Goal: Task Accomplishment & Management: Use online tool/utility

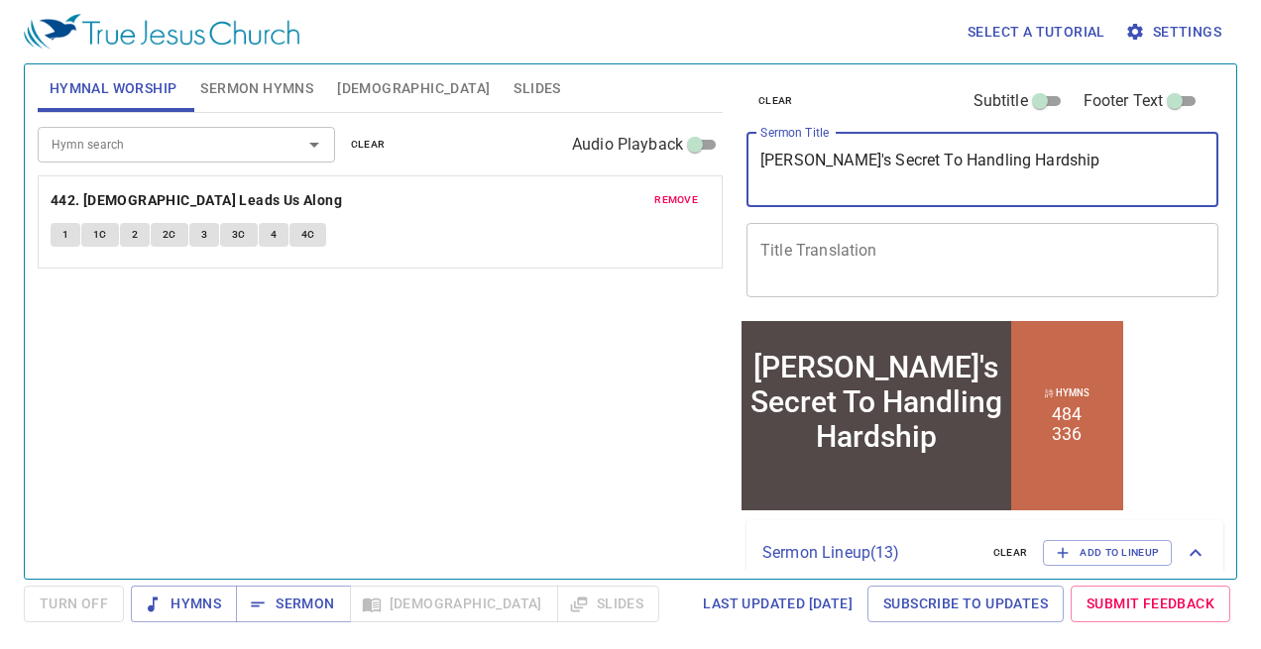
click at [1032, 157] on textarea "[PERSON_NAME]'s Secret To Handling Hardship" at bounding box center [982, 170] width 444 height 38
drag, startPoint x: 1032, startPoint y: 157, endPoint x: 940, endPoint y: 156, distance: 92.2
click at [943, 157] on textarea "[PERSON_NAME]'s Secret To Handling Hardship" at bounding box center [982, 170] width 444 height 38
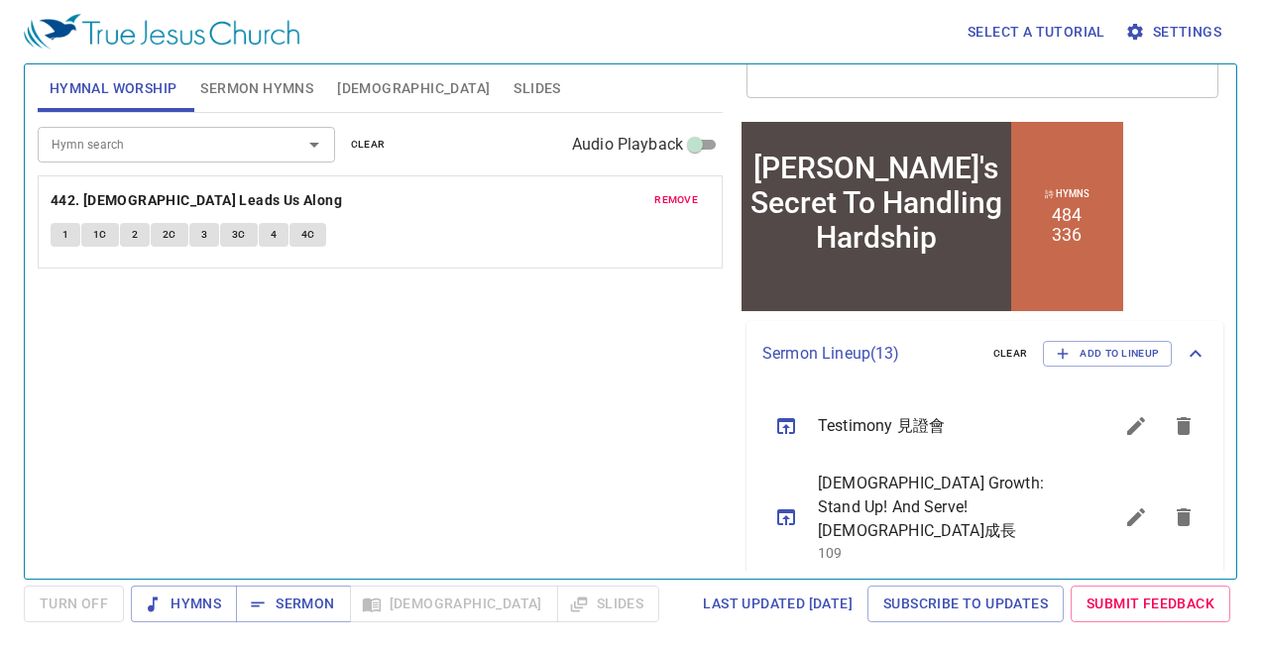
scroll to position [263, 0]
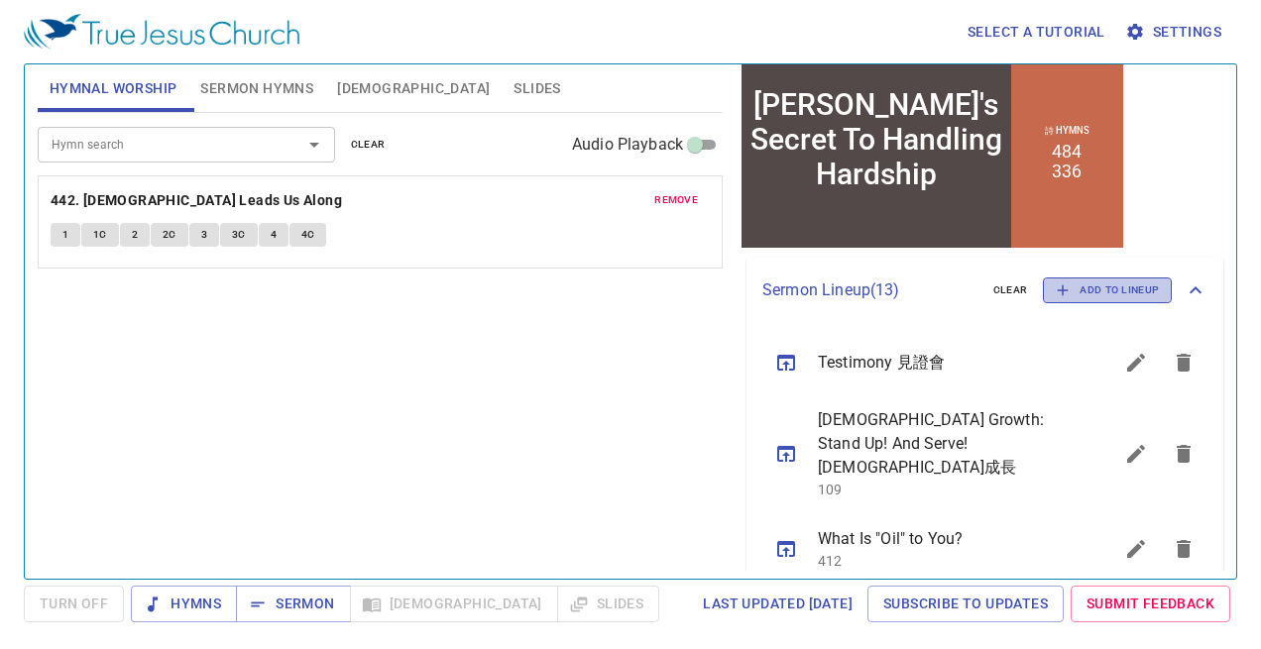
click at [1099, 289] on span "Add to Lineup" at bounding box center [1107, 291] width 103 height 18
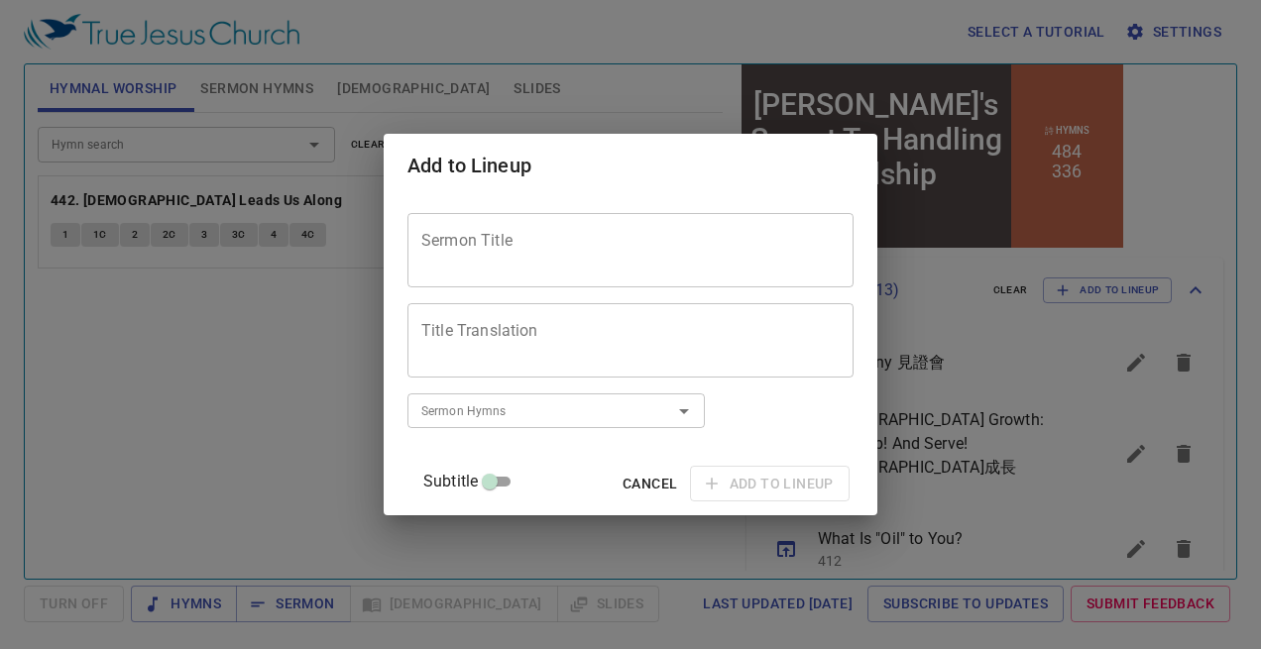
click at [573, 231] on textarea "Sermon Title" at bounding box center [630, 250] width 418 height 38
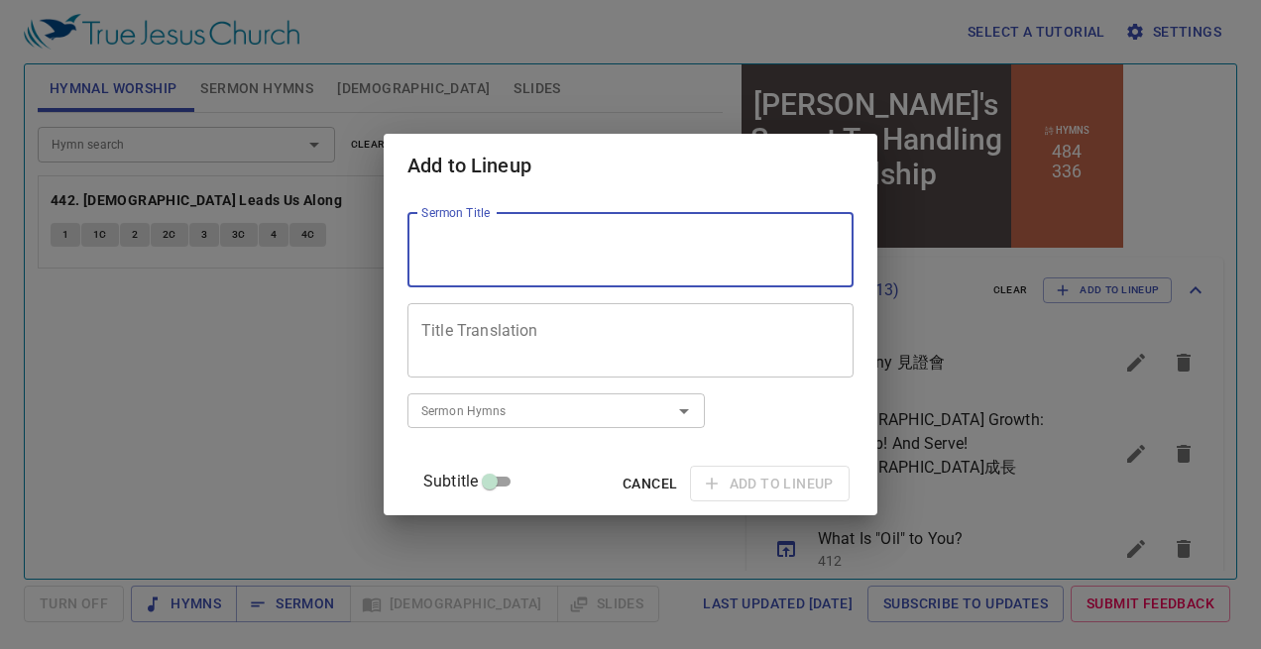
paste textarea "Men's Tradition and [DEMOGRAPHIC_DATA]'s Word"
paste textarea "[DEMOGRAPHIC_DATA]的話與人的遺傳"
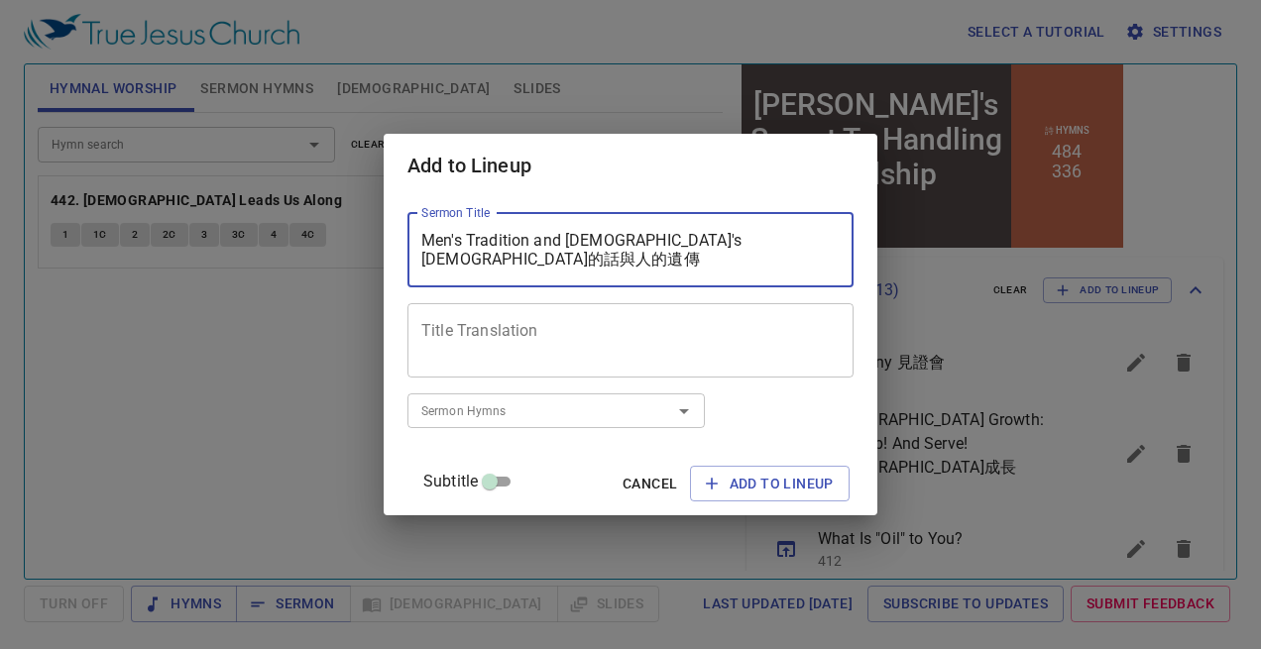
type textarea "Men's Tradition and [DEMOGRAPHIC_DATA]'s [DEMOGRAPHIC_DATA]的話與人的遺傳"
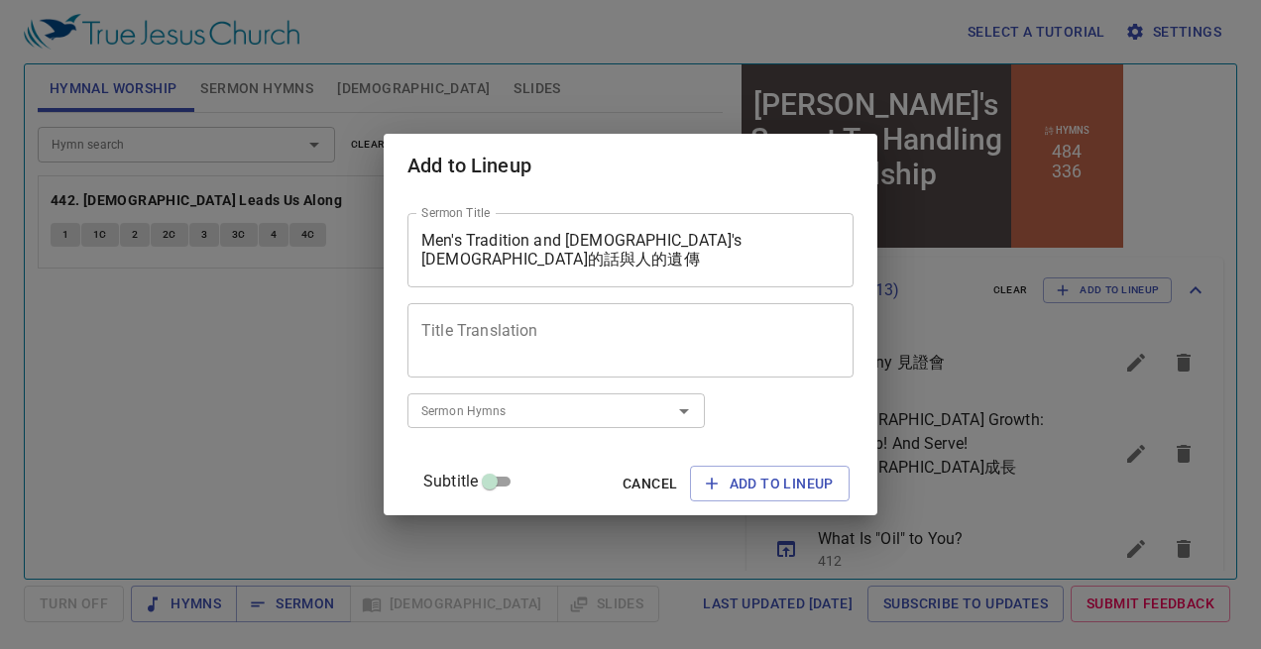
click at [543, 363] on div "Title Translation" at bounding box center [630, 340] width 446 height 74
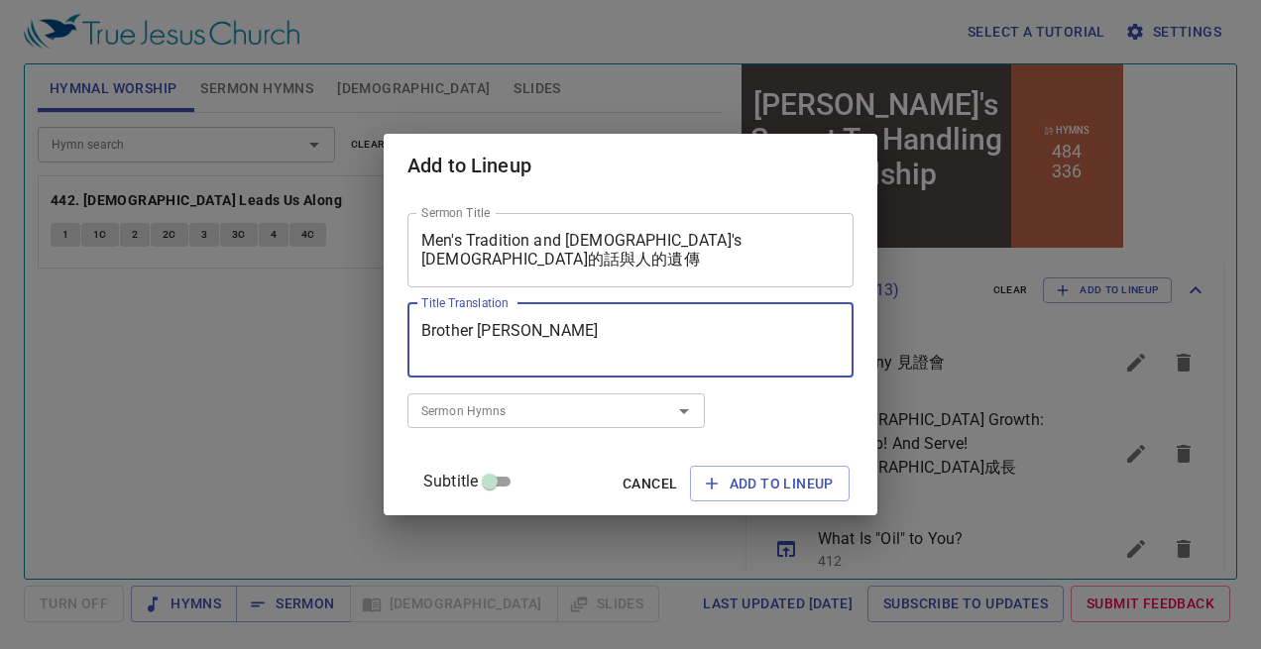
type textarea "Brother [PERSON_NAME]"
click at [576, 405] on input "Sermon Hymns" at bounding box center [526, 410] width 227 height 23
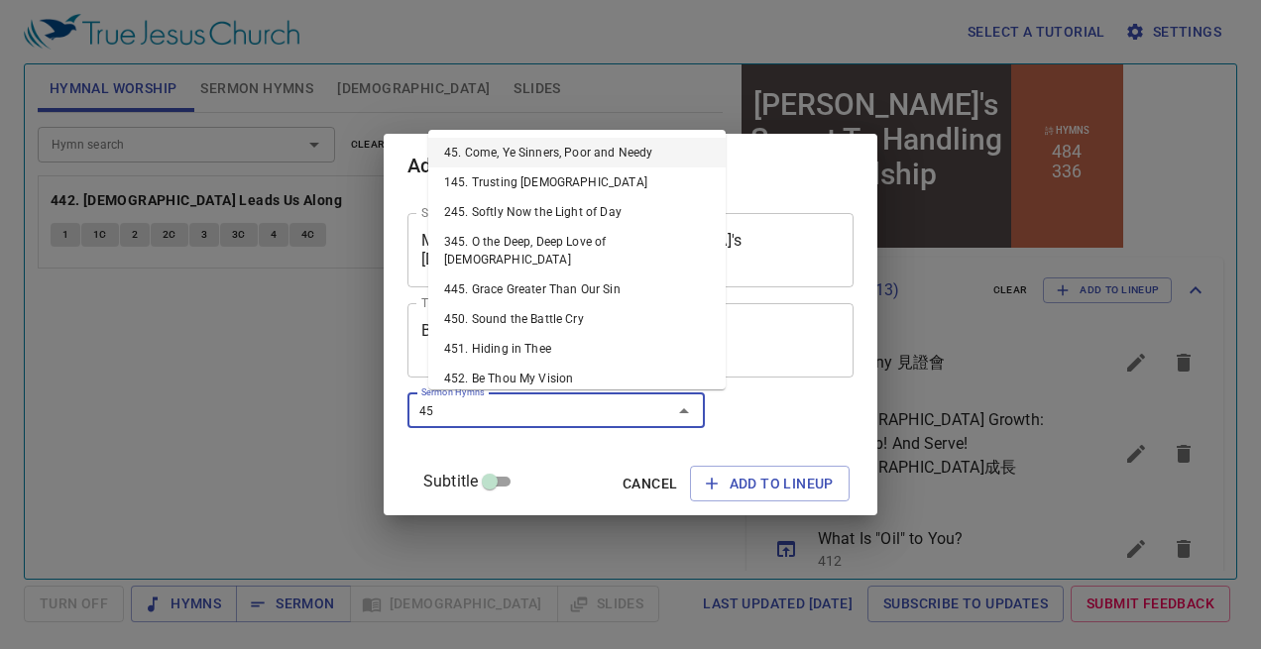
type input "452"
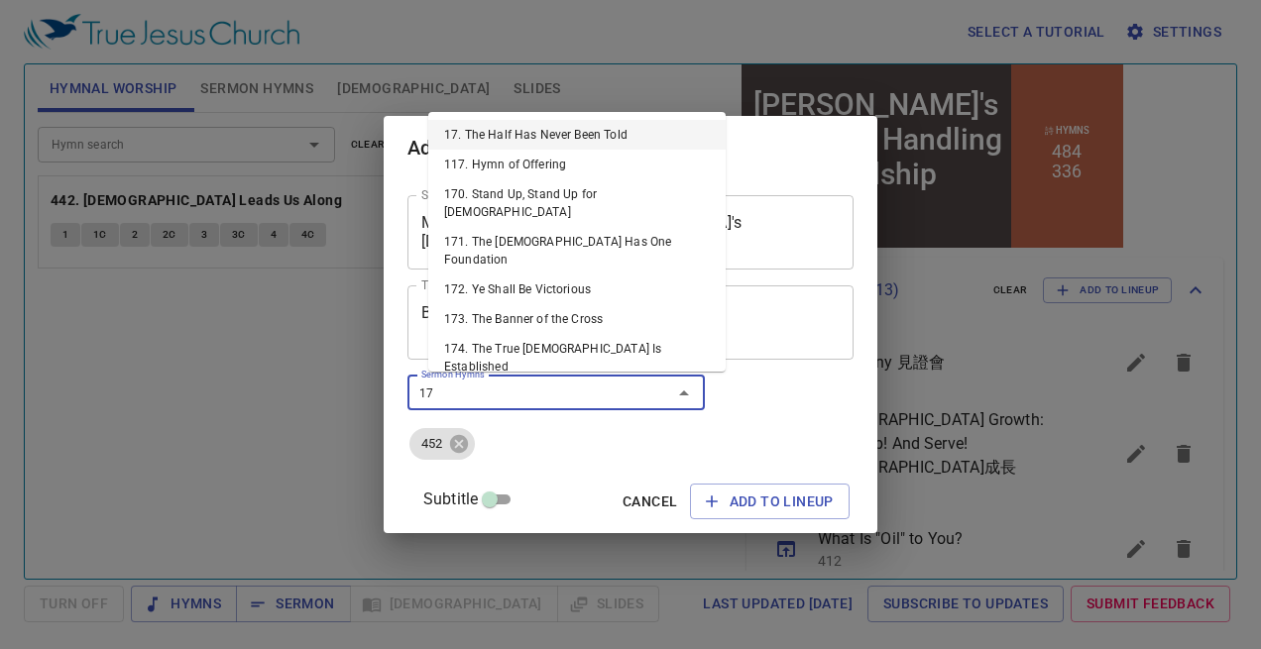
type input "171"
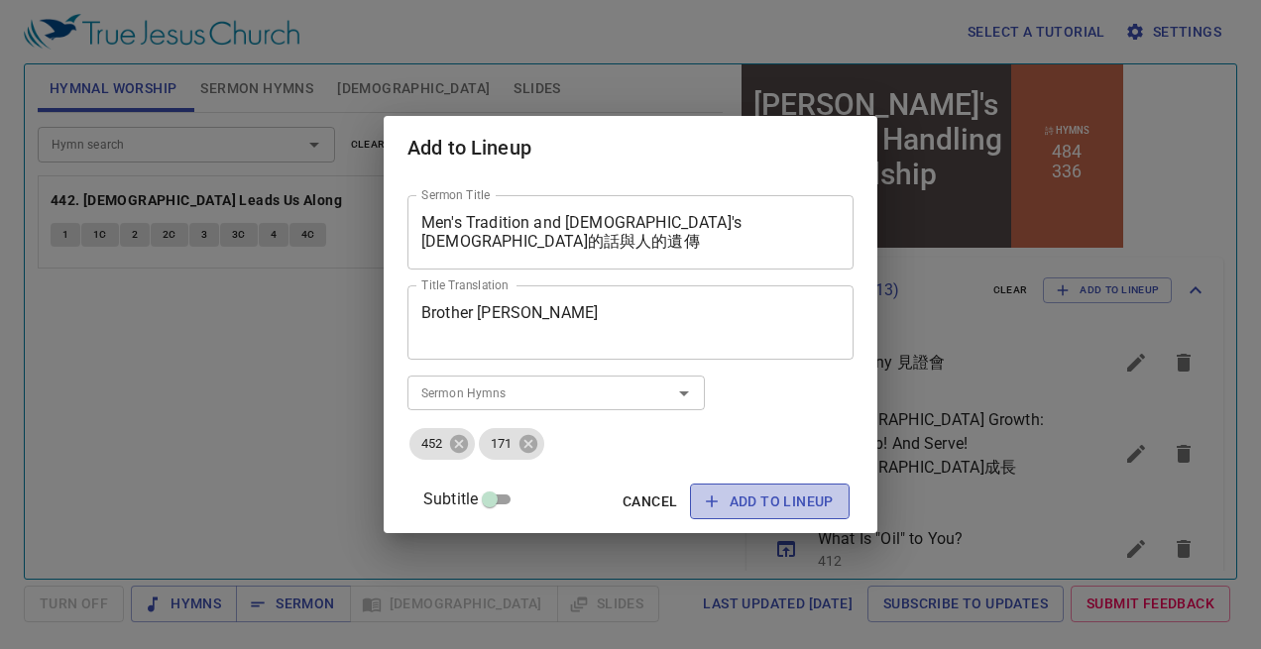
click at [723, 497] on span "Add to Lineup" at bounding box center [770, 502] width 128 height 25
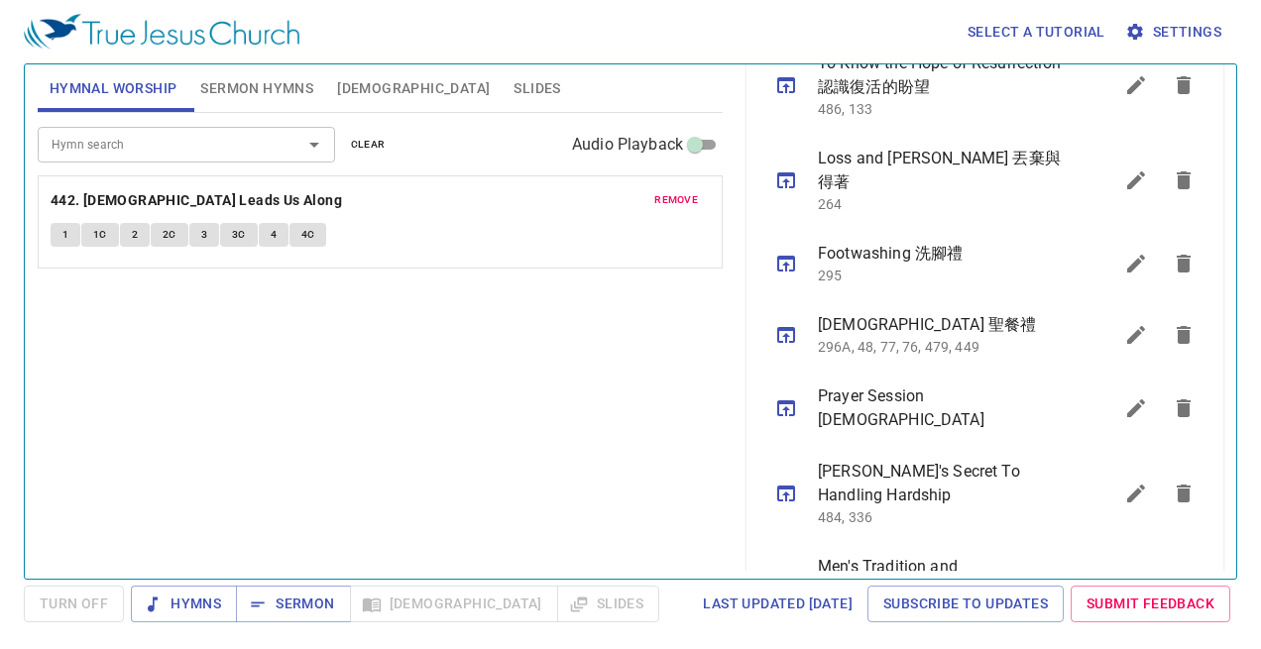
scroll to position [1157, 0]
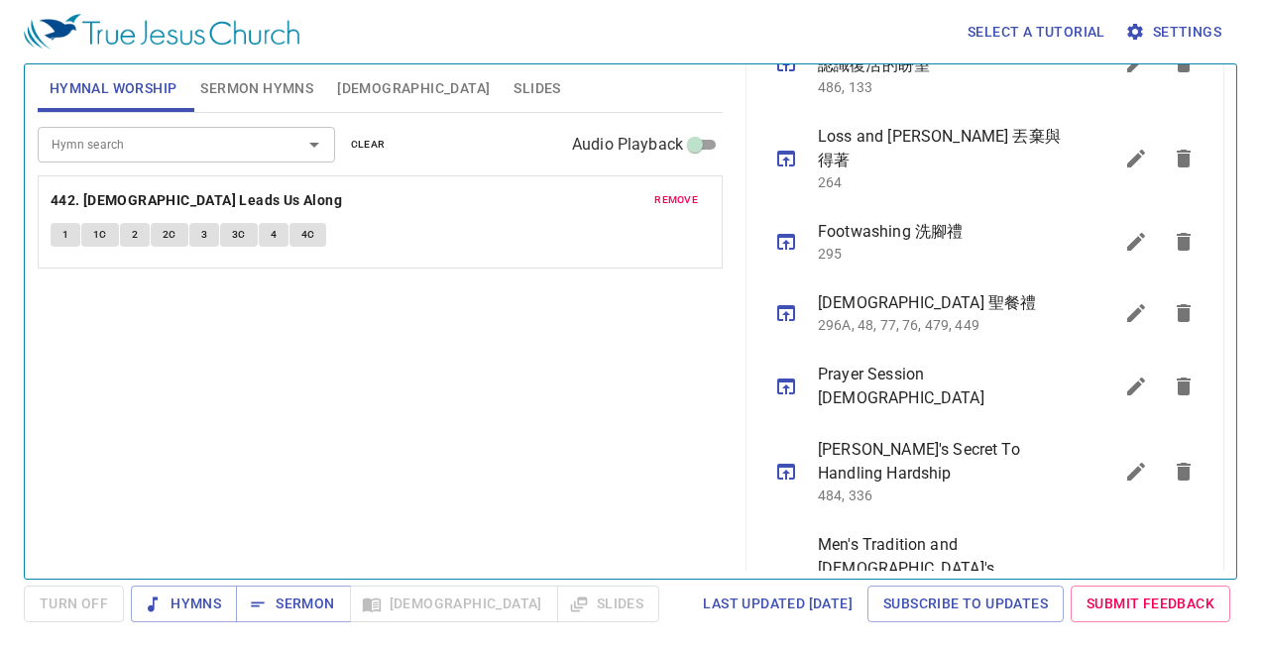
click at [784, 583] on icon "sermon lineup list" at bounding box center [786, 591] width 18 height 16
click at [1135, 579] on icon "sermon lineup list" at bounding box center [1136, 591] width 24 height 24
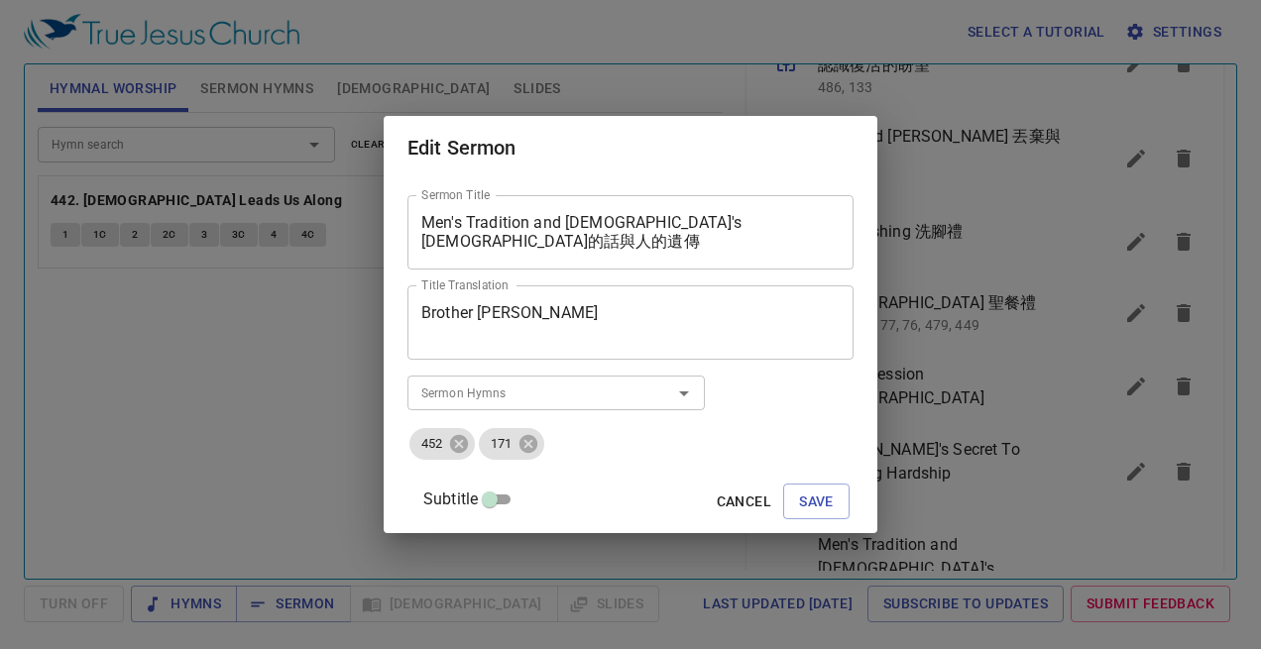
click at [439, 305] on div "Brother John Huang Title Translation" at bounding box center [630, 322] width 446 height 74
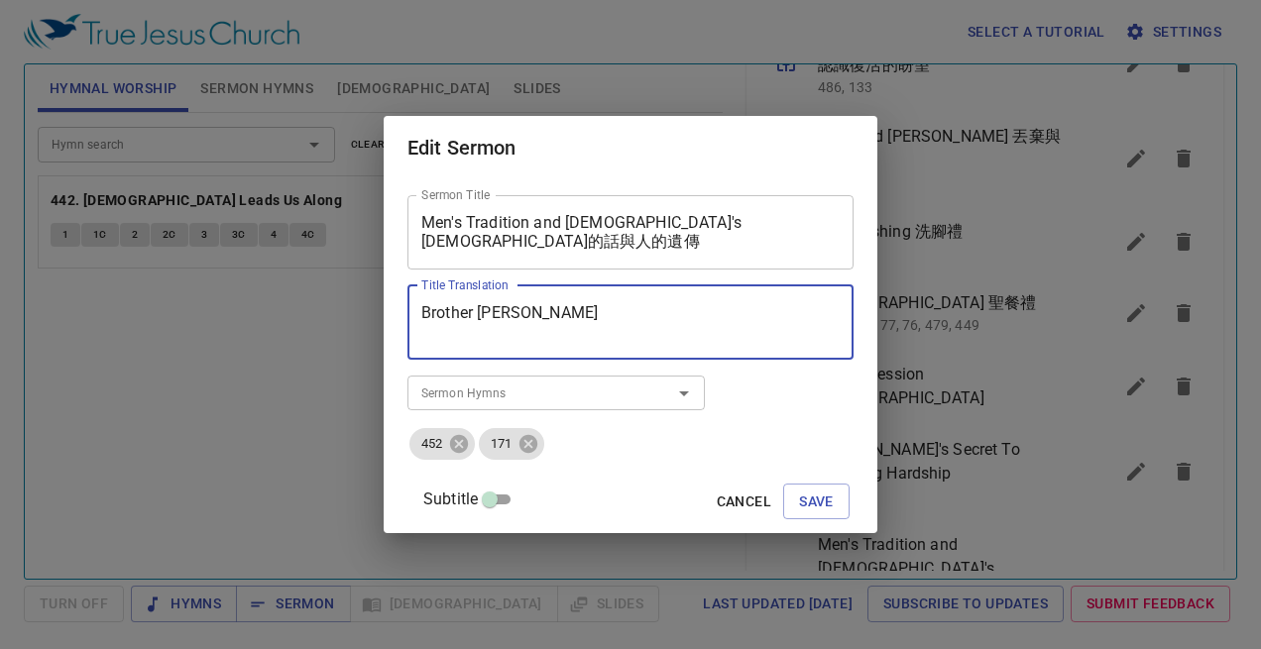
scroll to position [38, 0]
type textarea "Brother [PERSON_NAME]"
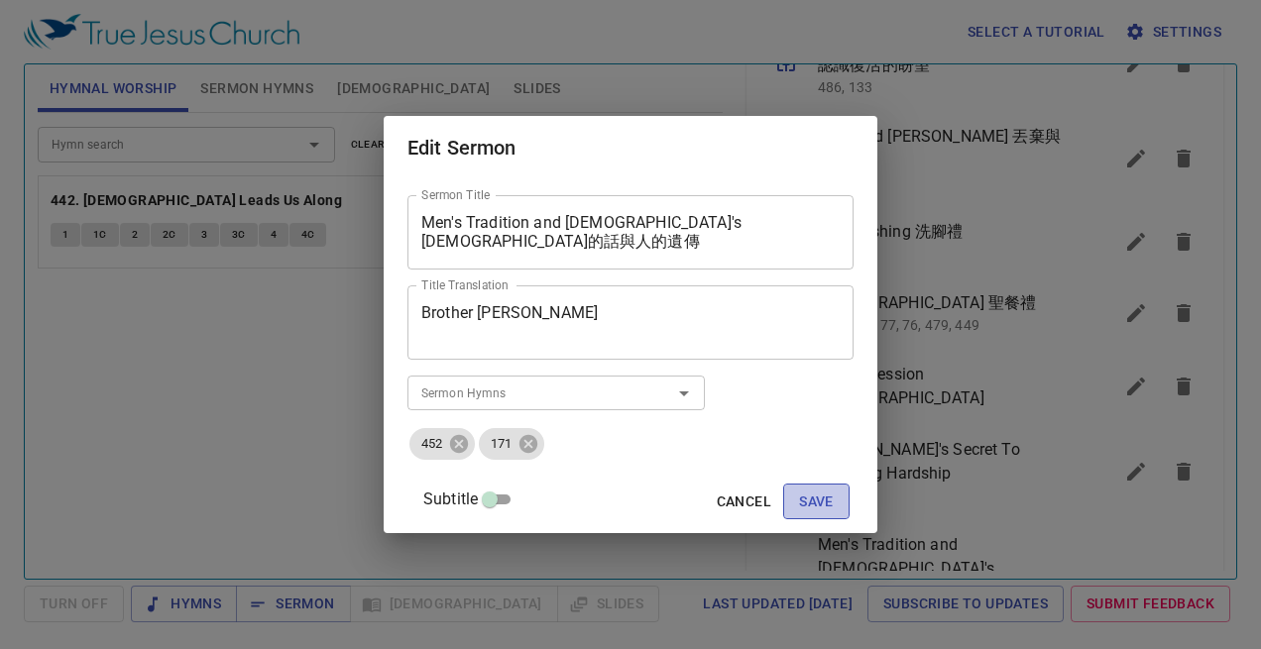
click at [799, 503] on span "Save" at bounding box center [816, 502] width 35 height 25
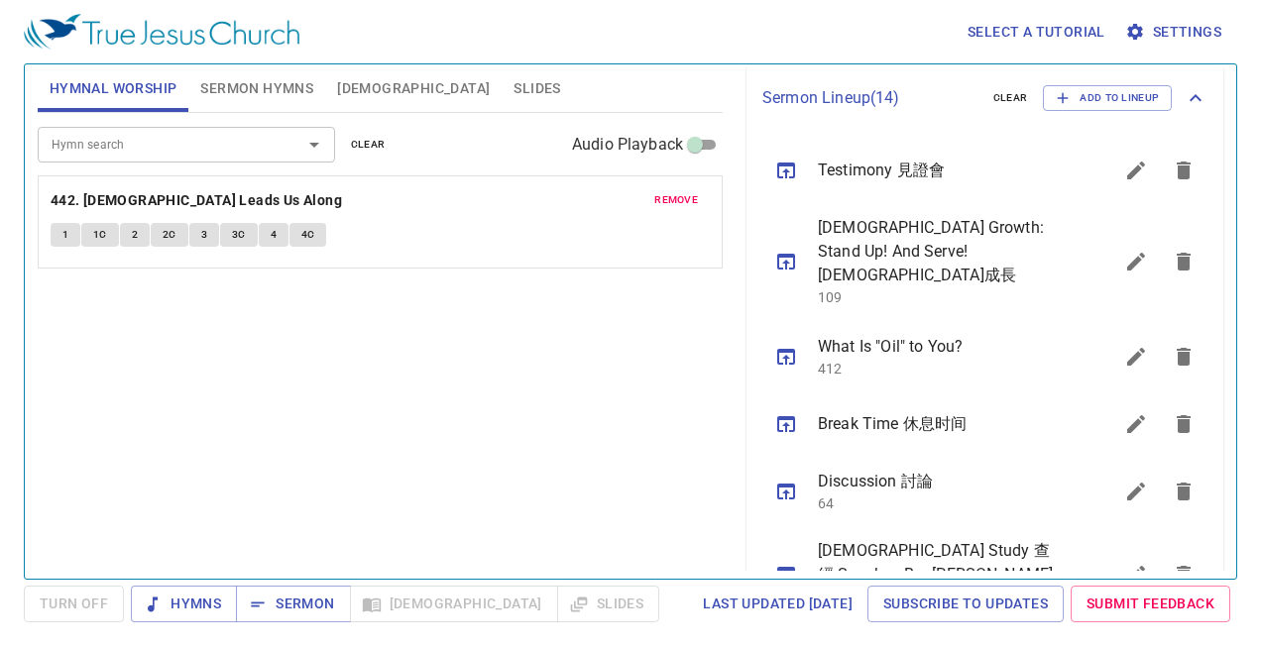
scroll to position [1157, 0]
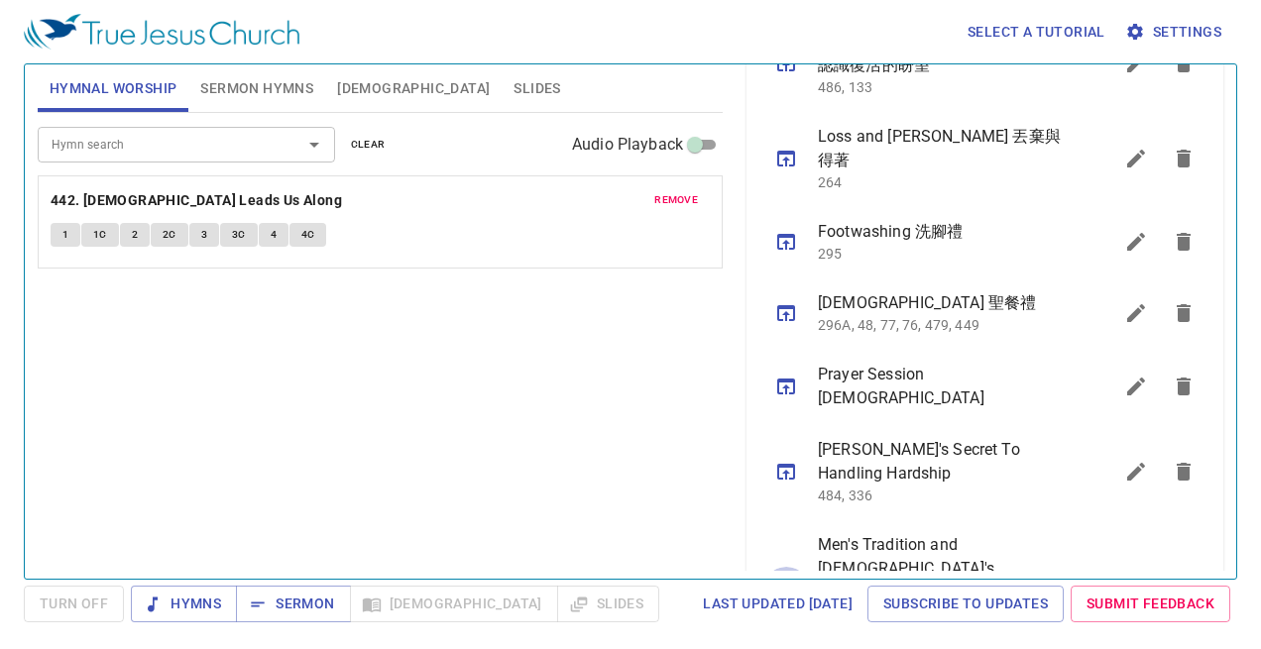
click at [785, 567] on button "sermon lineup list" at bounding box center [786, 591] width 48 height 48
click at [1129, 579] on icon "sermon lineup list" at bounding box center [1136, 591] width 24 height 24
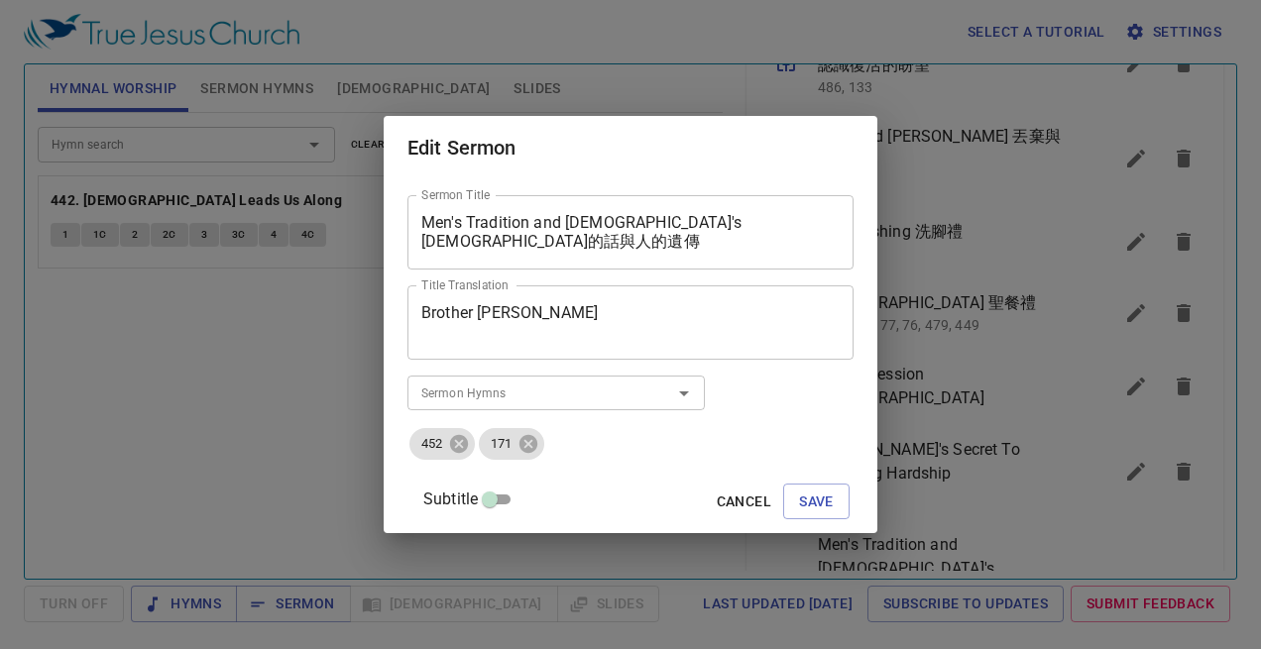
click at [1086, 465] on div "Edit Sermon Sermon Title Men's Tradition and God's Word 神的話與人的遺傳 Sermon Title T…" at bounding box center [630, 324] width 1261 height 649
click at [717, 506] on span "Cancel" at bounding box center [744, 502] width 55 height 25
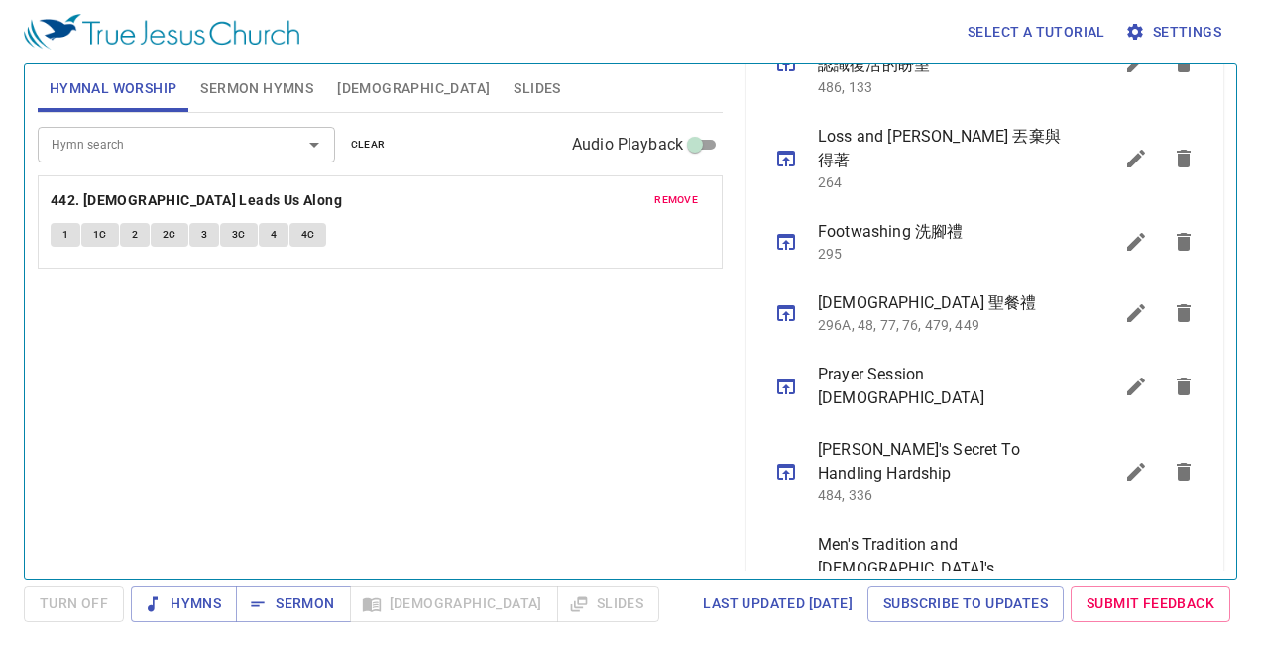
click at [1120, 567] on button "sermon lineup list" at bounding box center [1136, 591] width 48 height 48
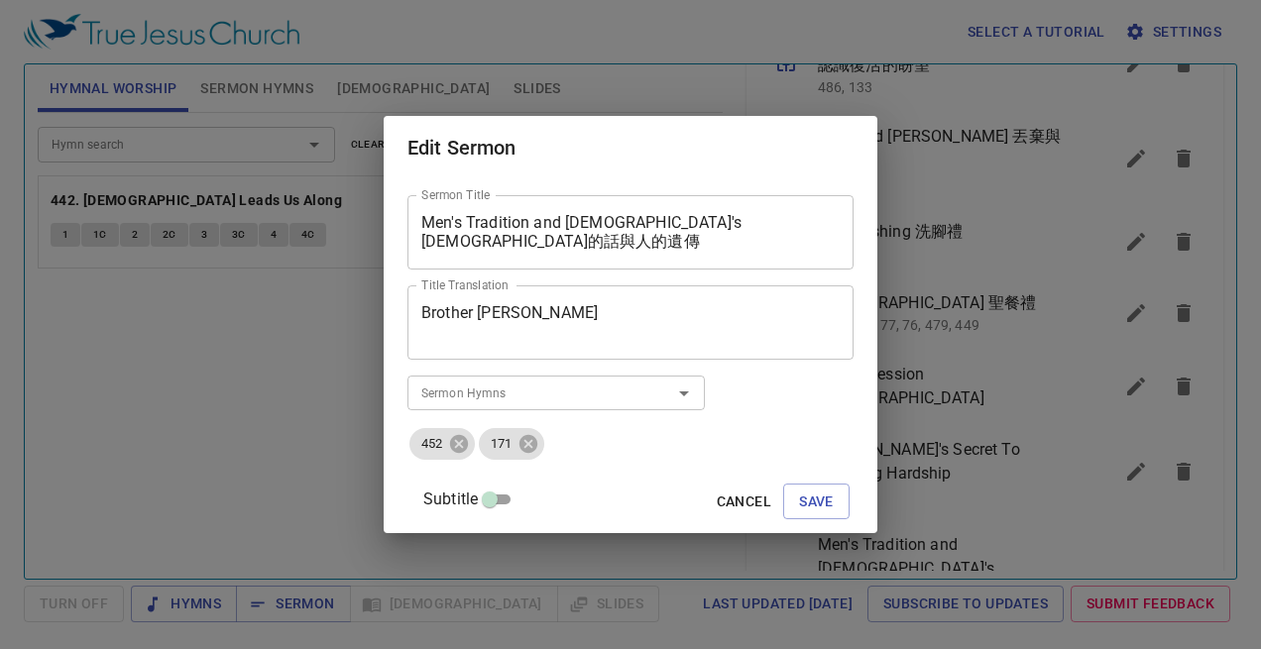
click at [513, 297] on div "Brother John Huang Title Translation" at bounding box center [630, 322] width 446 height 74
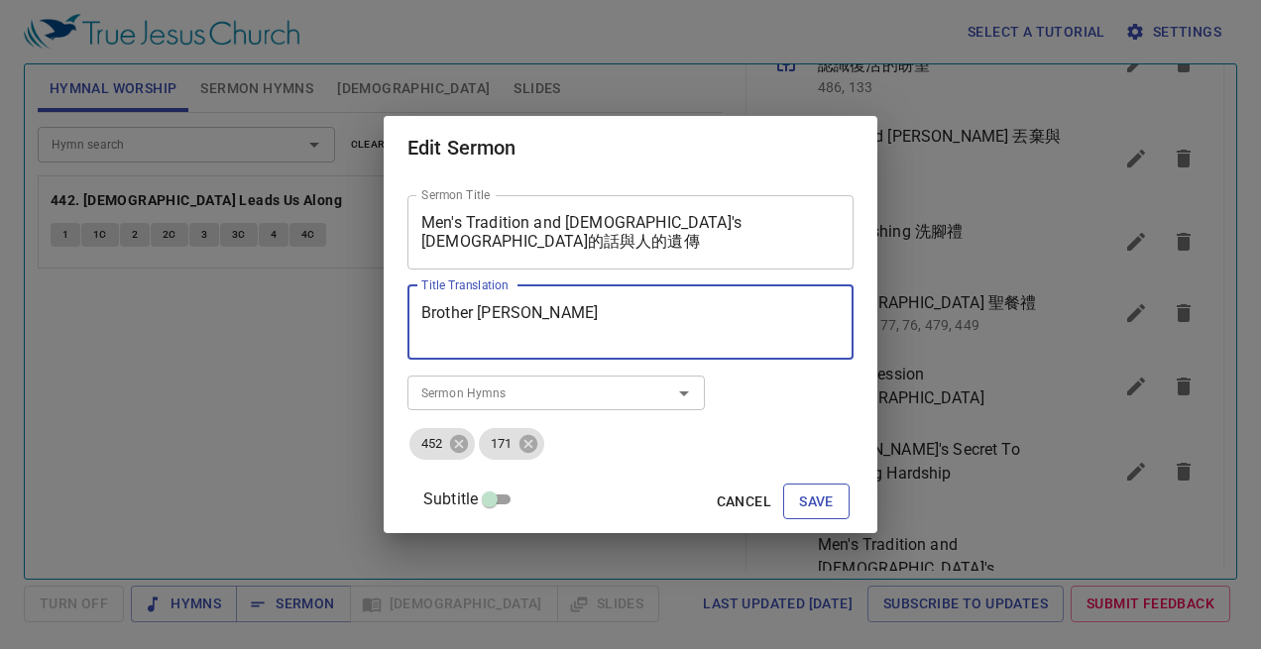
type textarea "Brother [PERSON_NAME]"
click at [820, 509] on button "Save" at bounding box center [816, 502] width 66 height 37
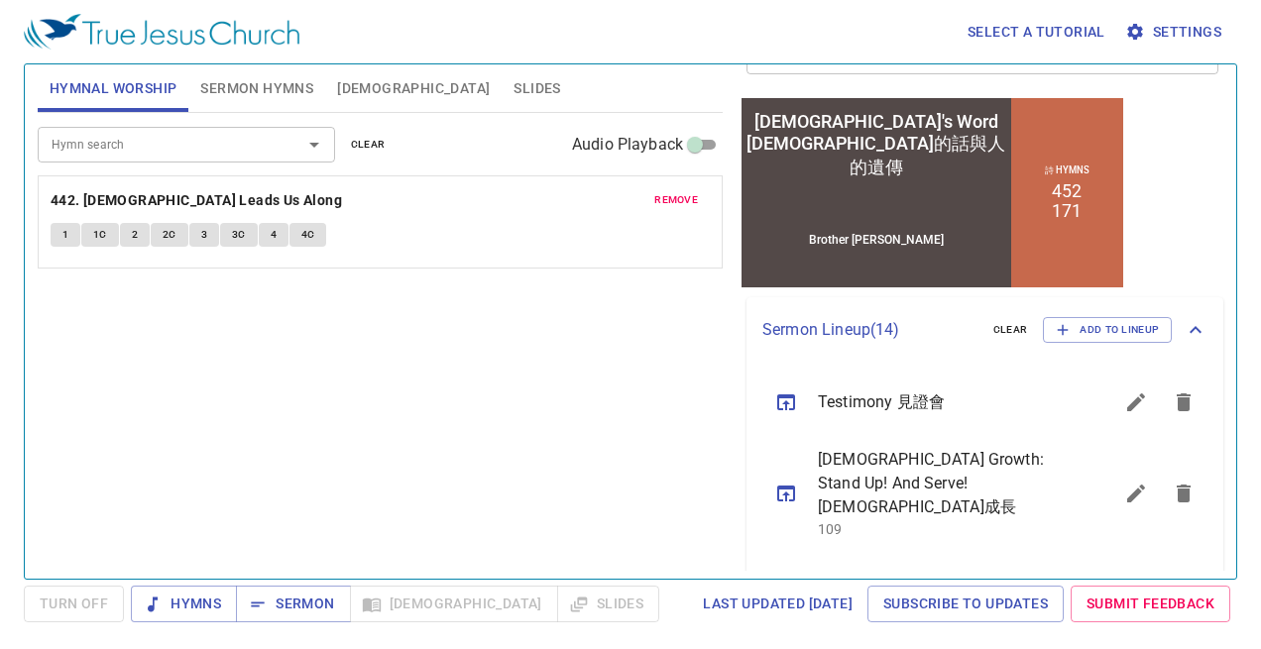
scroll to position [0, 0]
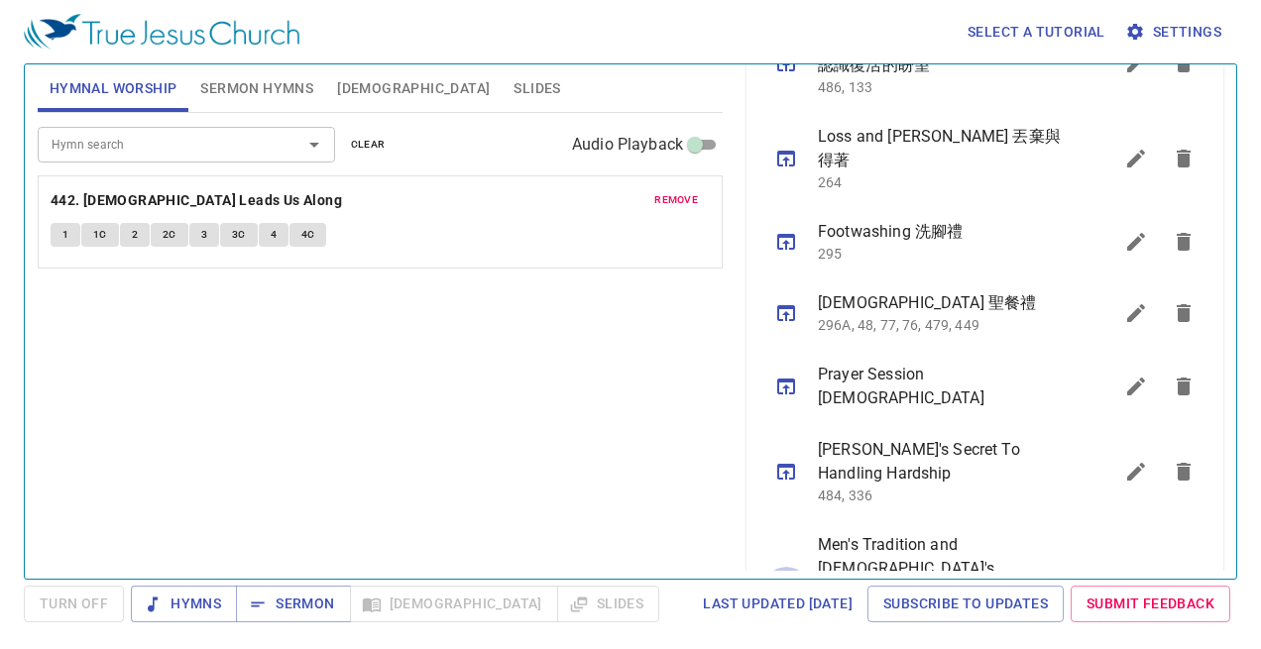
click at [793, 583] on icon "sermon lineup list" at bounding box center [786, 591] width 18 height 16
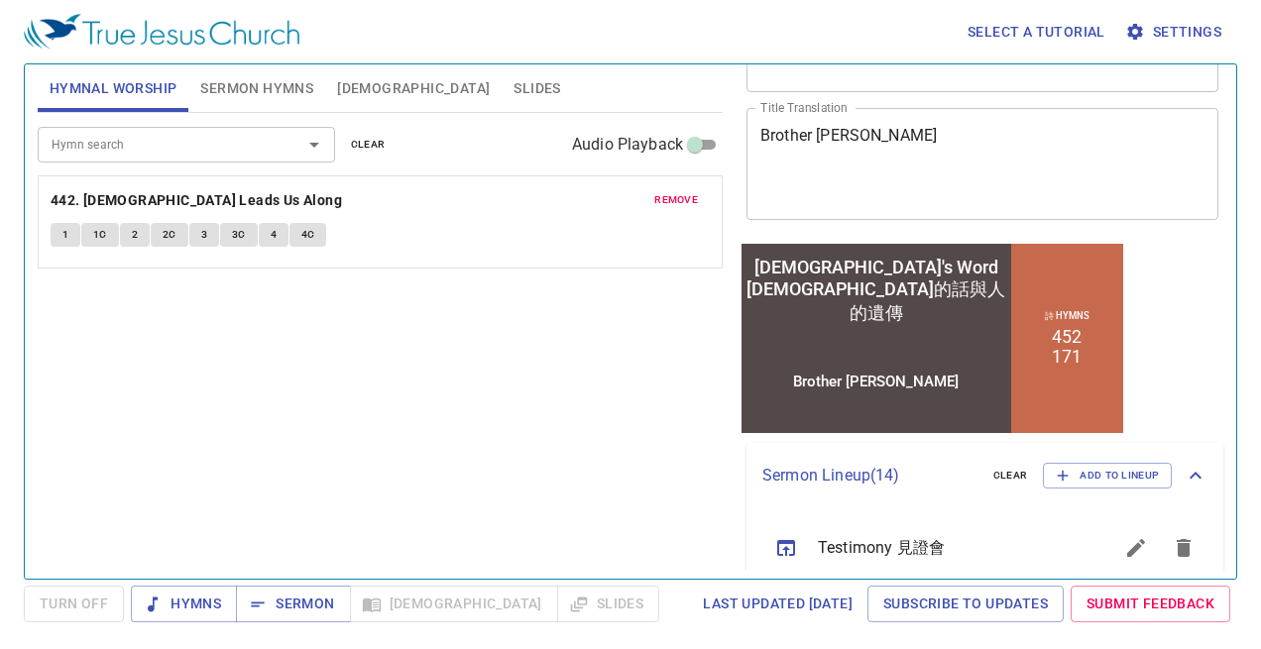
scroll to position [1195, 0]
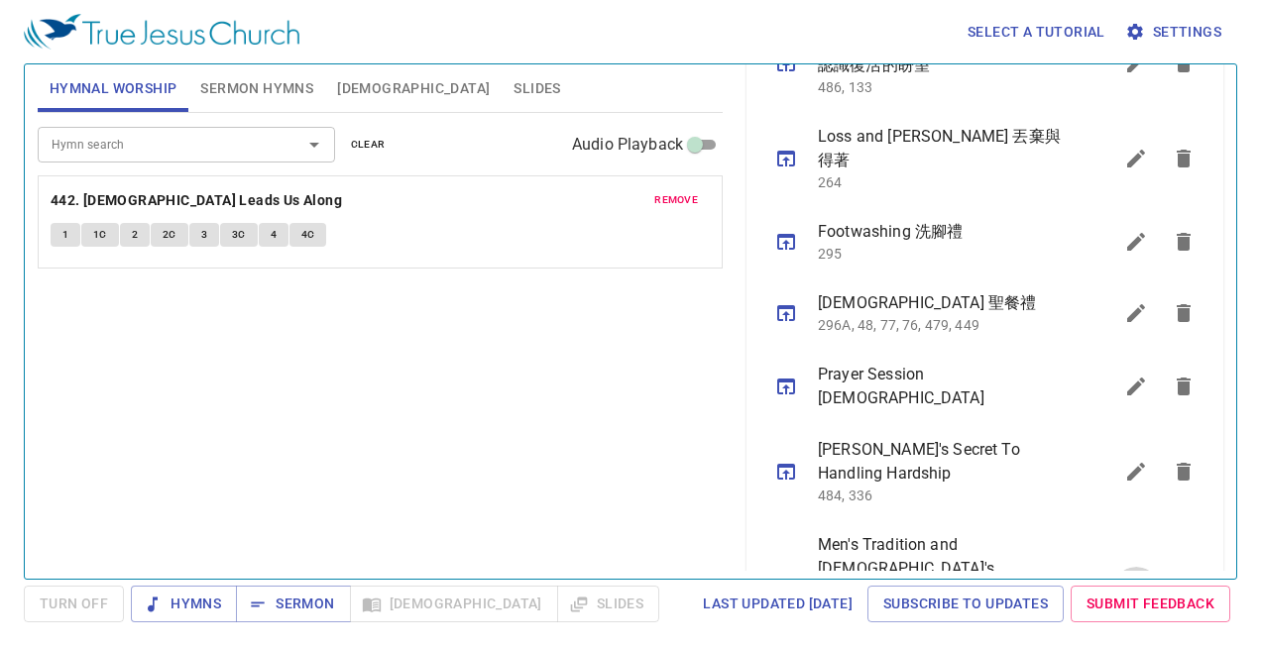
click at [1132, 567] on button "sermon lineup list" at bounding box center [1136, 591] width 48 height 48
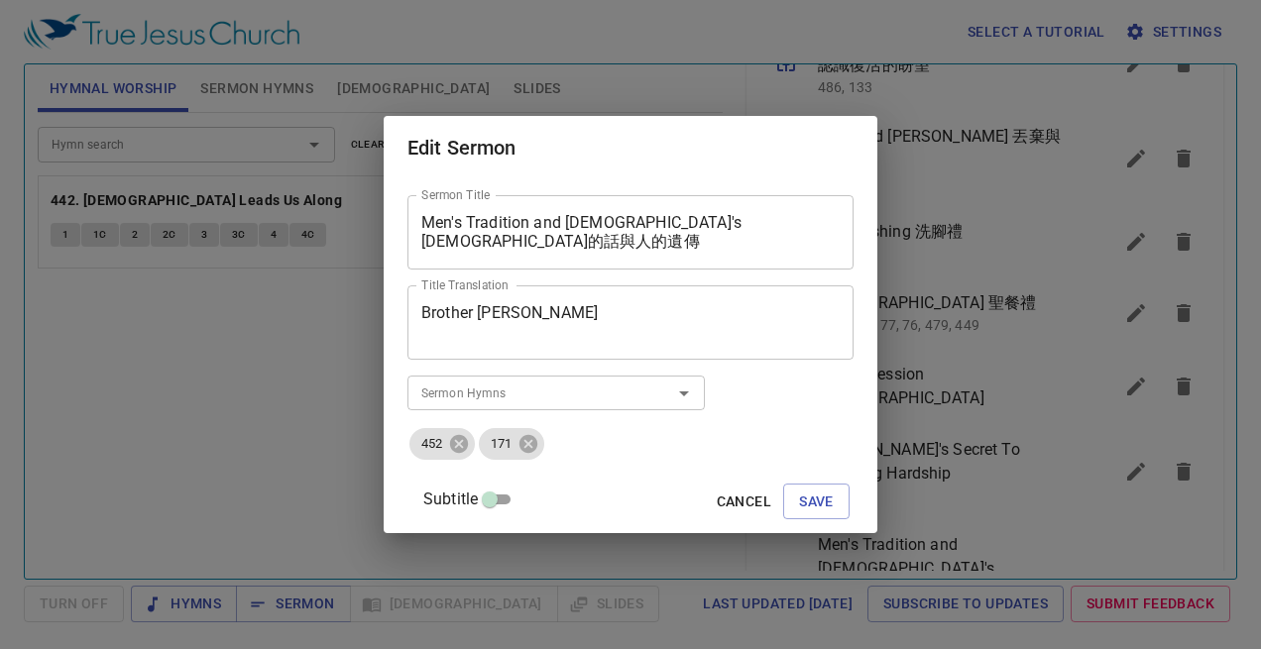
click at [620, 320] on textarea "Brother [PERSON_NAME]" at bounding box center [630, 322] width 418 height 38
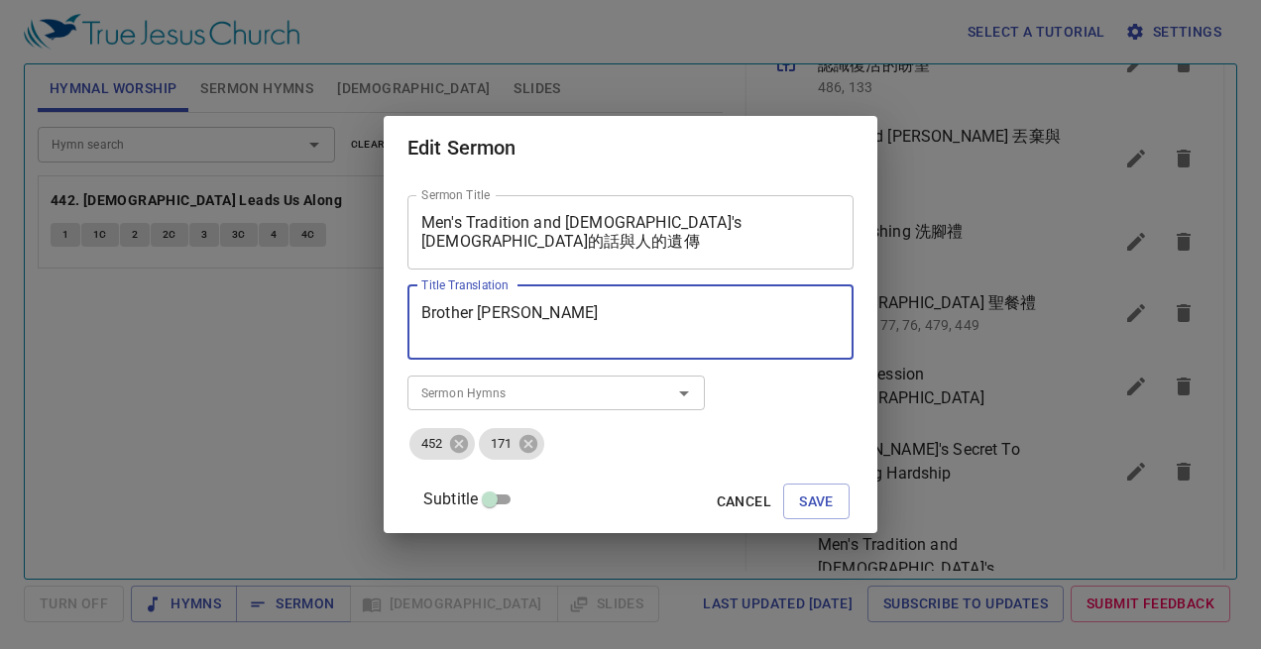
scroll to position [38, 0]
click at [620, 320] on textarea "Brother [PERSON_NAME]" at bounding box center [630, 322] width 418 height 38
click at [446, 313] on textarea "Brother [PERSON_NAME] Sister [PERSON_NAME]" at bounding box center [630, 322] width 418 height 38
type textarea "Brother [PERSON_NAME] Sister [PERSON_NAME]"
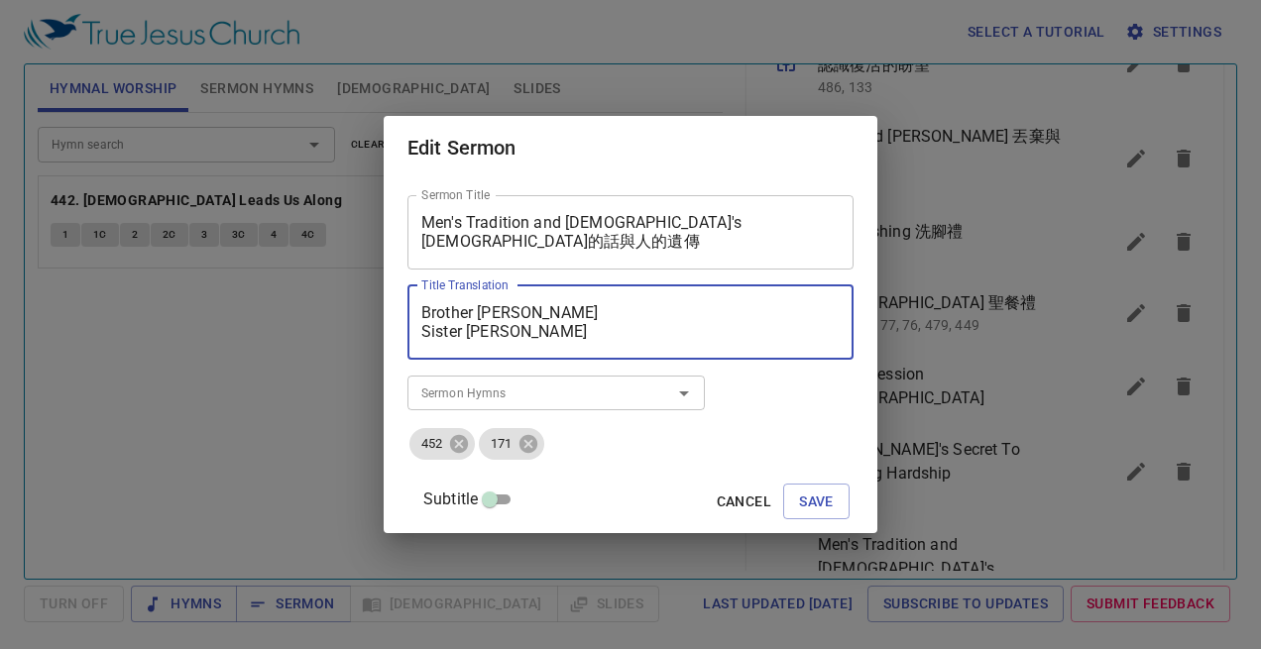
click at [790, 478] on div "Subtitle Cancel Save" at bounding box center [630, 502] width 446 height 48
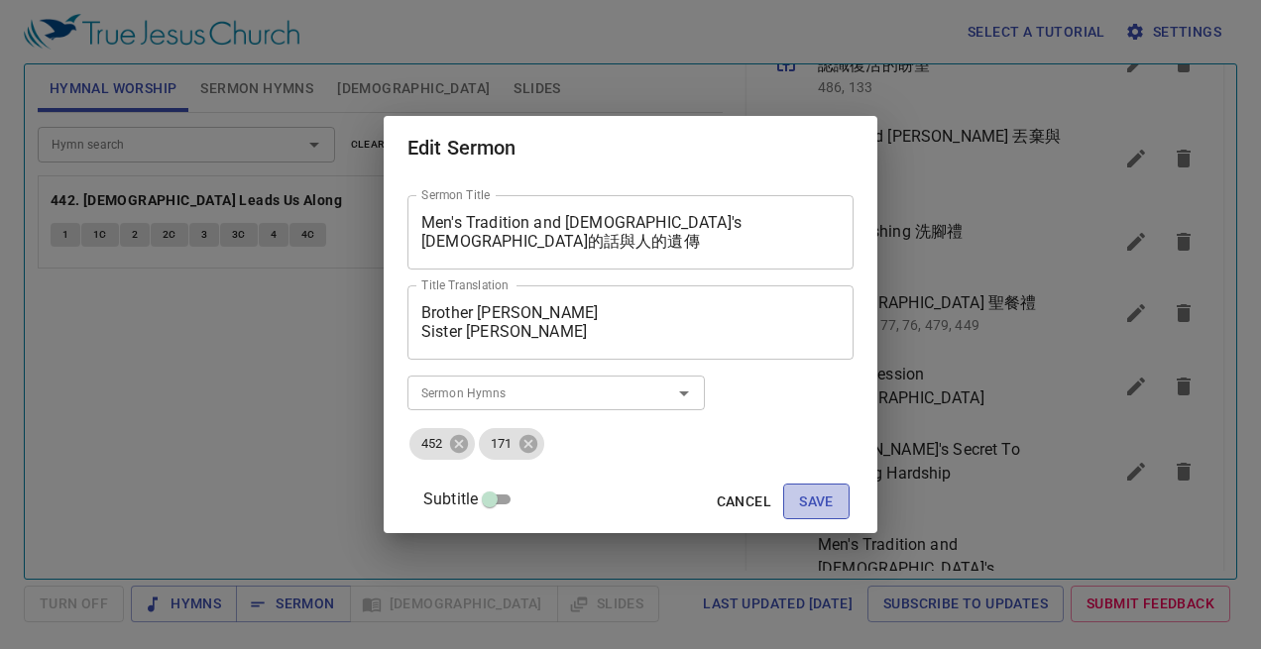
click at [799, 498] on span "Save" at bounding box center [816, 502] width 35 height 25
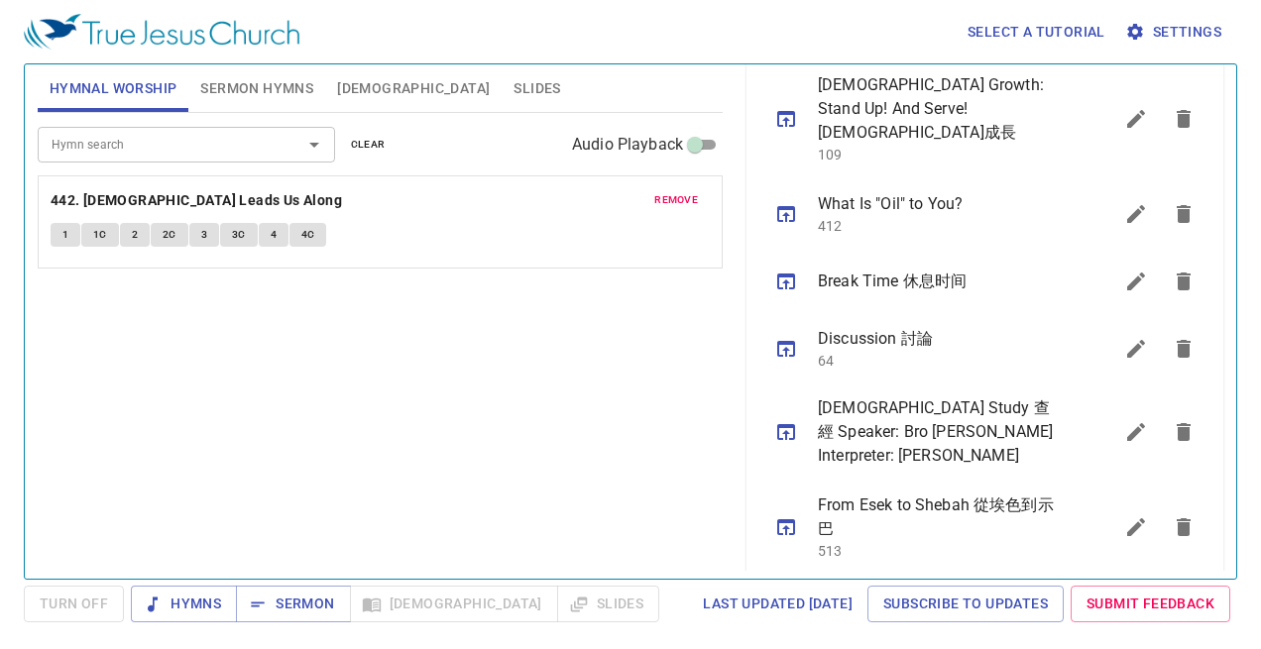
scroll to position [1195, 0]
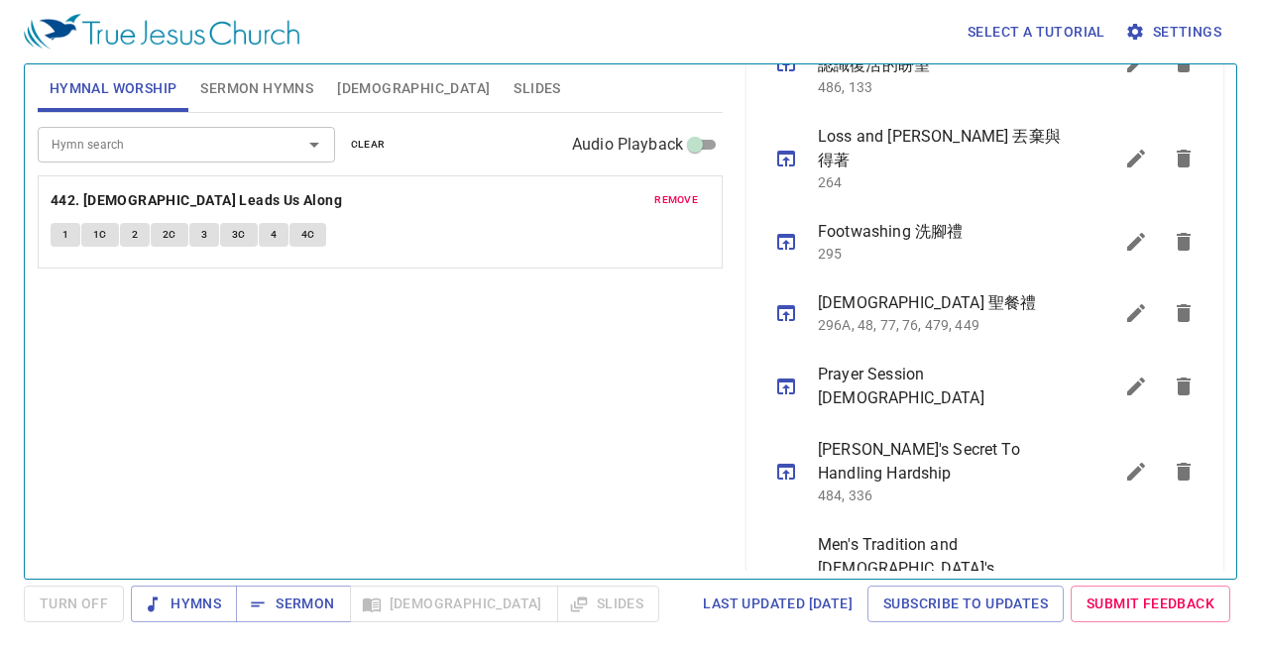
click at [777, 595] on icon "sermon lineup list" at bounding box center [786, 603] width 18 height 16
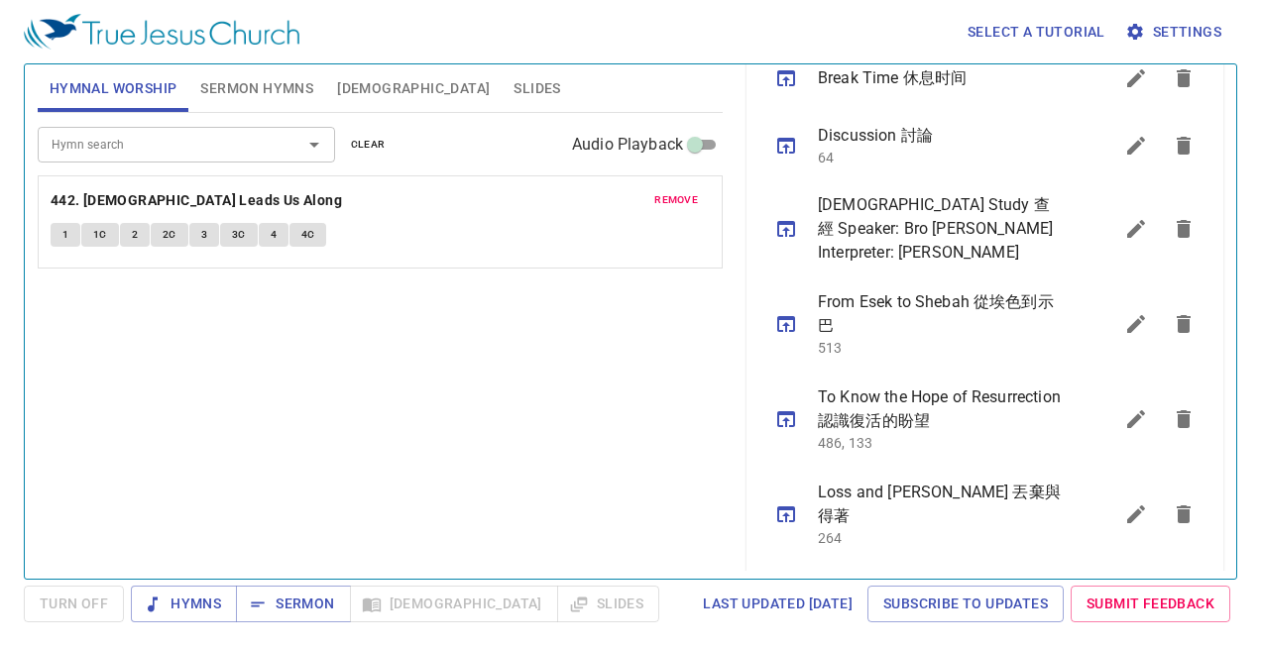
scroll to position [0, 0]
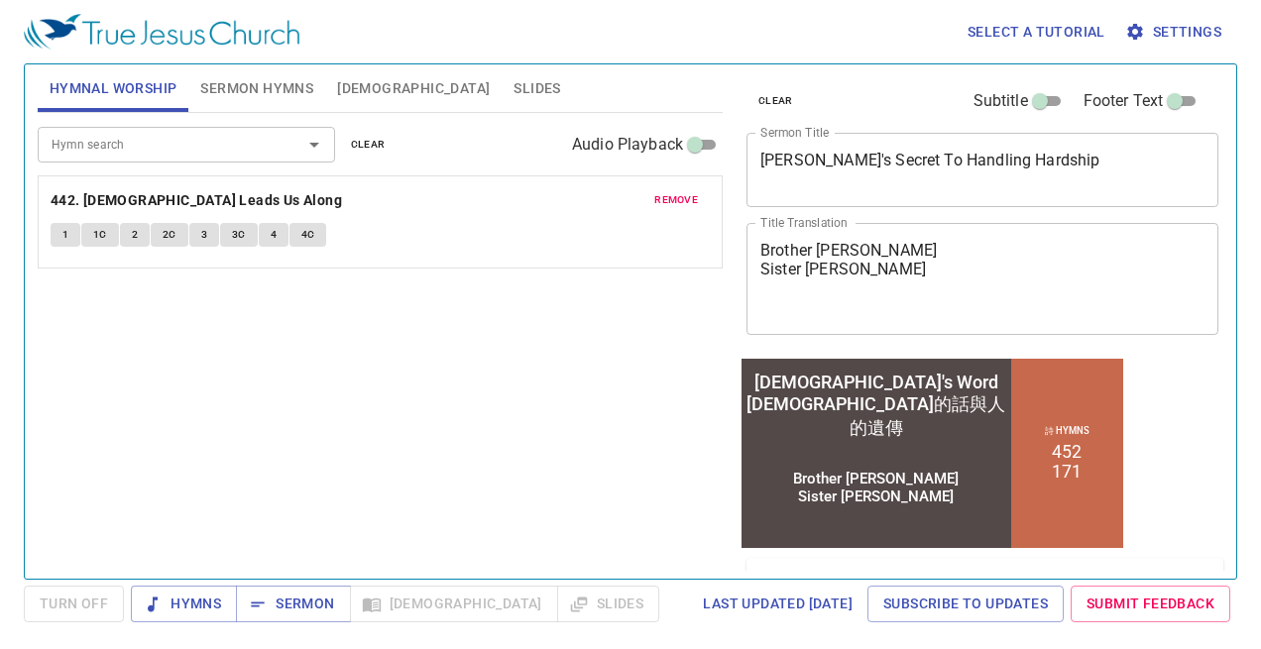
click at [687, 206] on span "remove" at bounding box center [676, 200] width 44 height 18
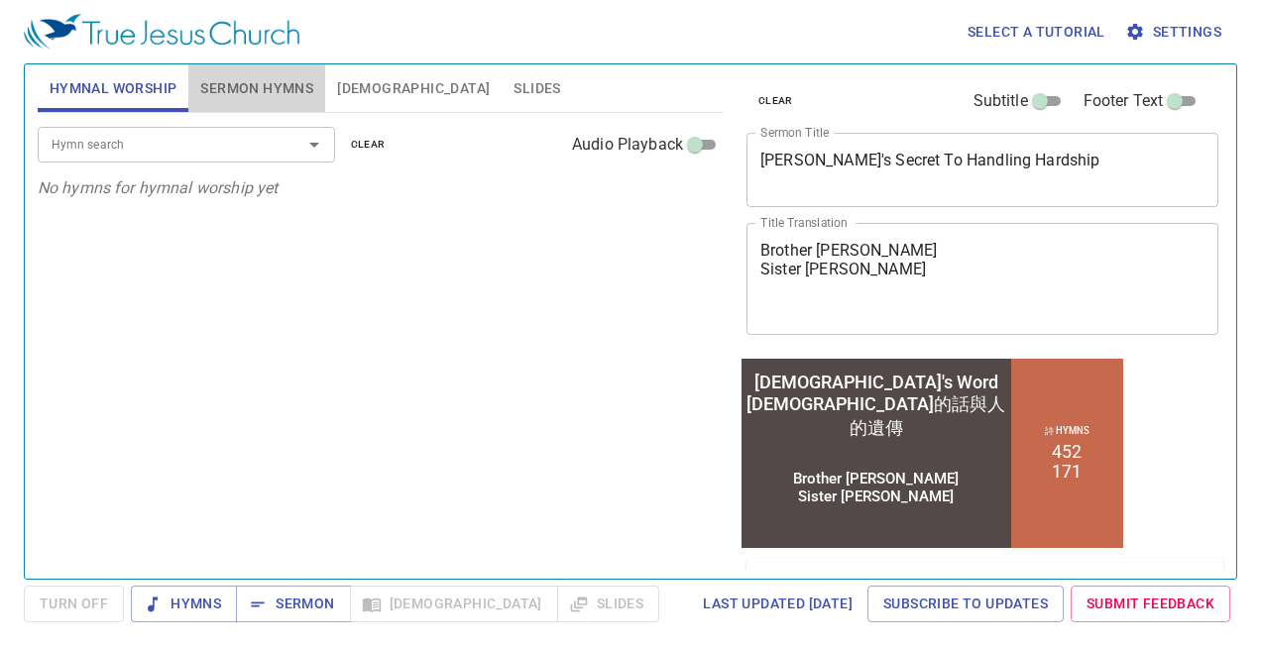
click at [282, 78] on span "Sermon Hymns" at bounding box center [256, 88] width 113 height 25
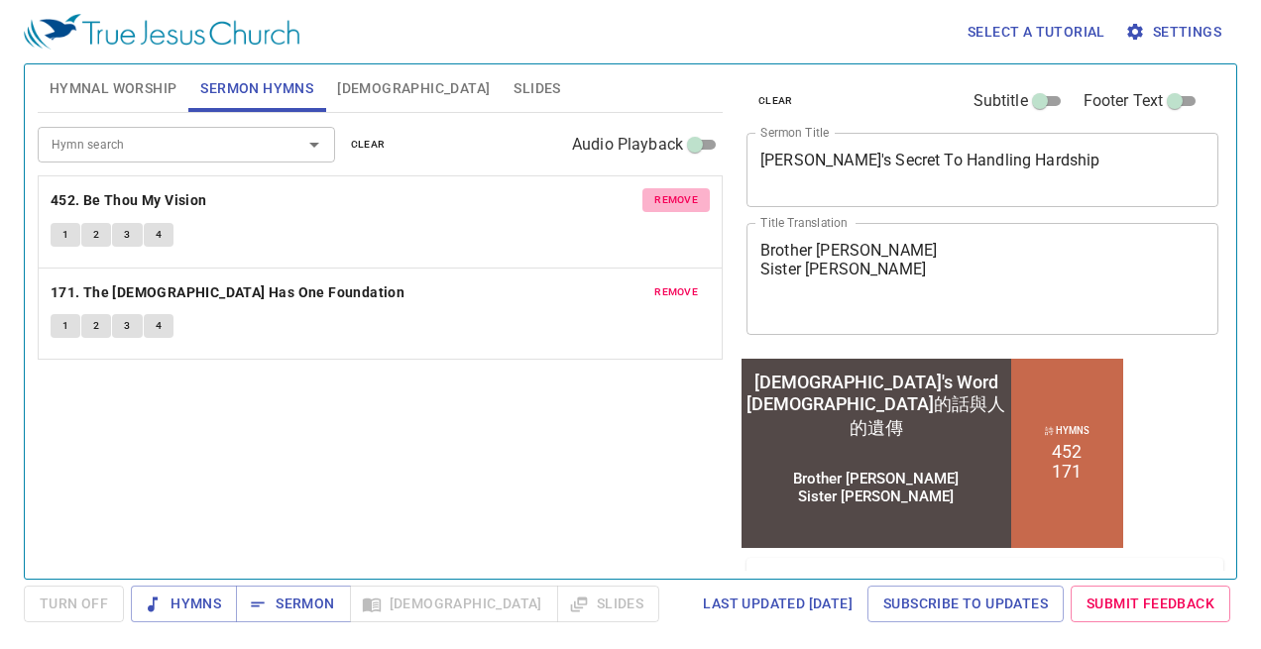
click at [692, 207] on span "remove" at bounding box center [676, 200] width 44 height 18
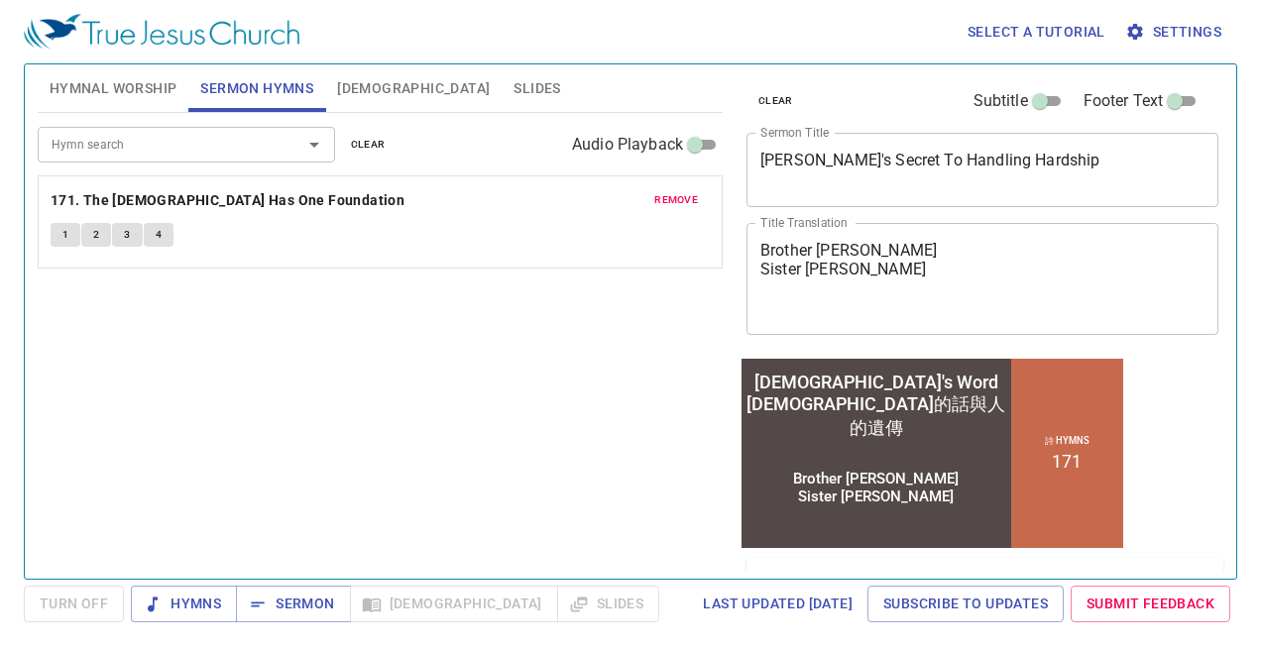
click at [692, 207] on span "remove" at bounding box center [676, 200] width 44 height 18
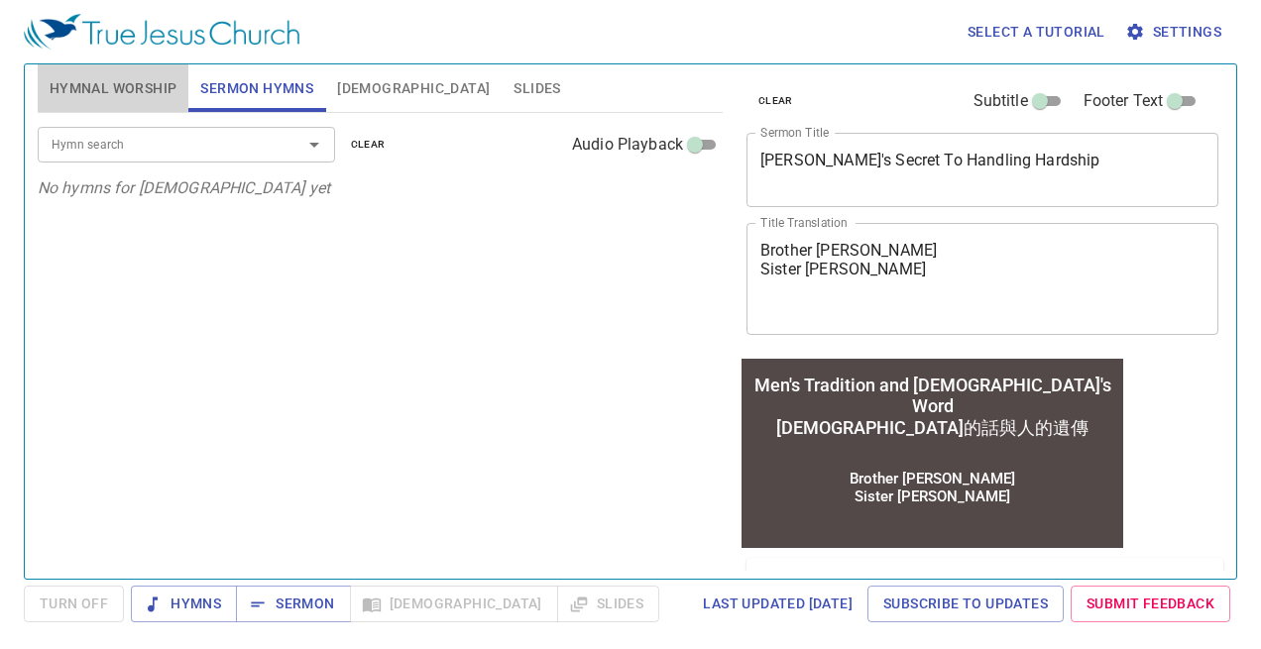
click at [103, 79] on span "Hymnal Worship" at bounding box center [114, 88] width 128 height 25
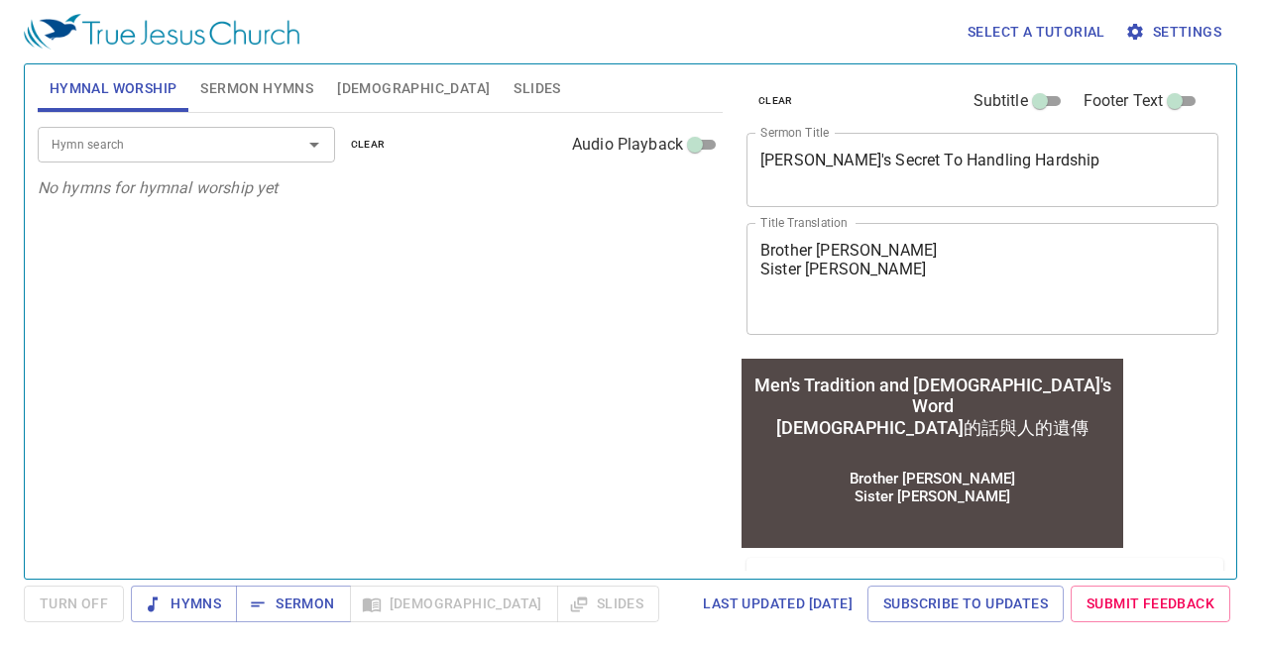
click at [284, 98] on span "Sermon Hymns" at bounding box center [256, 88] width 113 height 25
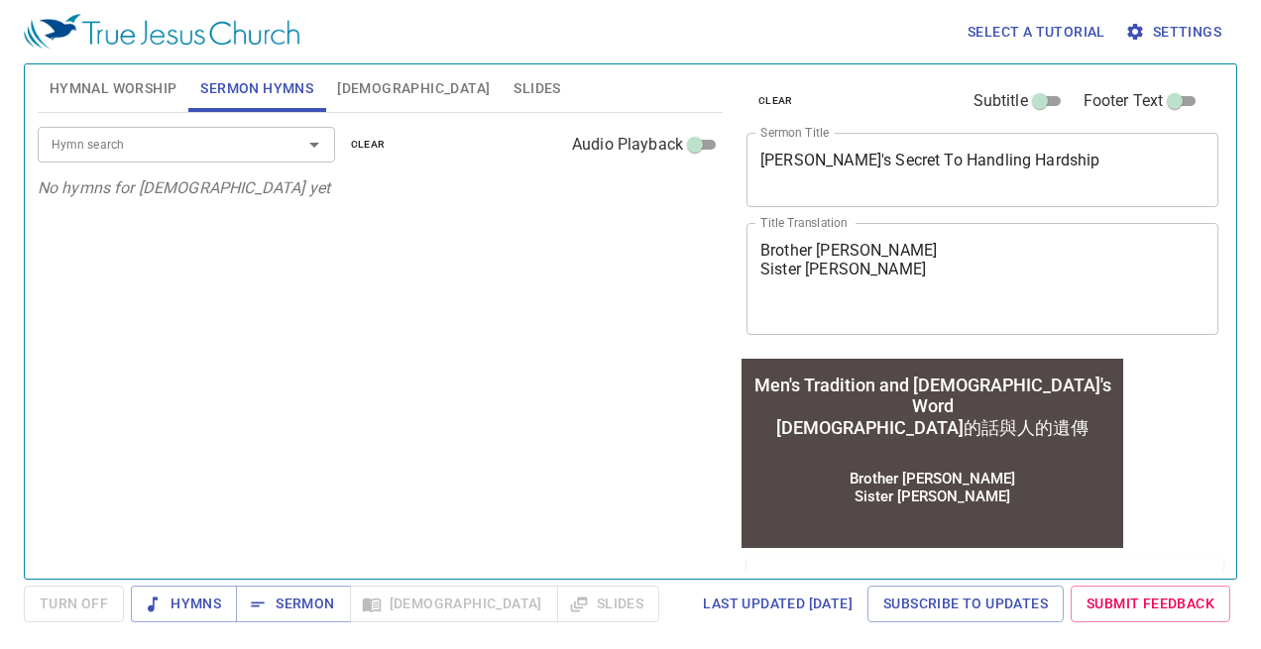
click at [245, 147] on input "Hymn search" at bounding box center [157, 144] width 227 height 23
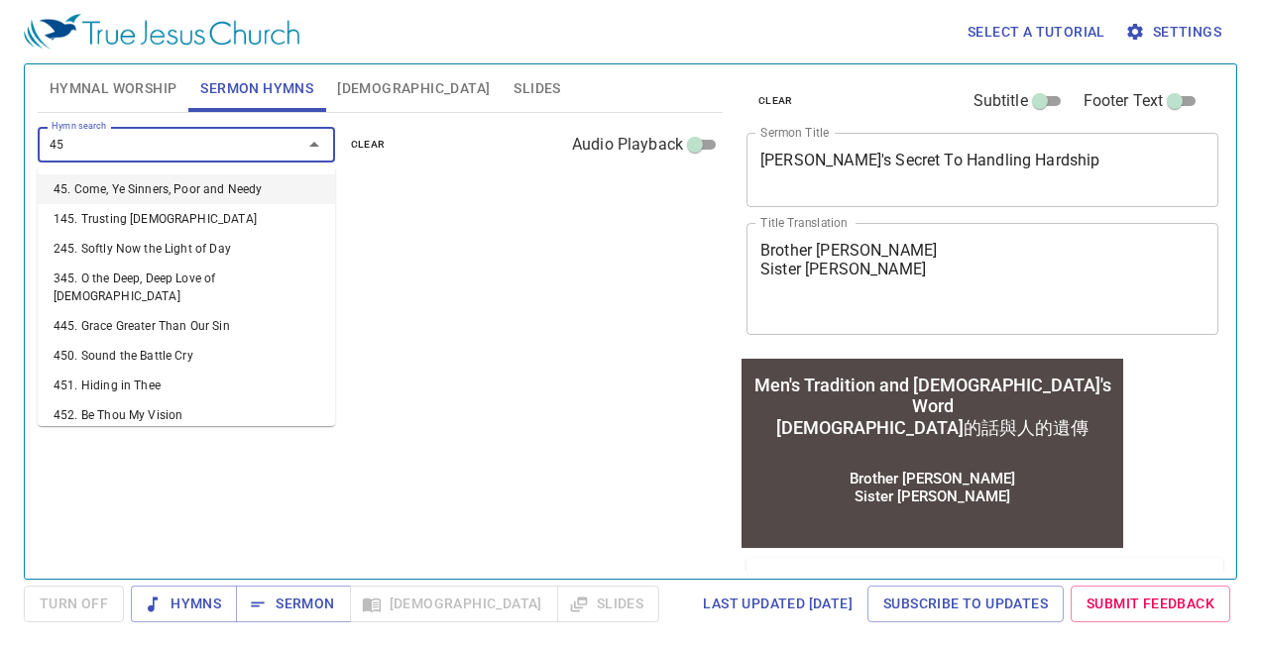
type input "452"
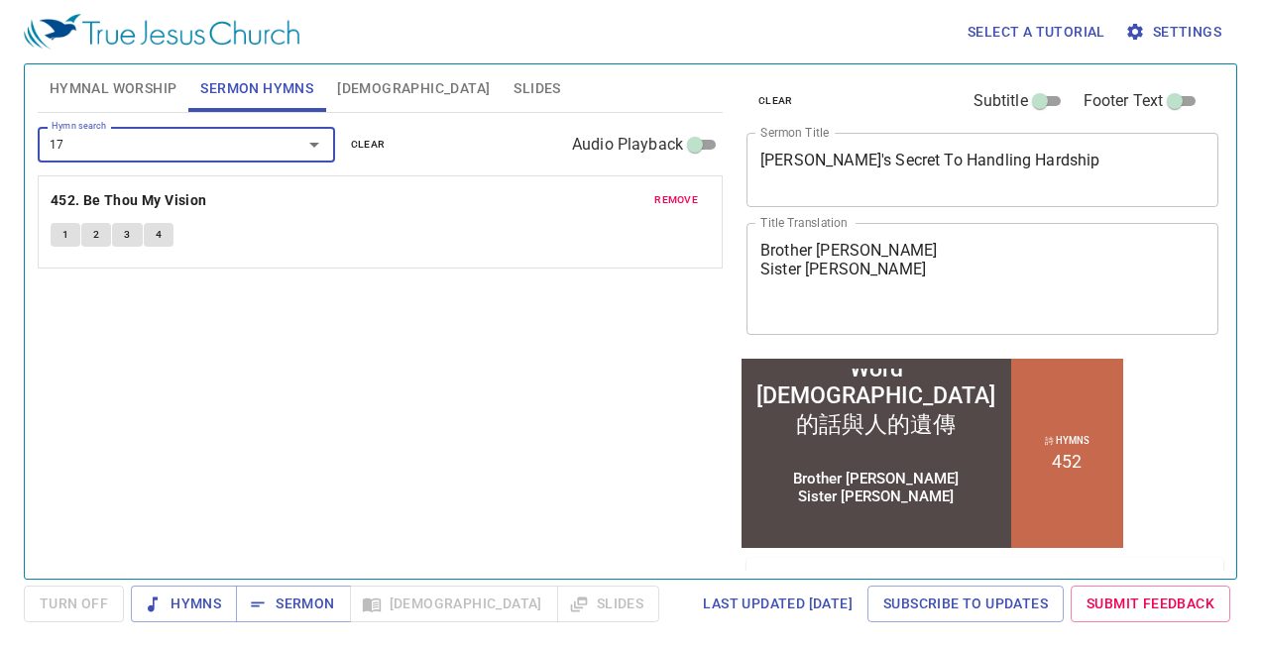
type input "171"
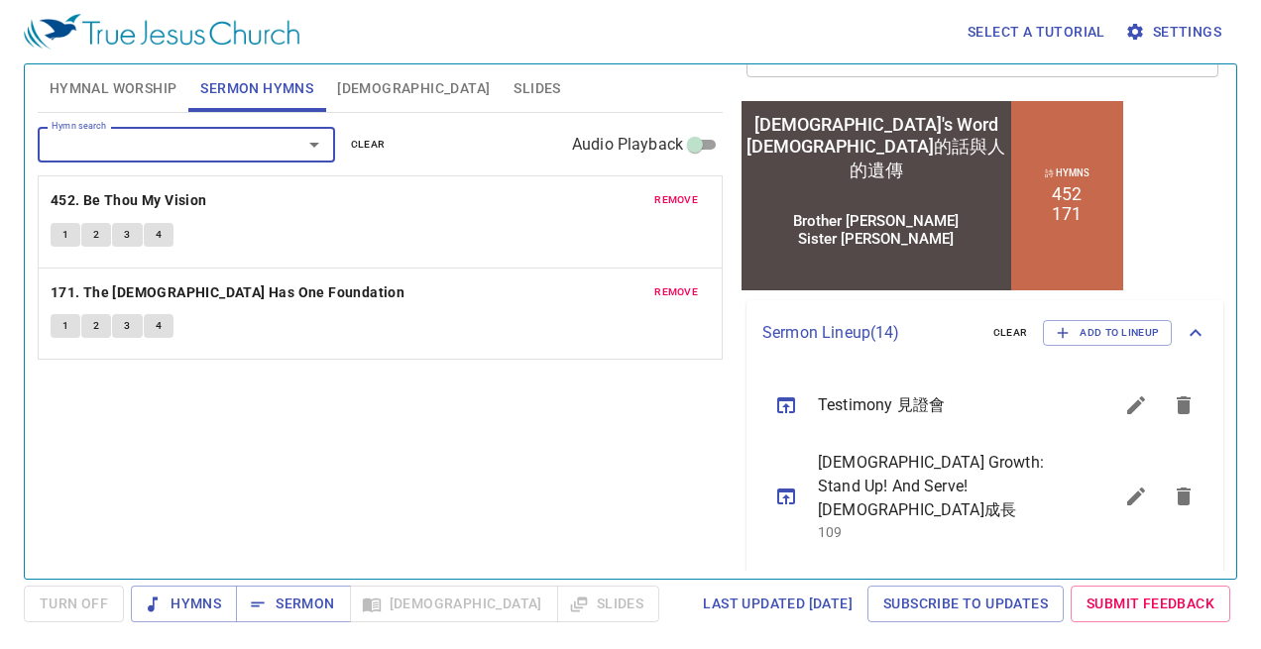
scroll to position [237, 0]
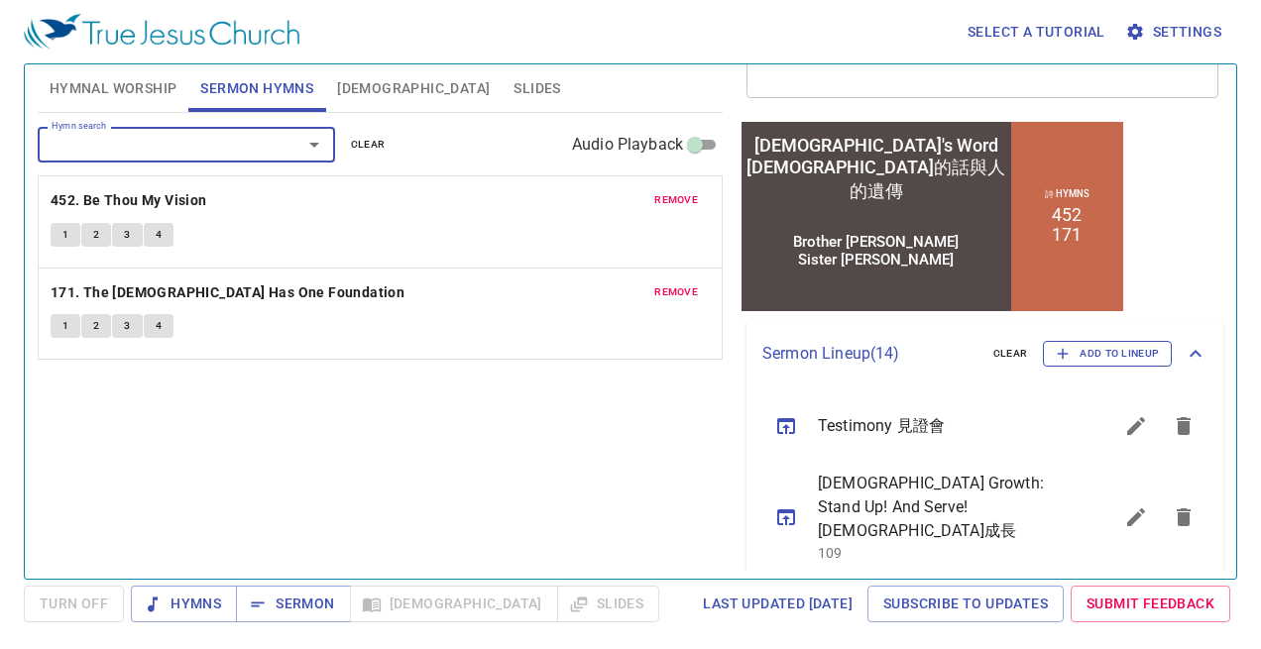
click at [1139, 356] on span "Add to Lineup" at bounding box center [1107, 354] width 103 height 18
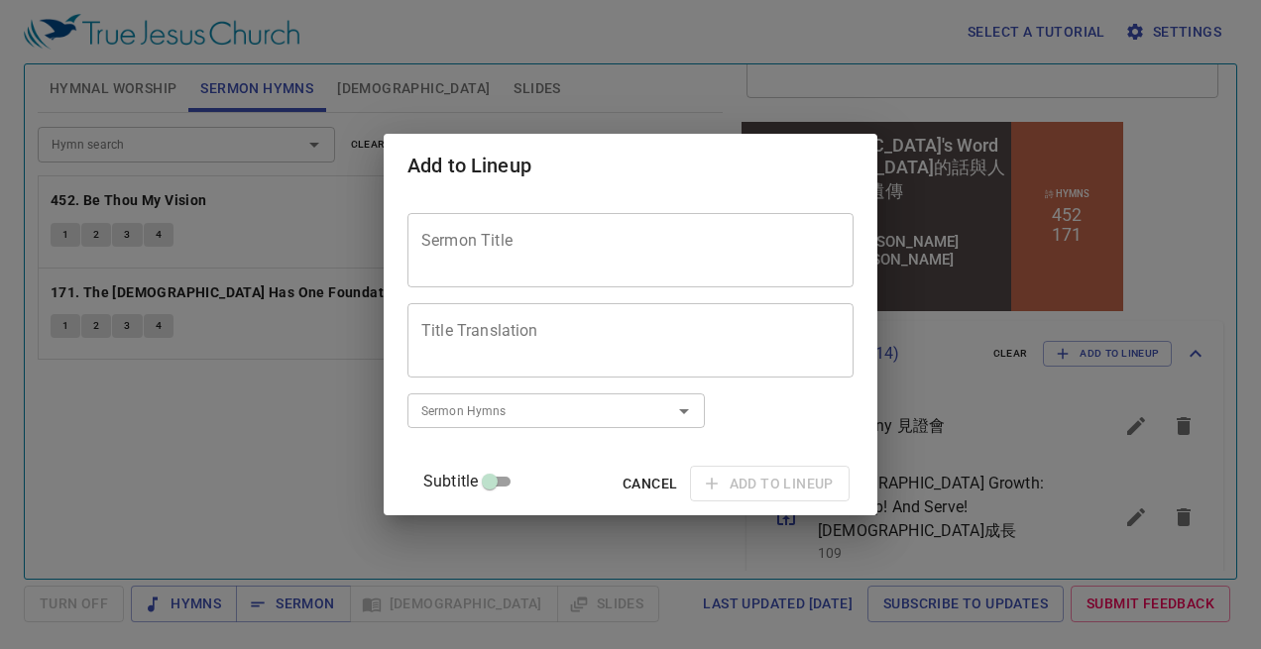
click at [613, 215] on div "Sermon Title" at bounding box center [630, 250] width 446 height 74
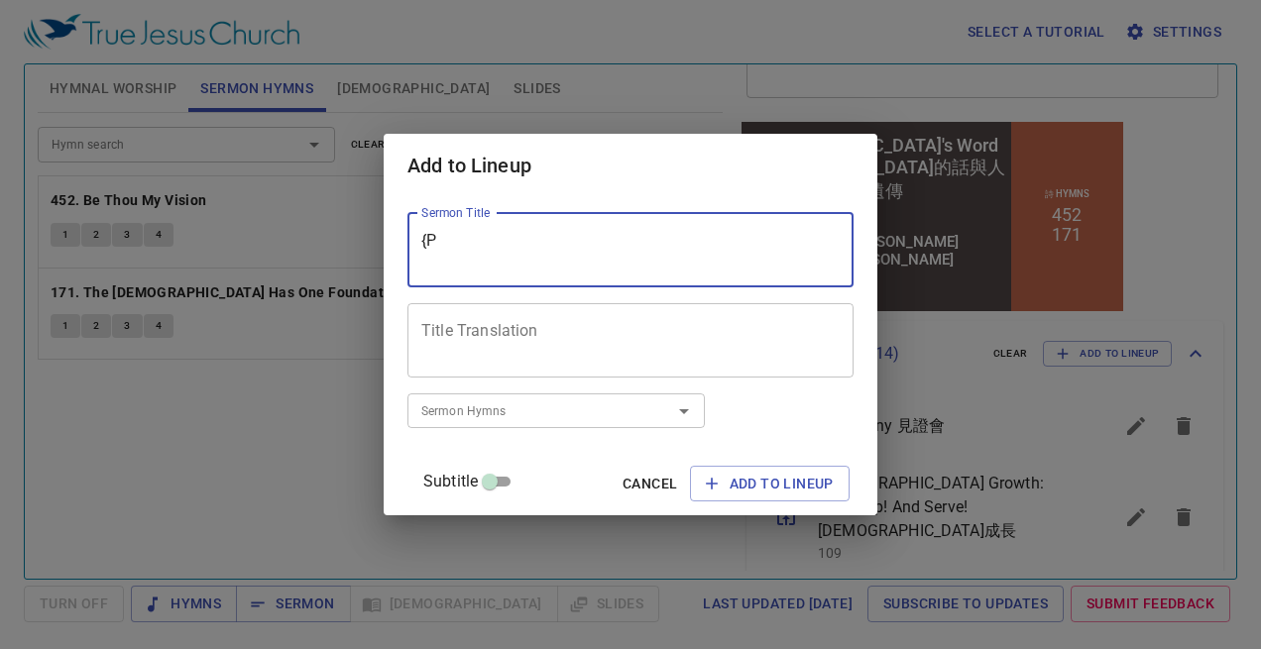
type textarea "{"
type textarea "Prayer Session"
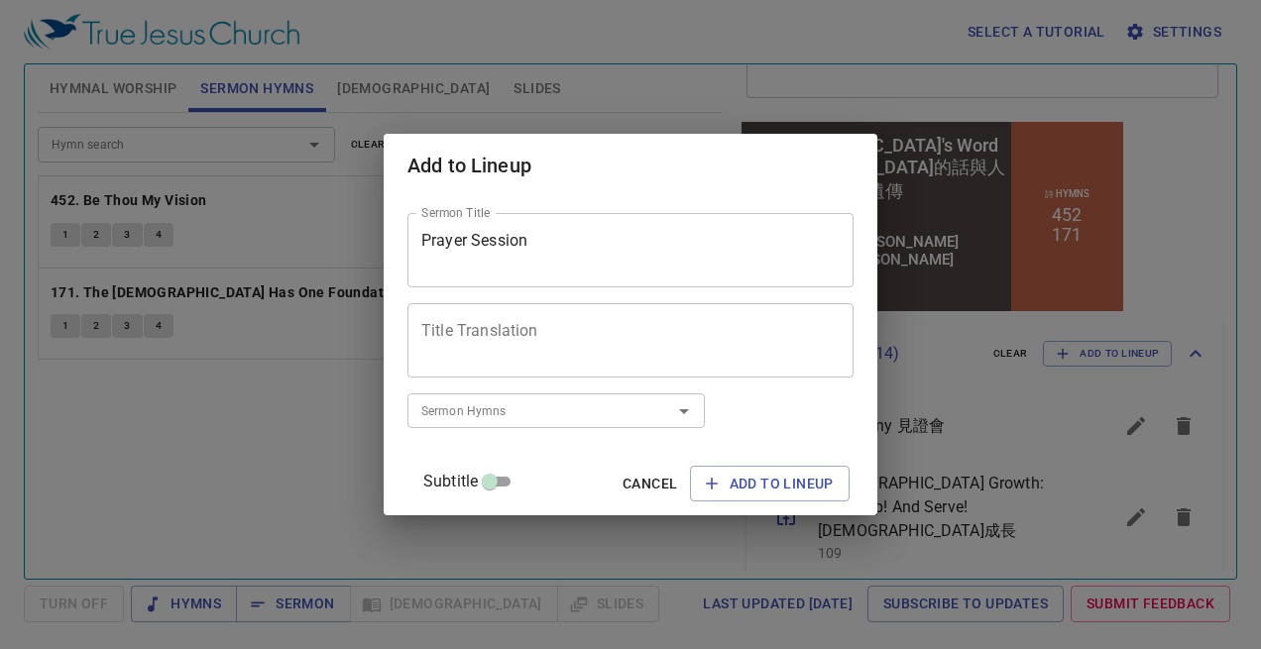
click at [752, 522] on div "Add to Lineup Sermon Title Prayer Session Sermon Title Title Translation Title …" at bounding box center [630, 324] width 1261 height 649
click at [748, 498] on button "Add to Lineup" at bounding box center [770, 484] width 160 height 37
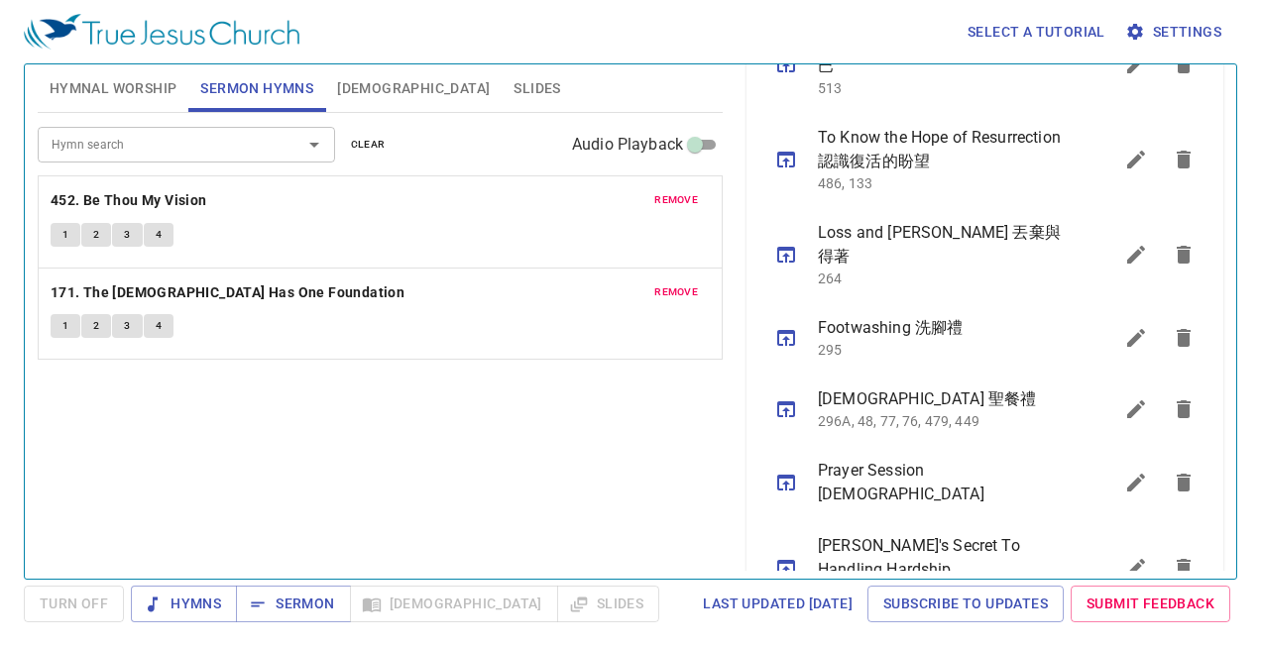
scroll to position [1258, 0]
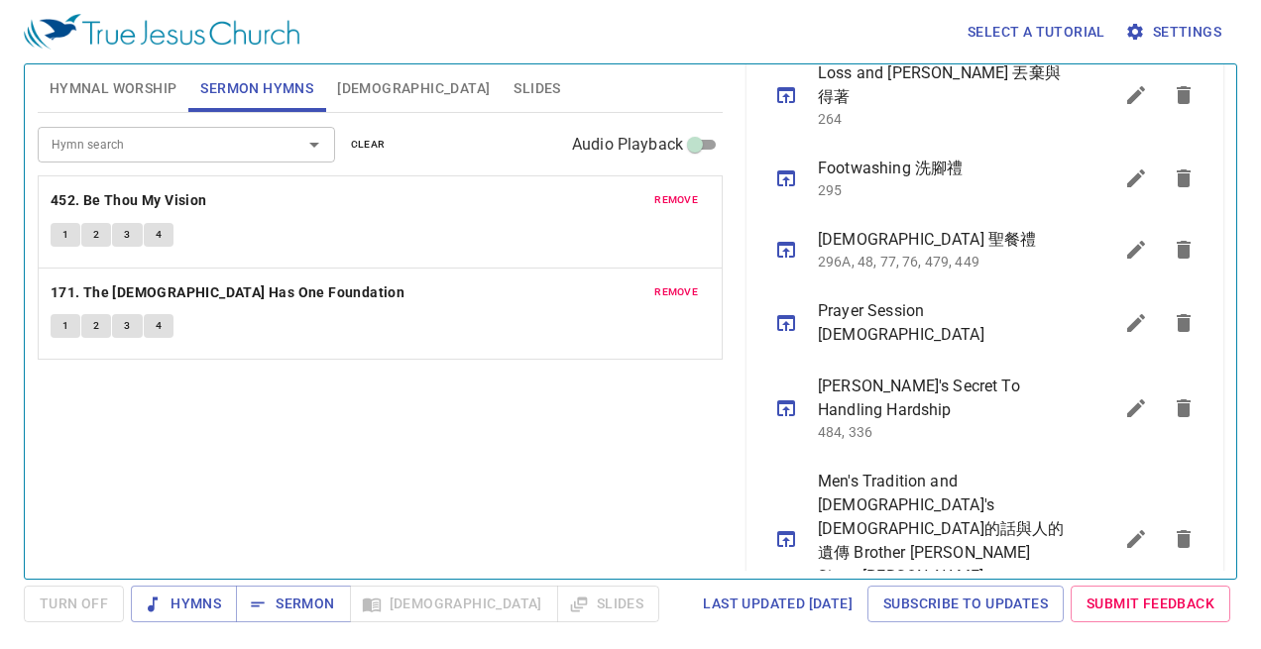
click at [779, 311] on icon "sermon lineup list" at bounding box center [786, 323] width 24 height 24
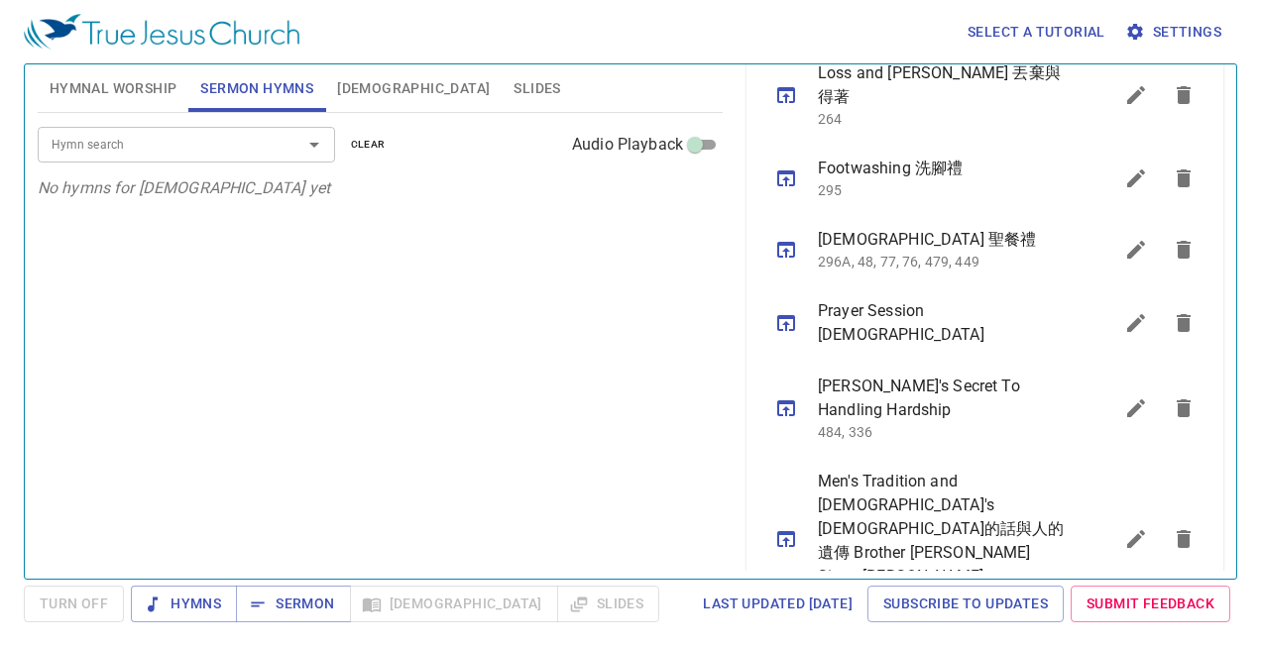
click at [1181, 645] on icon "sermon lineup list" at bounding box center [1184, 654] width 14 height 18
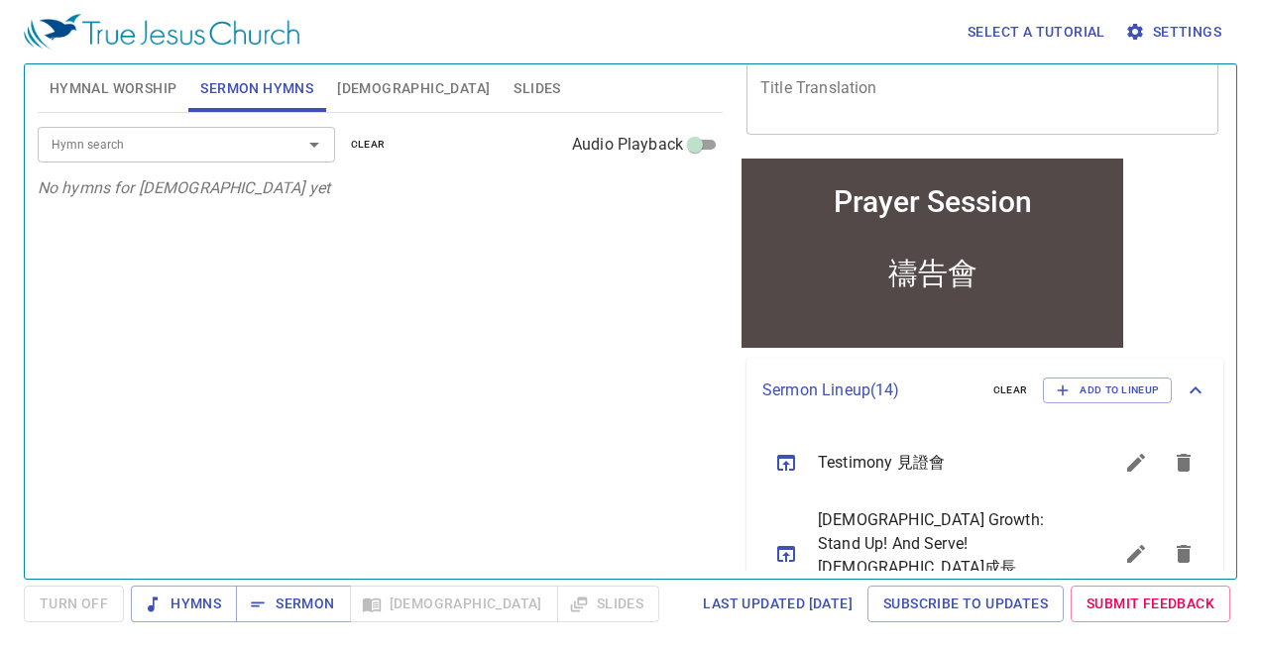
scroll to position [0, 0]
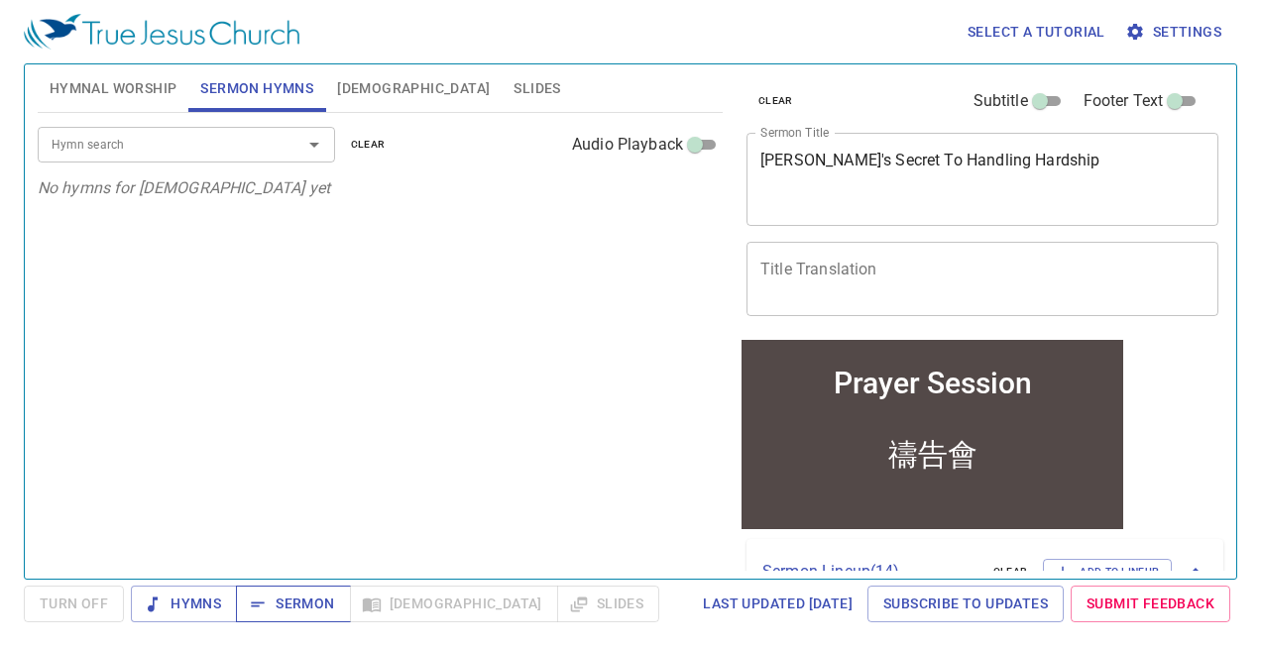
click at [273, 603] on span "Sermon" at bounding box center [293, 604] width 82 height 25
click at [152, 108] on button "Hymnal Worship" at bounding box center [114, 88] width 152 height 48
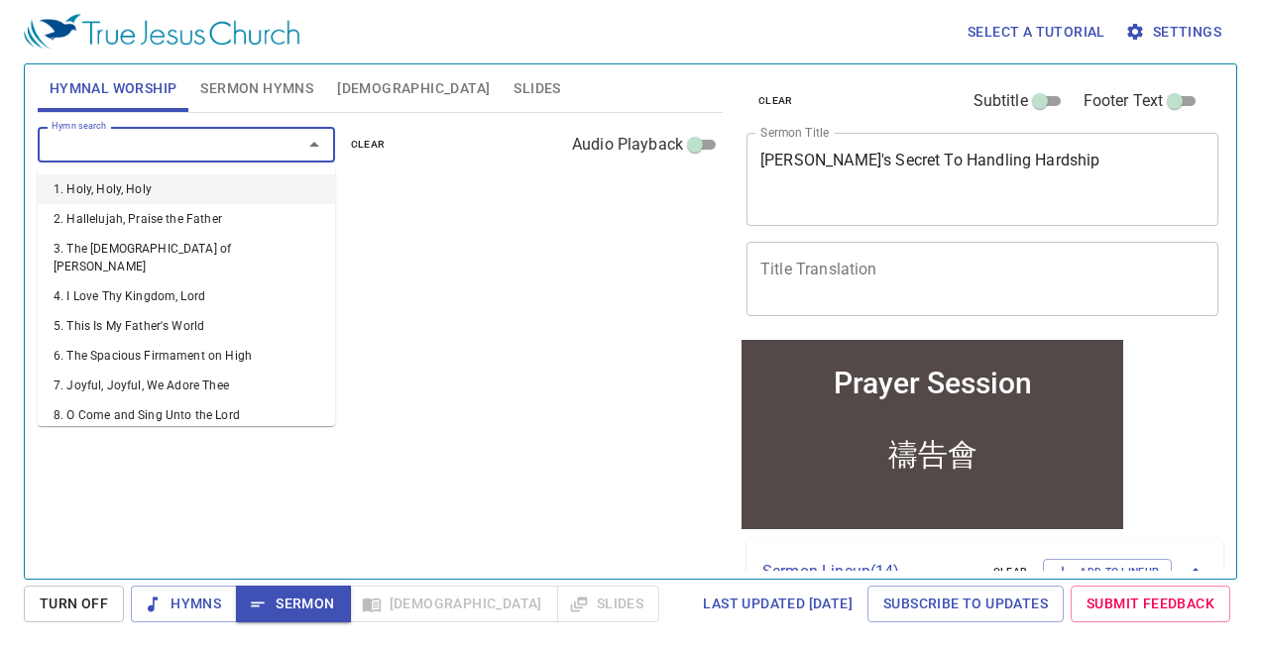
click at [173, 146] on input "Hymn search" at bounding box center [157, 144] width 227 height 23
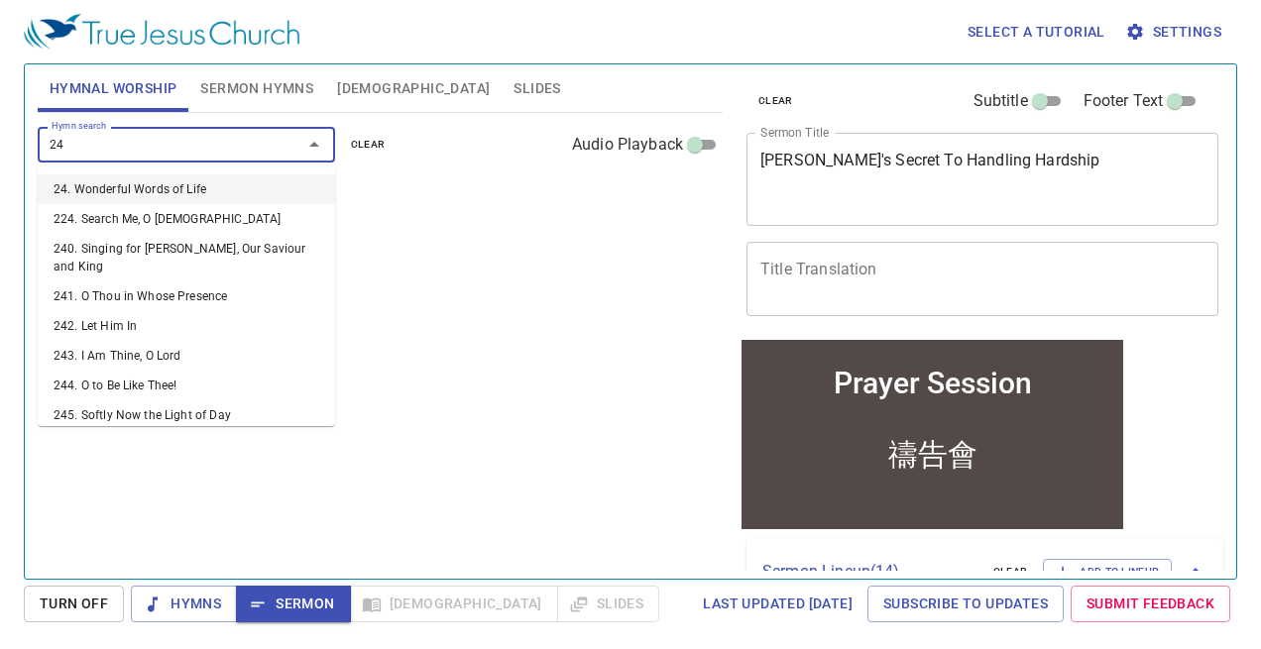
type input "24. Wonderful Words of Life"
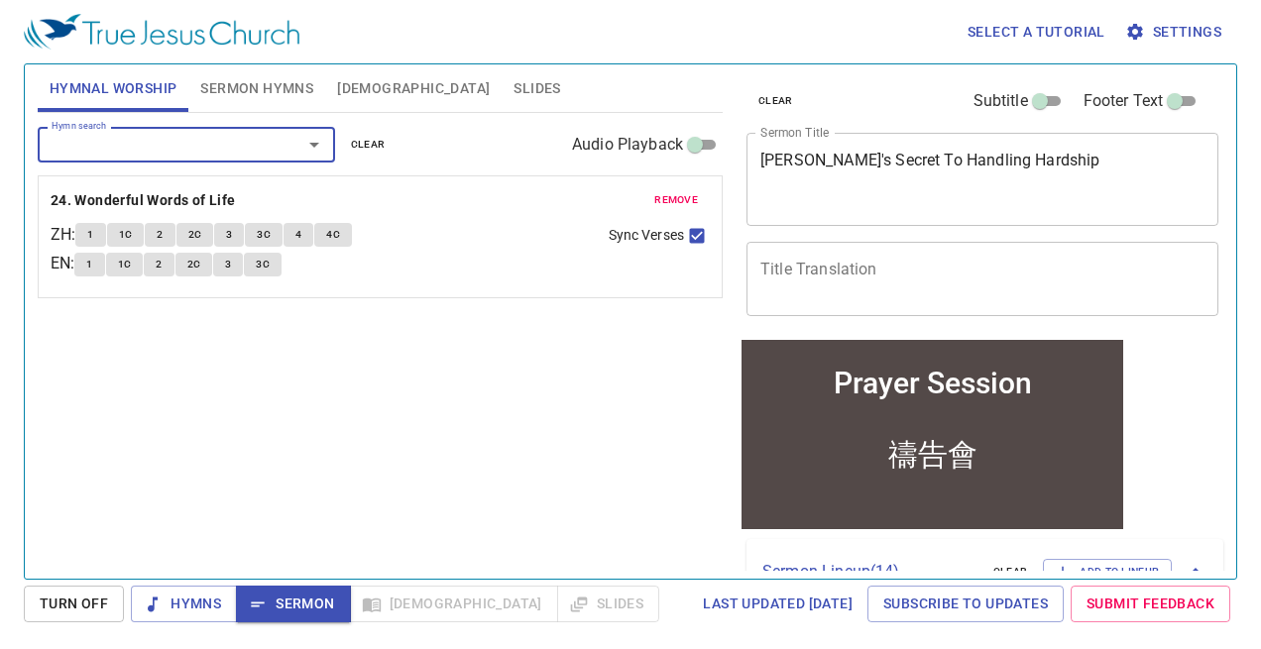
click at [239, 71] on button "Sermon Hymns" at bounding box center [256, 88] width 137 height 48
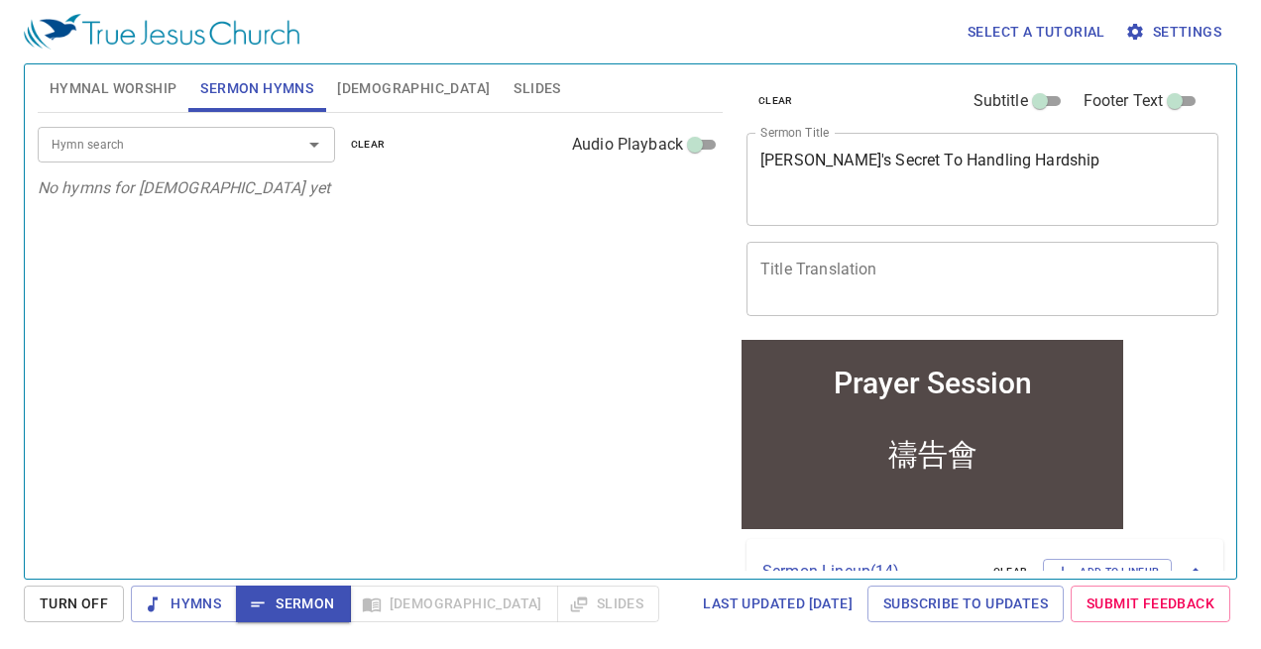
click at [542, 264] on div "Hymn search Hymn search clear Audio Playback No hymns for sermon yet" at bounding box center [380, 337] width 685 height 449
click at [110, 100] on span "Hymnal Worship" at bounding box center [114, 88] width 128 height 25
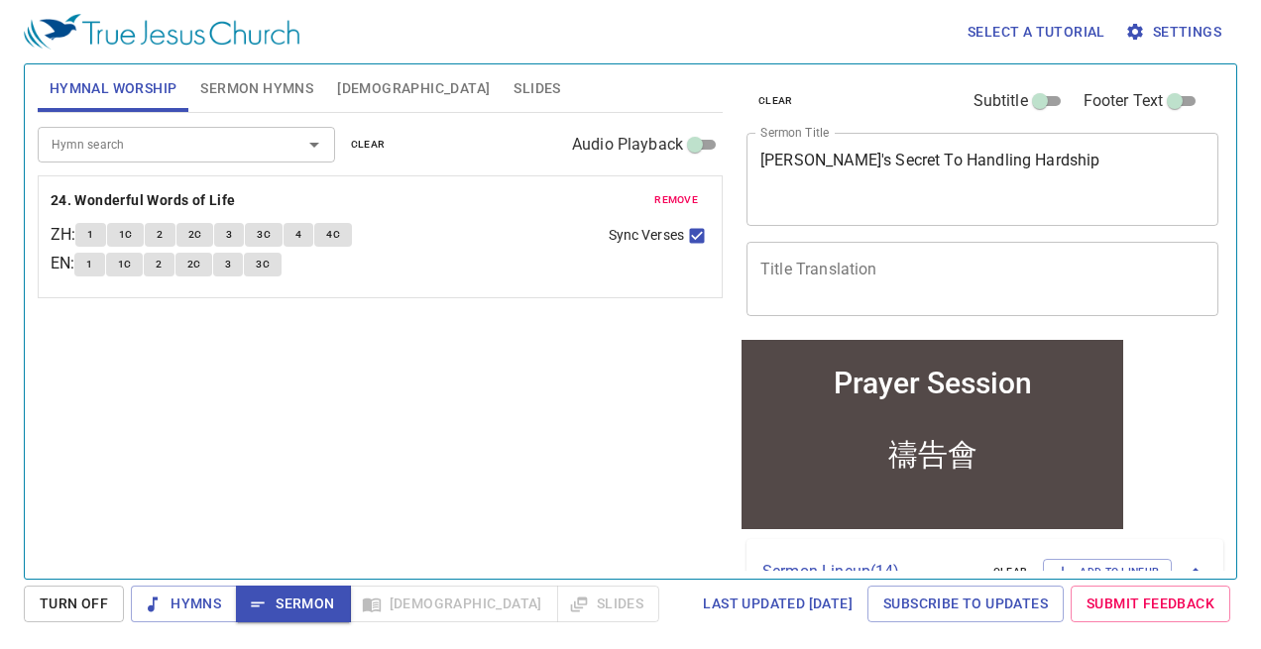
click at [256, 79] on span "Sermon Hymns" at bounding box center [256, 88] width 113 height 25
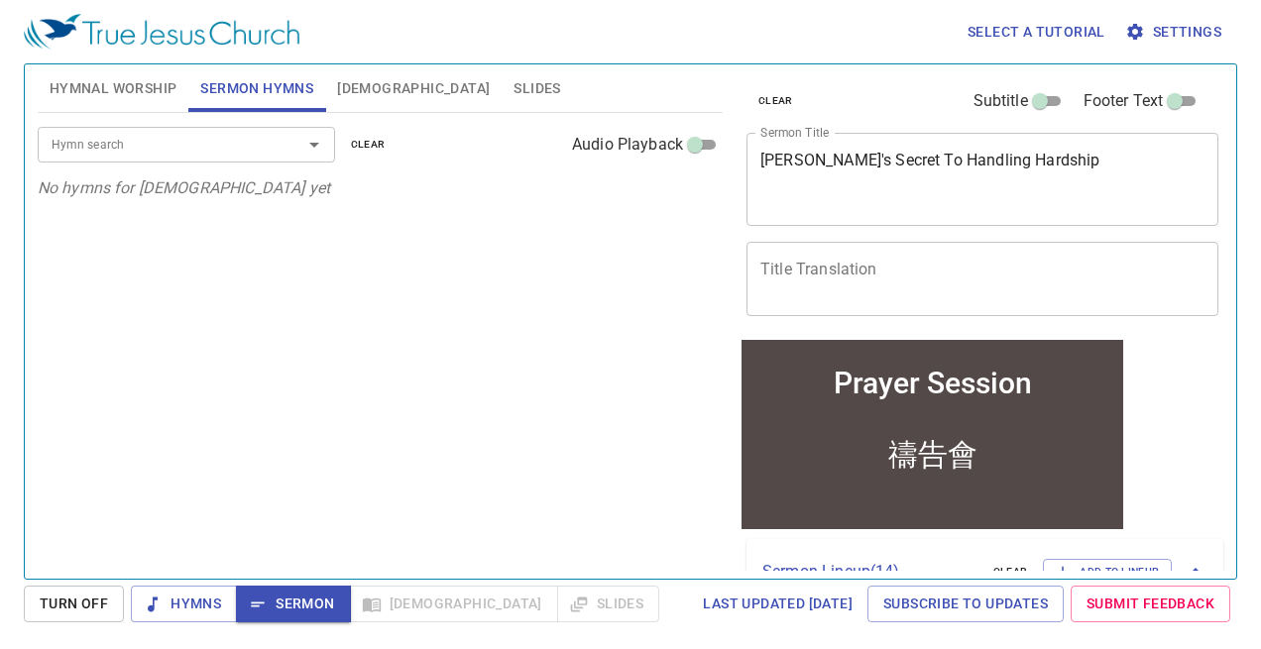
click at [224, 147] on input "Hymn search" at bounding box center [157, 144] width 227 height 23
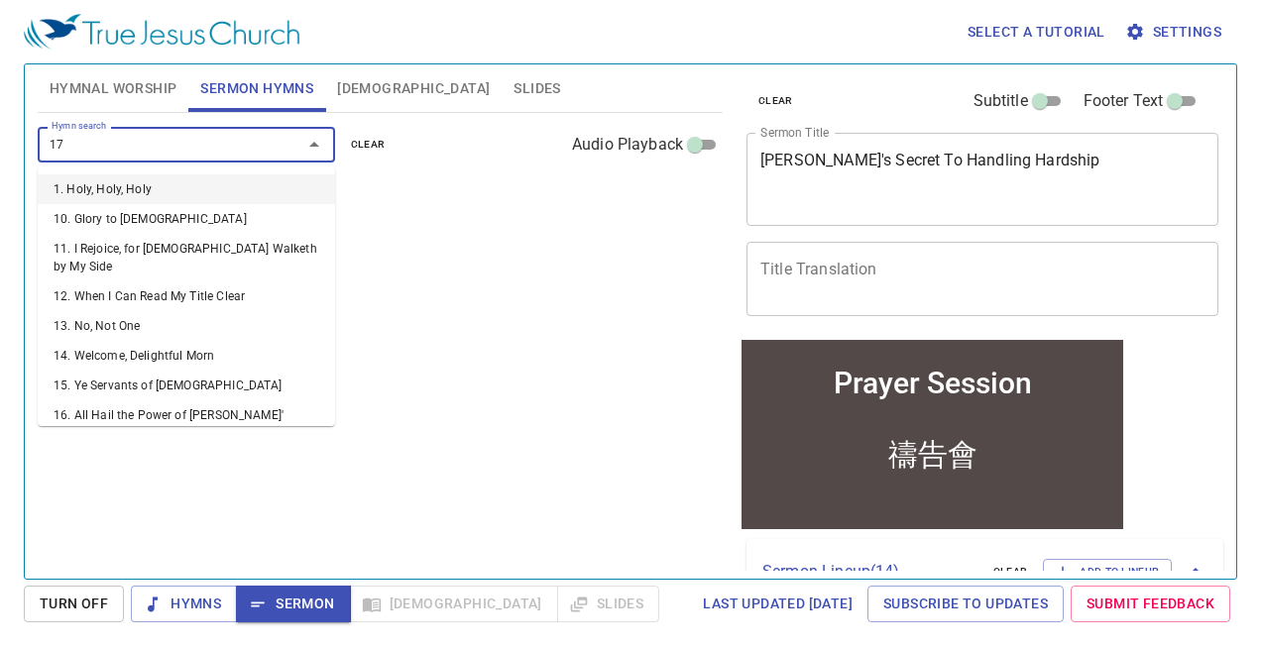
type input "171"
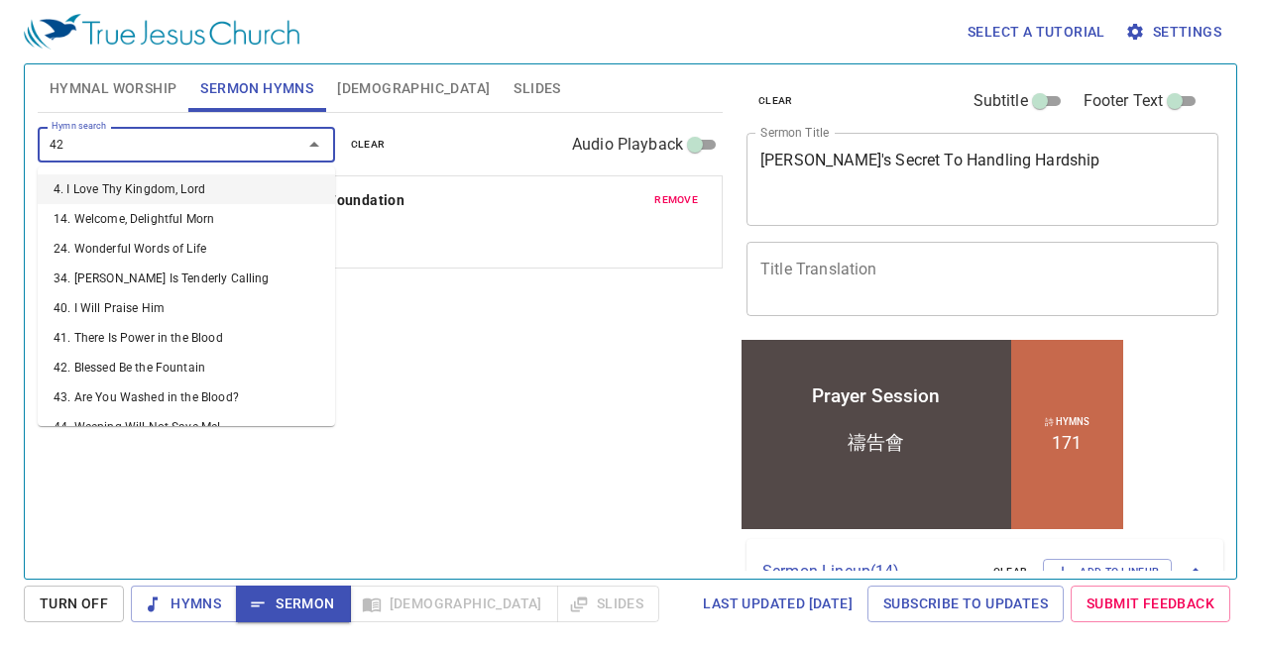
type input "425"
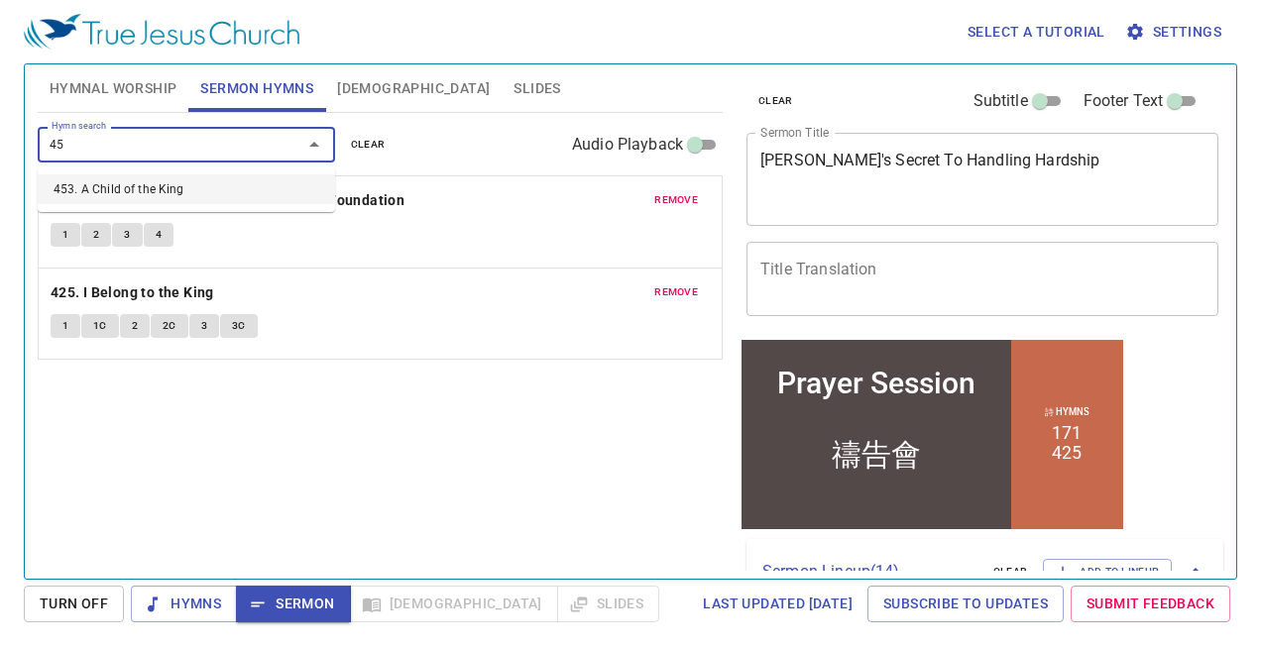
type input "452"
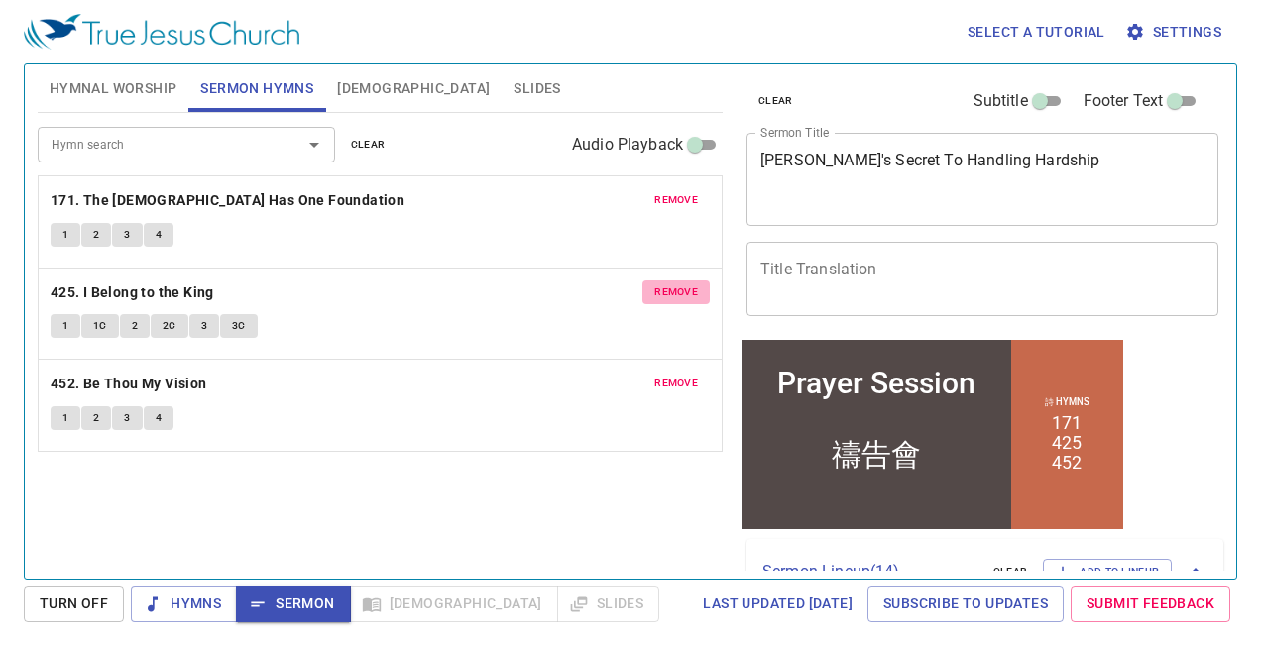
click at [687, 302] on button "remove" at bounding box center [675, 293] width 67 height 24
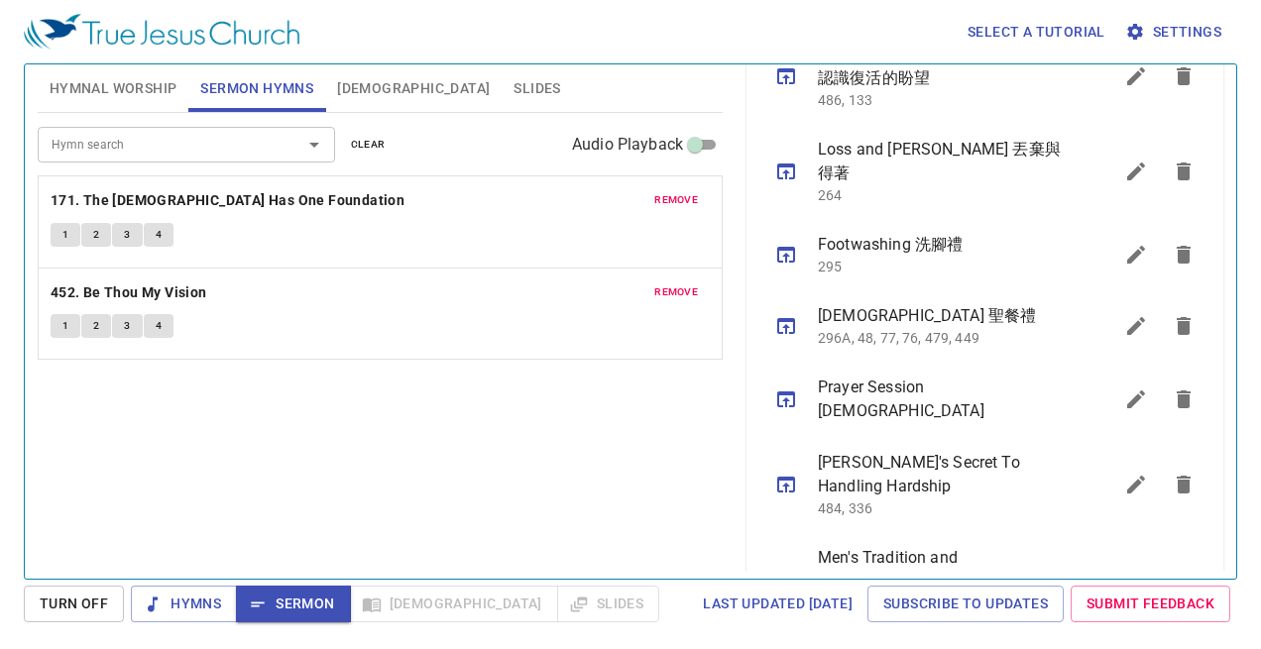
scroll to position [1176, 0]
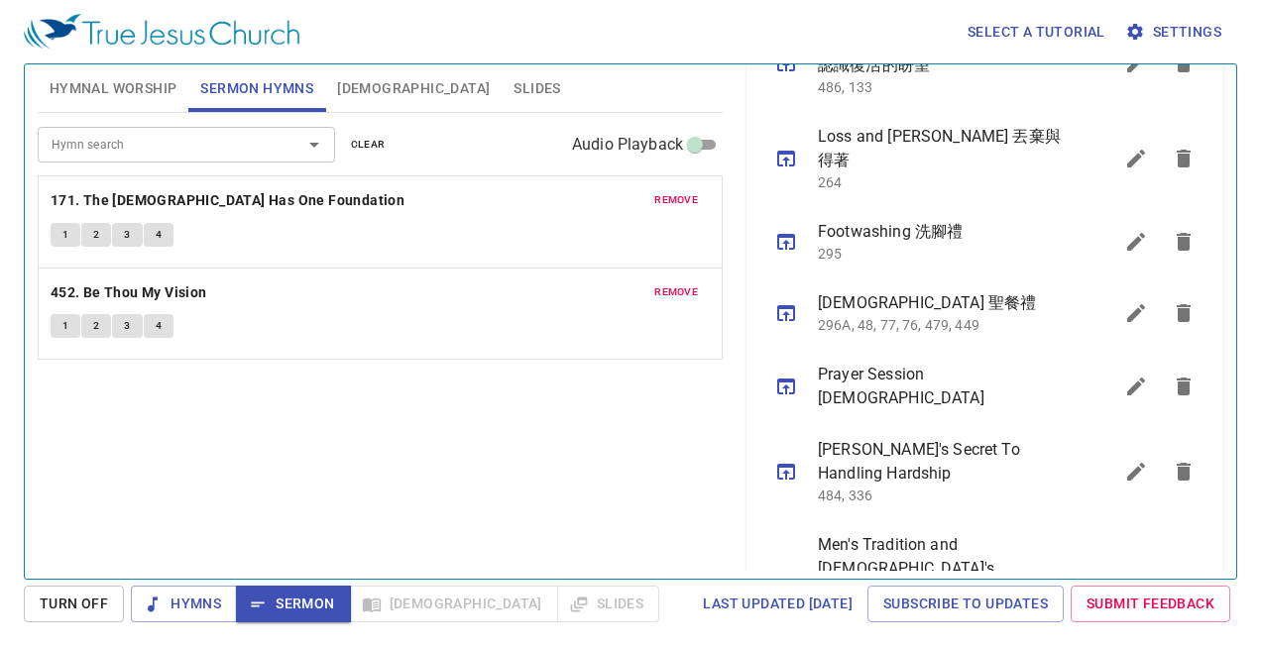
click at [782, 591] on icon "sermon lineup list" at bounding box center [786, 603] width 24 height 24
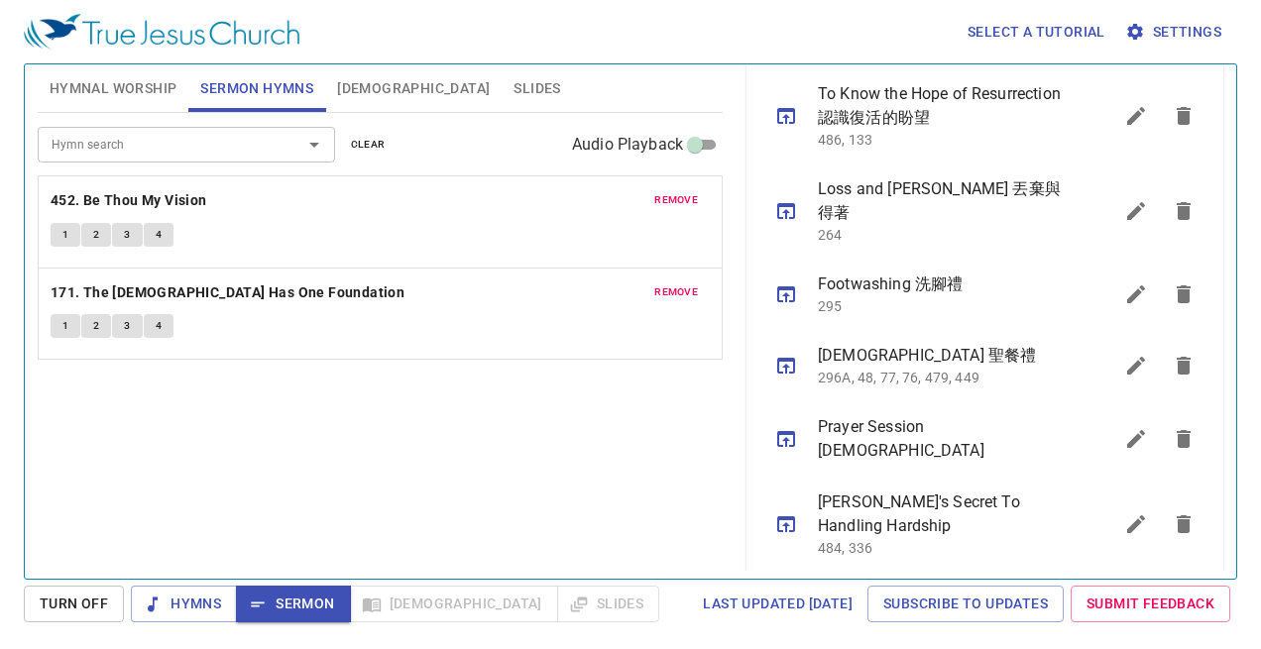
scroll to position [1195, 0]
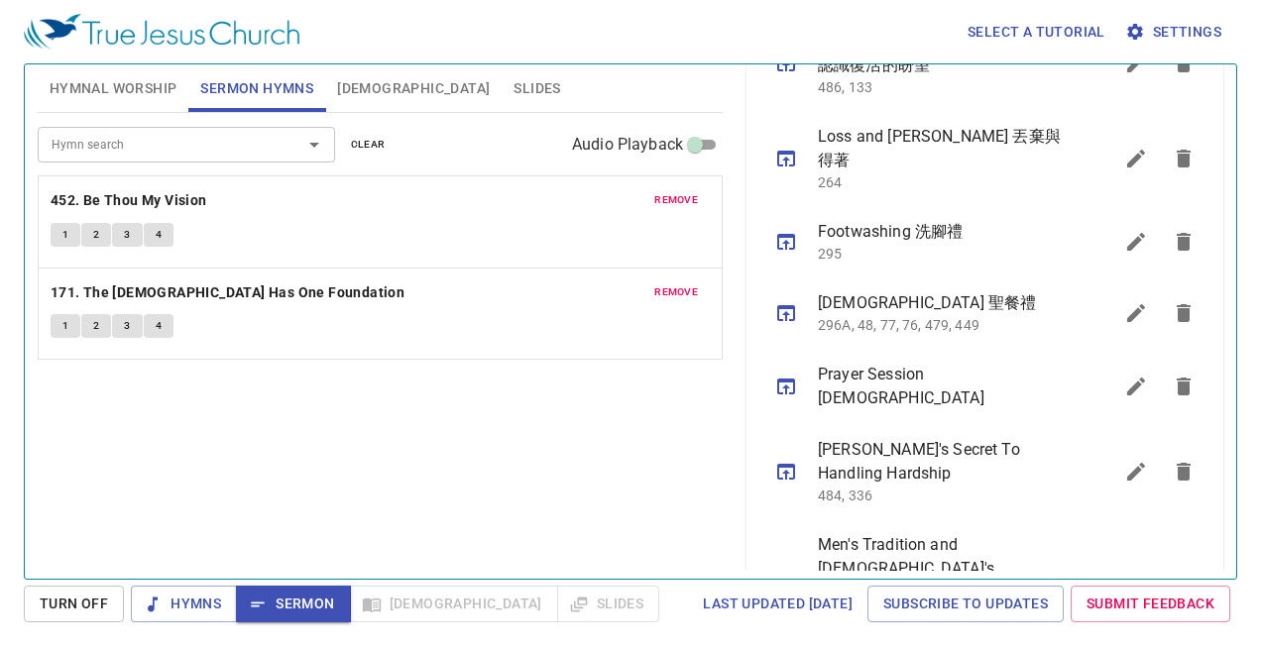
click at [1131, 594] on icon "sermon lineup list" at bounding box center [1136, 603] width 18 height 18
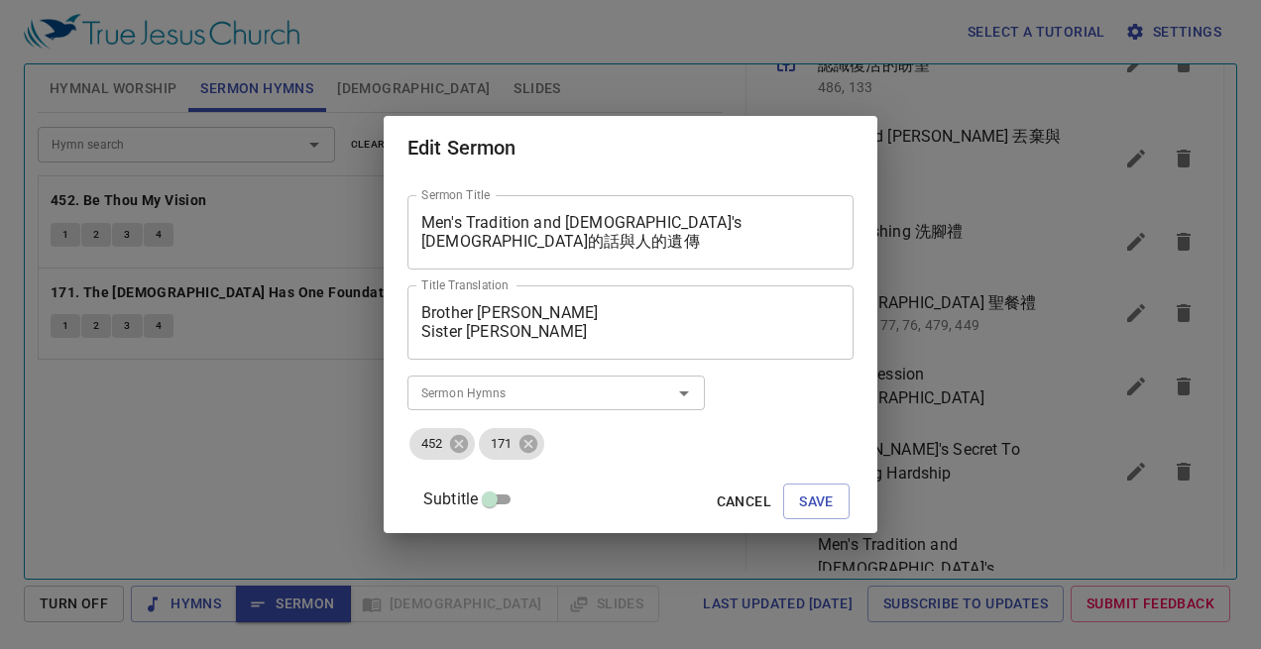
click at [499, 304] on textarea "Brother [PERSON_NAME] Sister [PERSON_NAME]" at bounding box center [630, 322] width 418 height 38
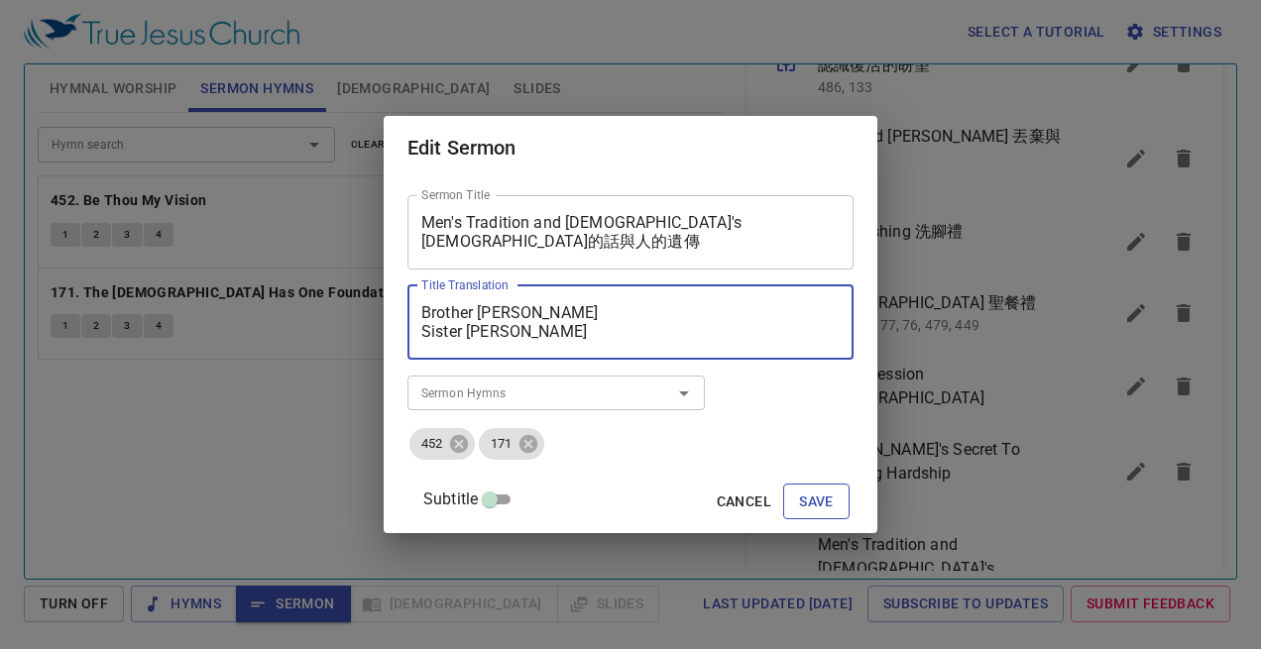
type textarea "Brother [PERSON_NAME] Sister [PERSON_NAME]"
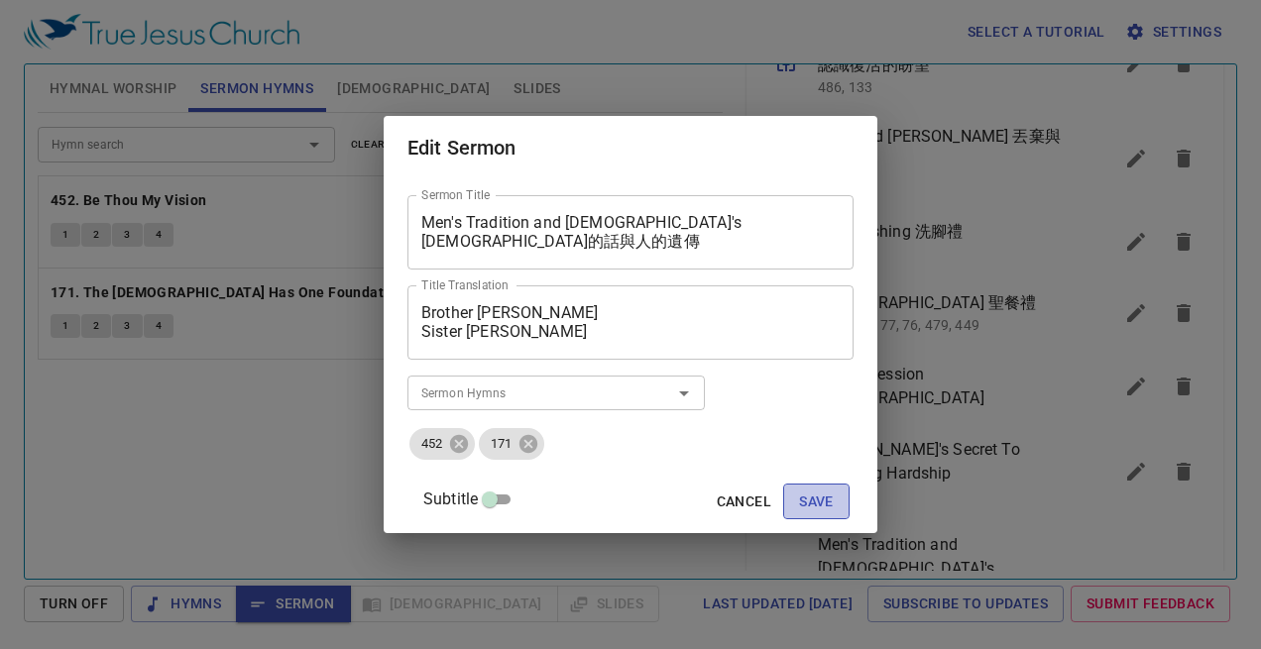
click at [799, 505] on span "Save" at bounding box center [816, 502] width 35 height 25
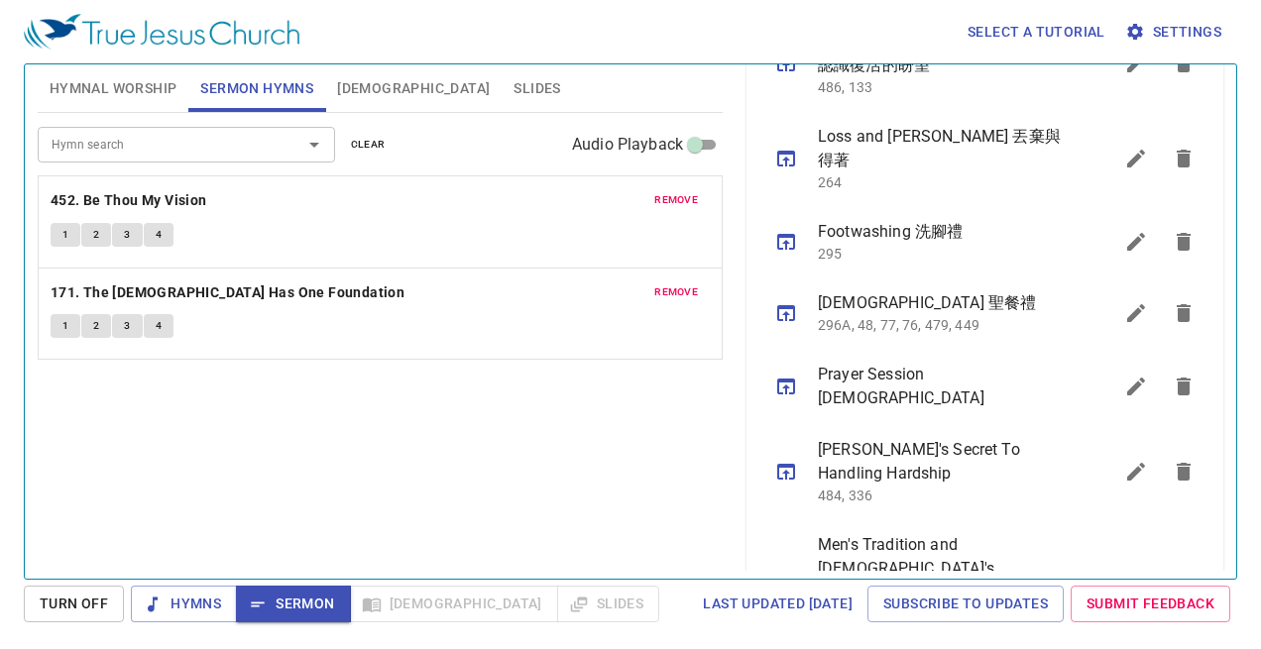
click at [784, 591] on icon "sermon lineup list" at bounding box center [786, 603] width 24 height 24
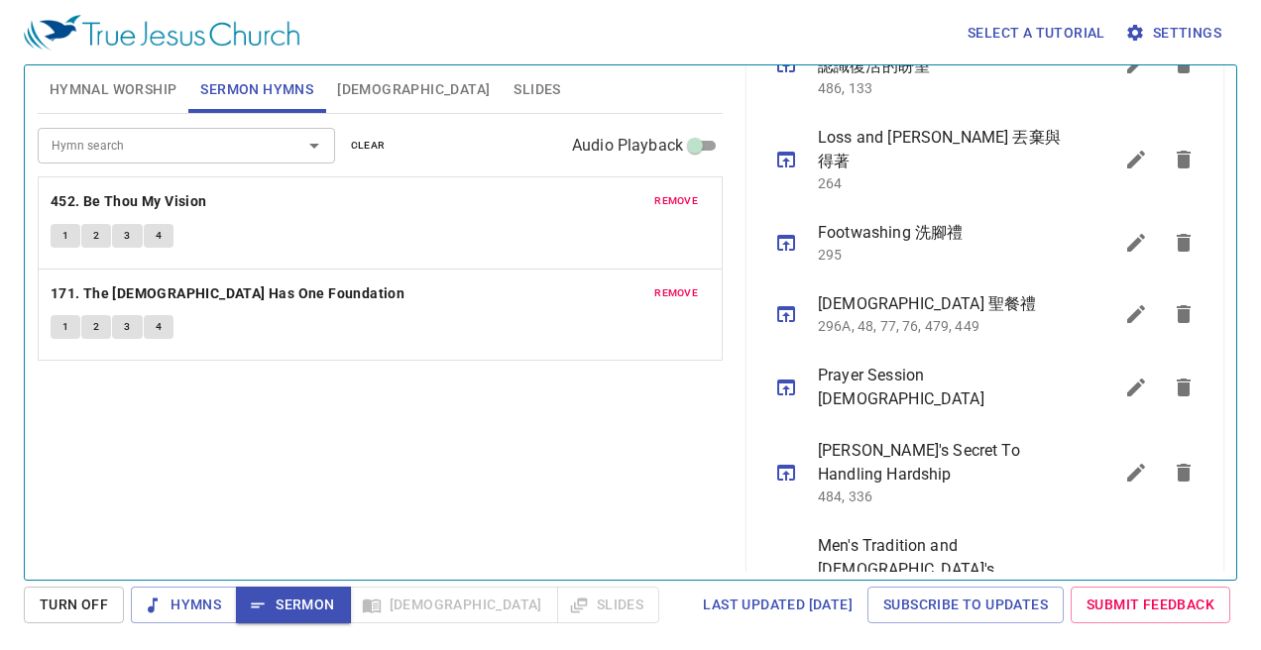
scroll to position [1213, 0]
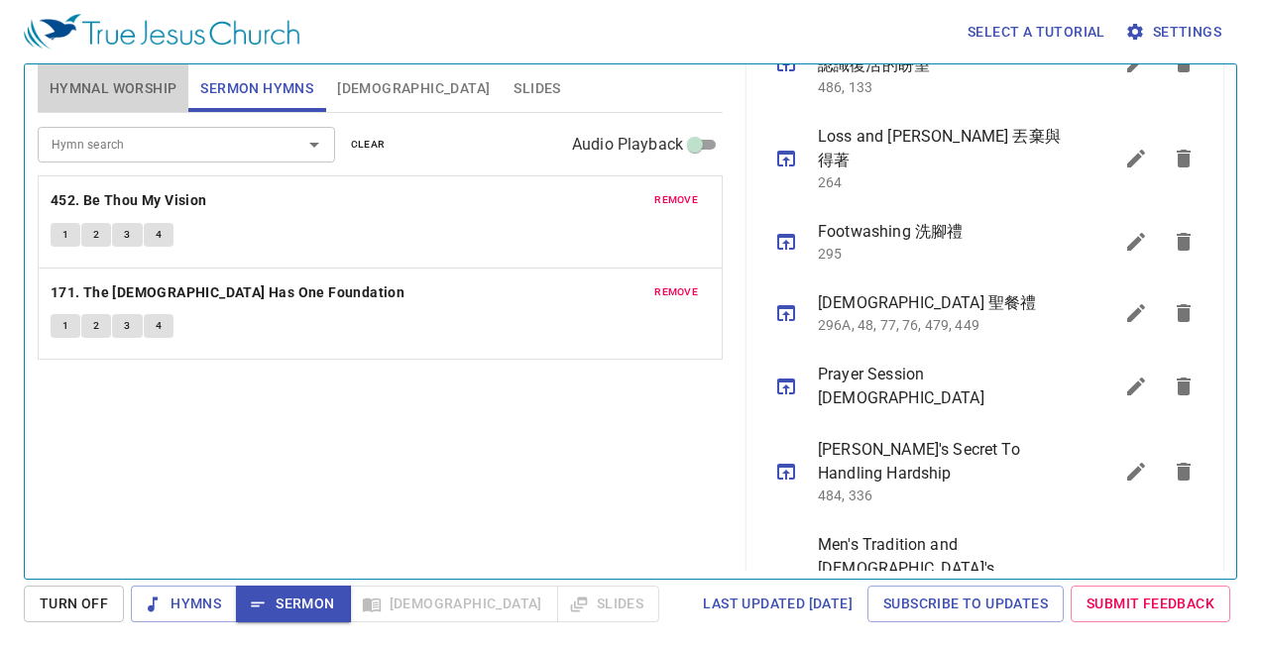
click at [80, 99] on span "Hymnal Worship" at bounding box center [114, 88] width 128 height 25
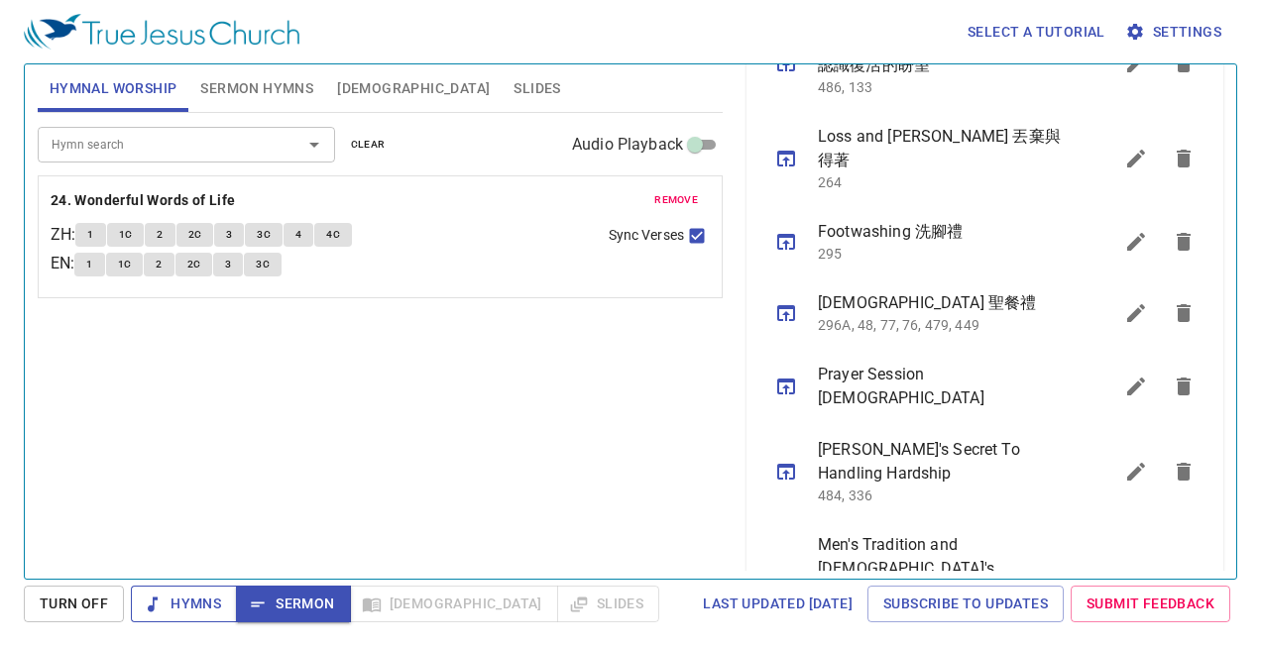
click at [168, 603] on span "Hymns" at bounding box center [184, 604] width 74 height 25
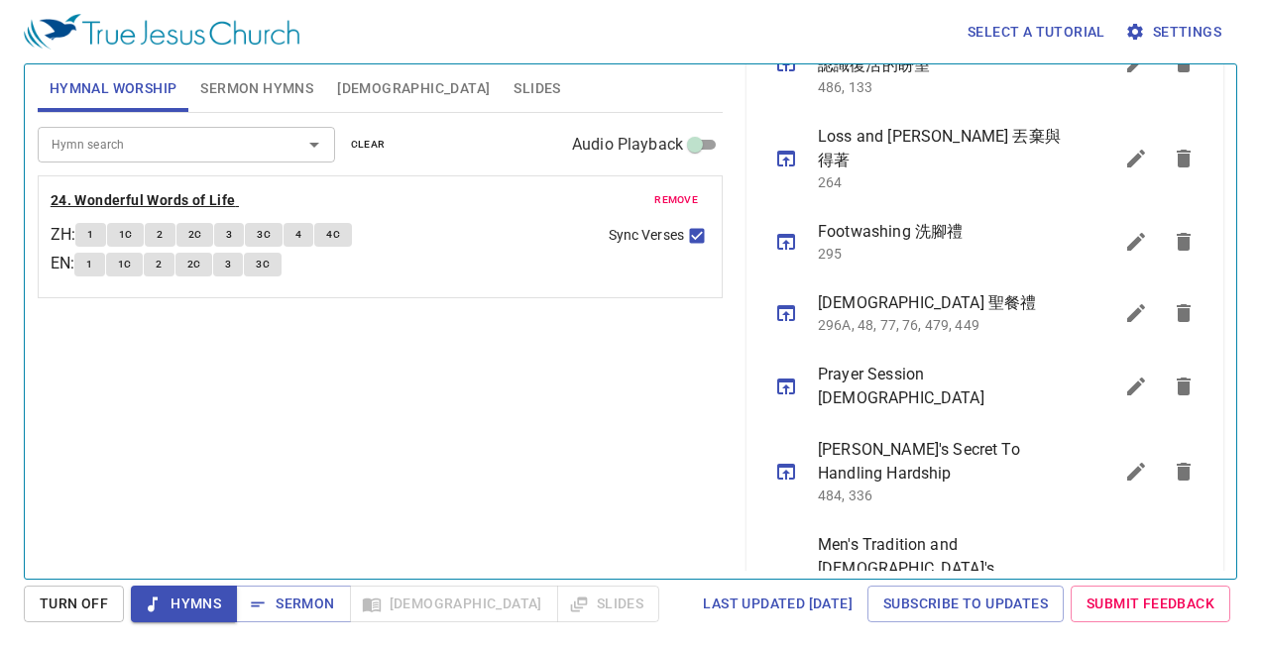
click at [130, 192] on b "24. Wonderful Words of Life" at bounding box center [143, 200] width 185 height 25
click at [92, 270] on span "1" at bounding box center [89, 265] width 6 height 18
click at [132, 272] on span "1C" at bounding box center [125, 265] width 14 height 18
click at [170, 266] on button "2" at bounding box center [159, 265] width 30 height 24
click at [144, 270] on button "1C" at bounding box center [125, 265] width 38 height 24
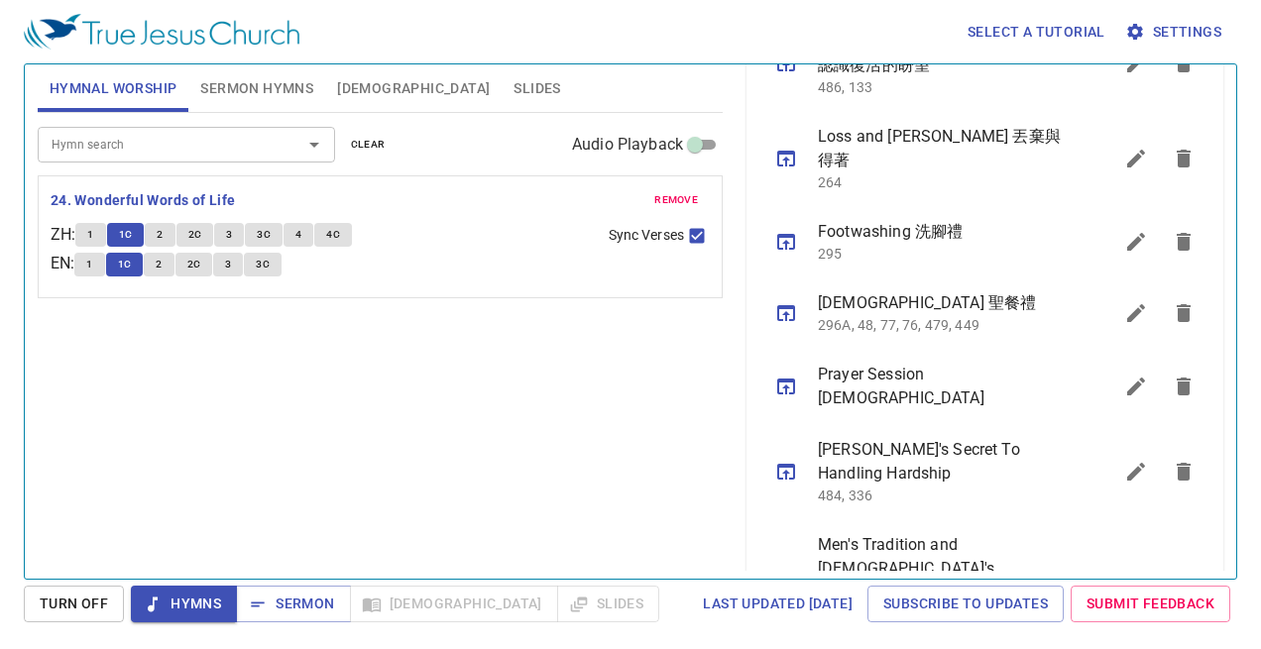
click at [162, 271] on span "2" at bounding box center [159, 265] width 6 height 18
click at [194, 270] on span "2C" at bounding box center [194, 265] width 14 height 18
click at [231, 258] on span "3" at bounding box center [228, 265] width 6 height 18
drag, startPoint x: 235, startPoint y: 258, endPoint x: 179, endPoint y: 268, distance: 56.4
click at [179, 268] on div "1 1C 2 2C 3 3C" at bounding box center [332, 267] width 517 height 29
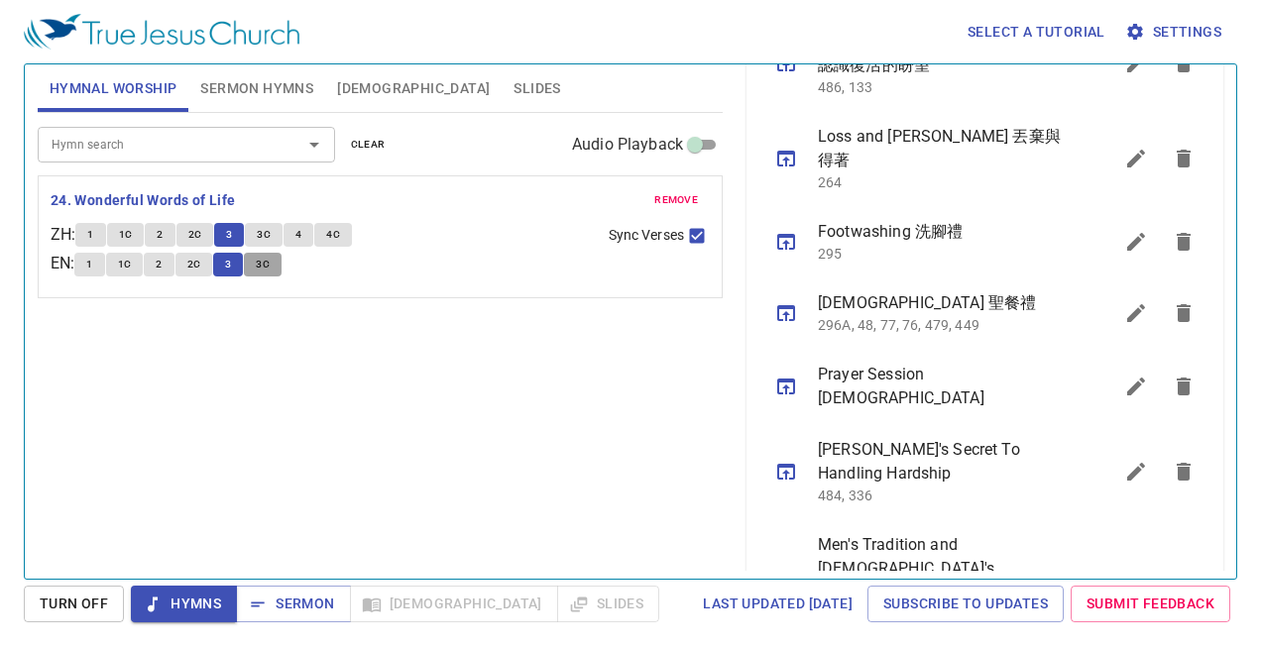
click at [269, 265] on span "3C" at bounding box center [263, 265] width 14 height 18
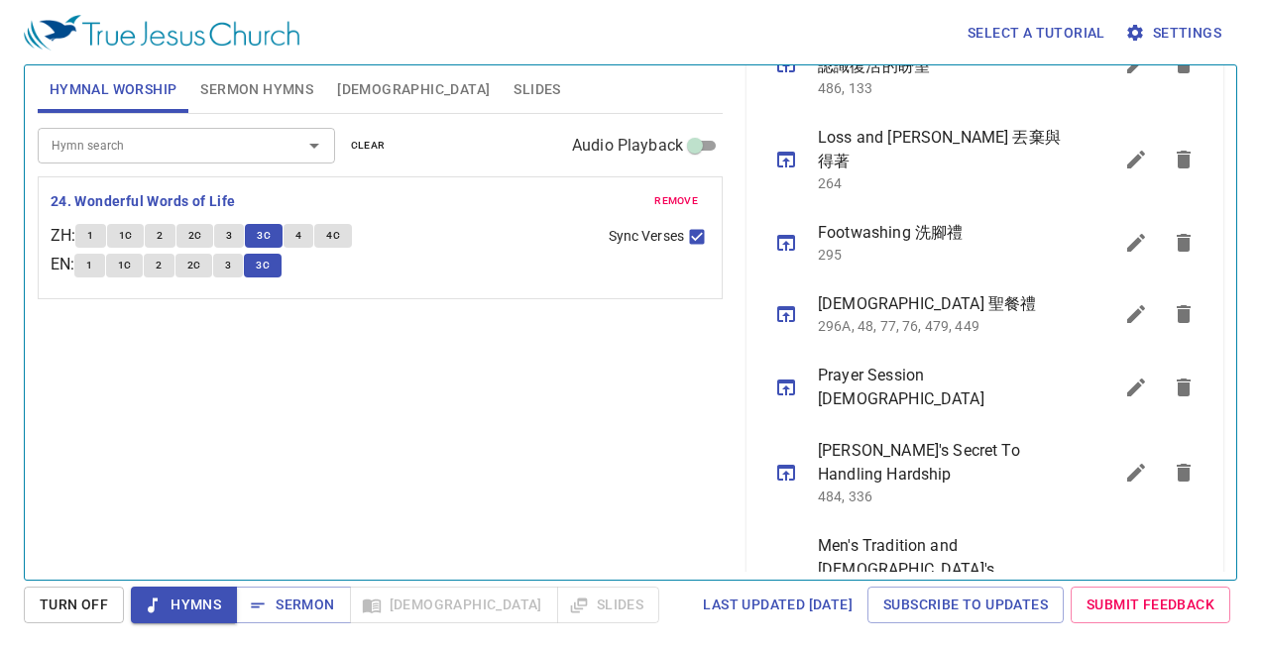
scroll to position [1212, 0]
click at [269, 602] on span "Sermon" at bounding box center [293, 605] width 82 height 25
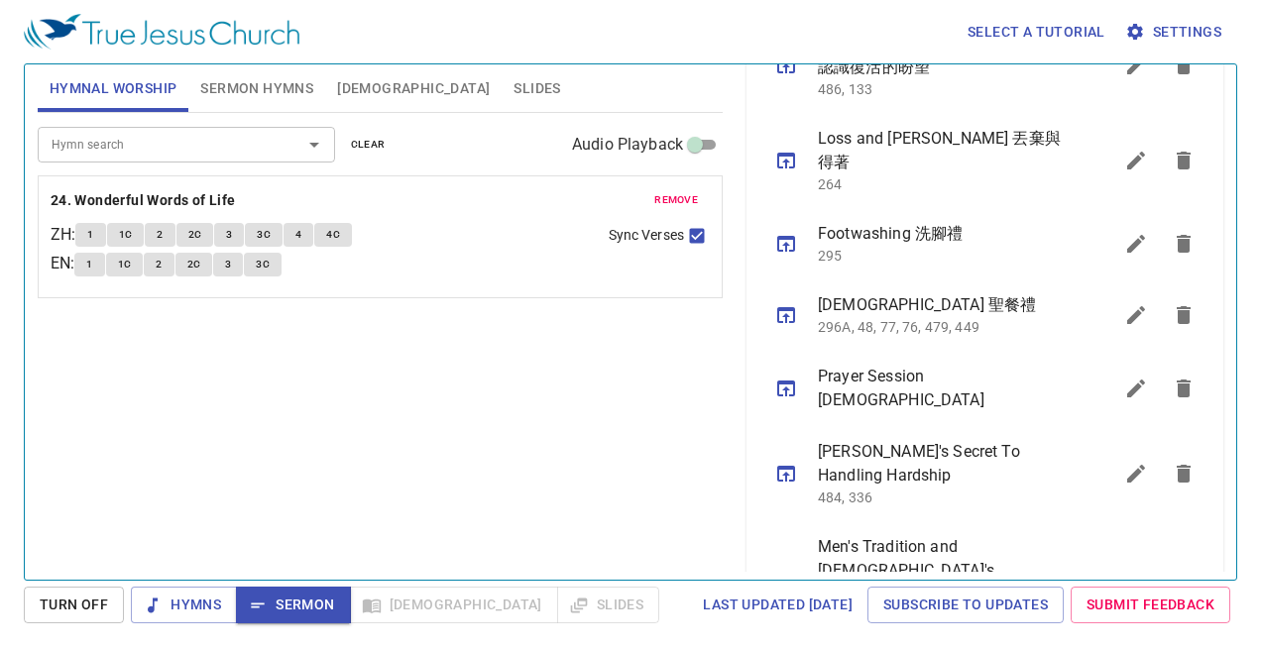
click at [263, 100] on button "Sermon Hymns" at bounding box center [256, 88] width 137 height 48
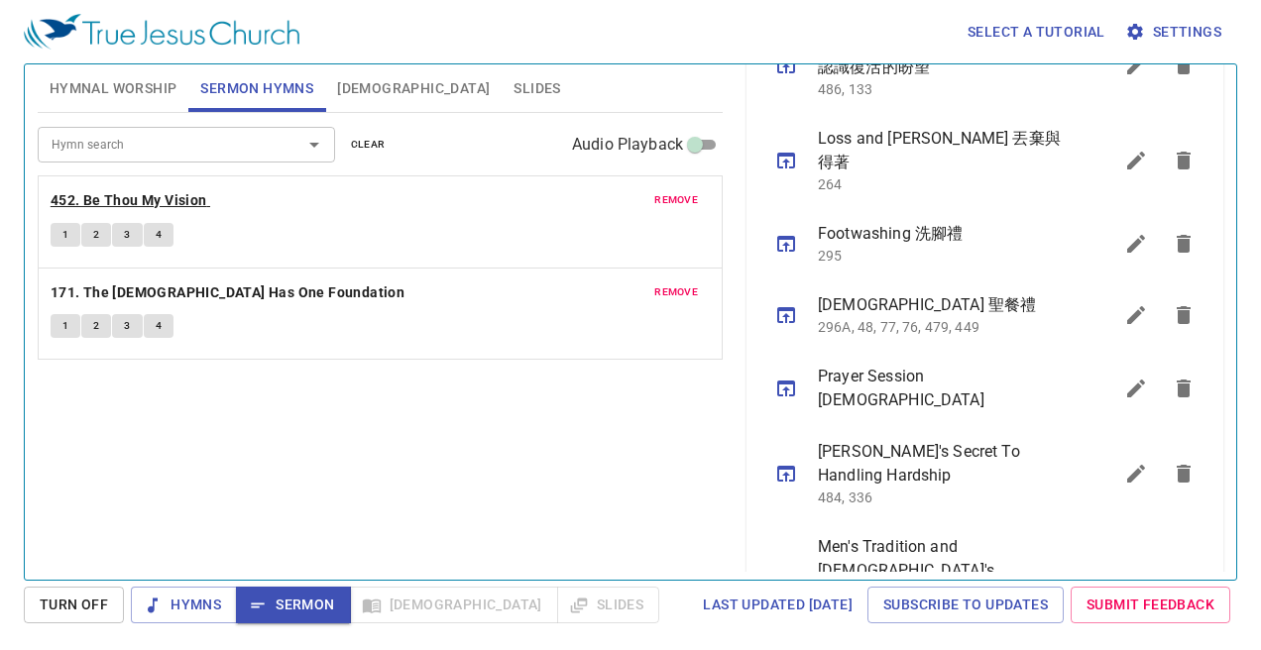
click at [113, 198] on b "452. Be Thou My Vision" at bounding box center [129, 200] width 157 height 25
click at [57, 243] on button "1" at bounding box center [66, 235] width 30 height 24
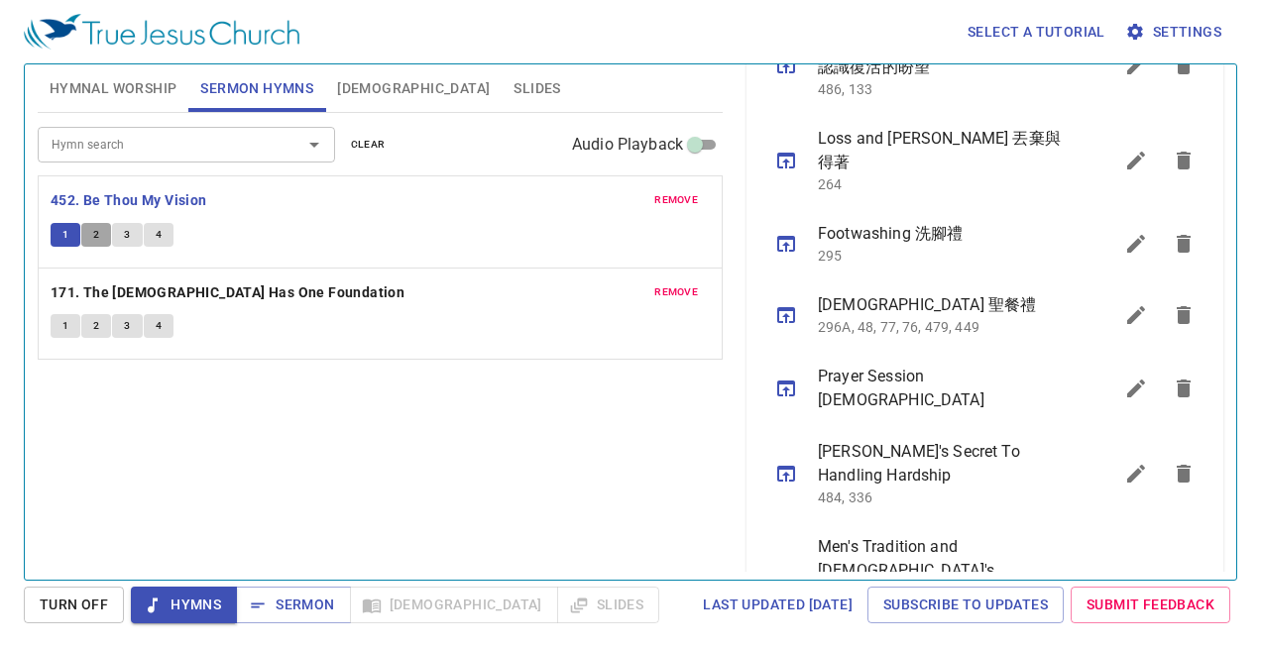
click at [93, 234] on span "2" at bounding box center [96, 235] width 6 height 18
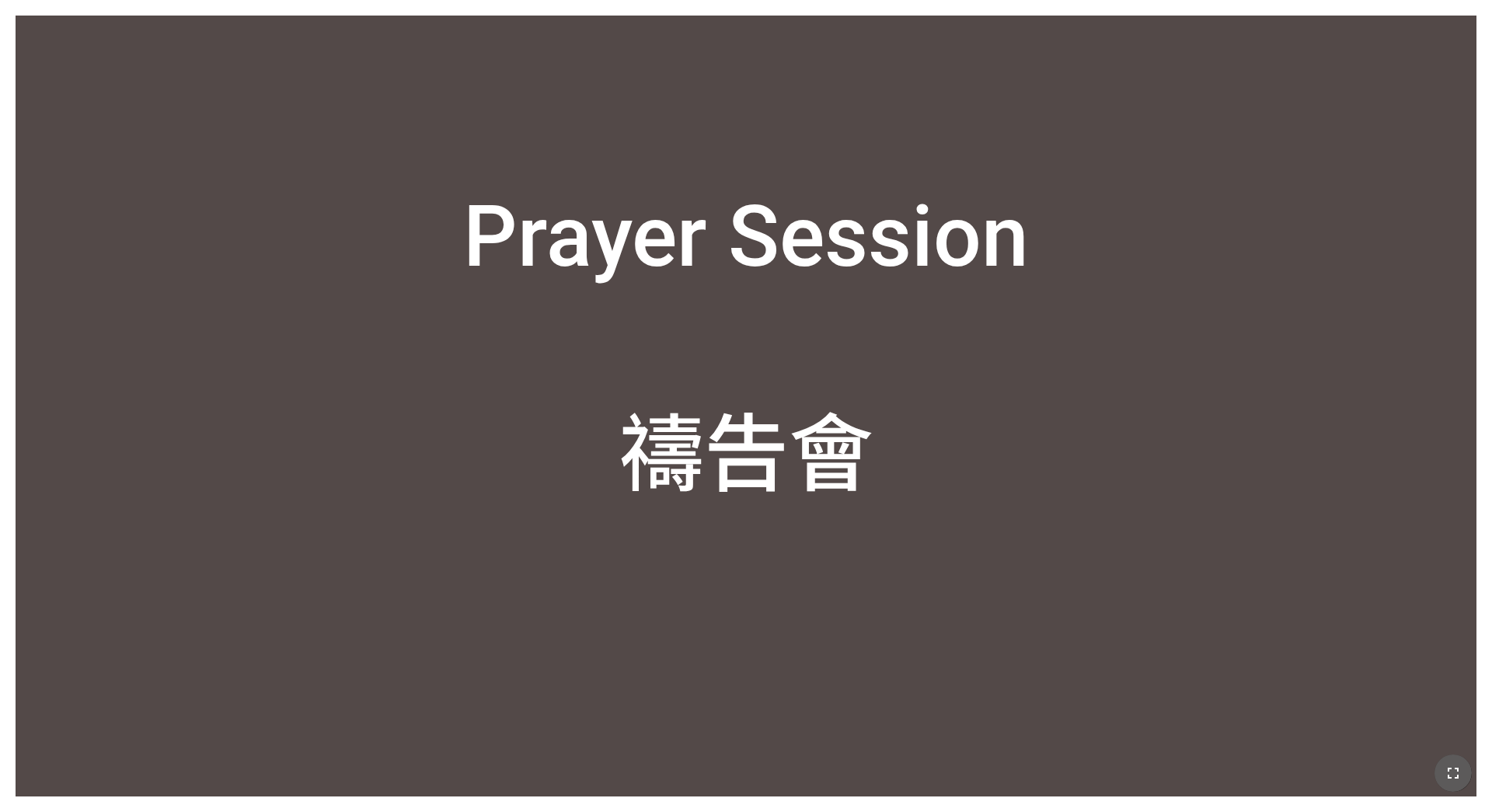
click at [621, 495] on icon "button" at bounding box center [1454, 773] width 19 height 19
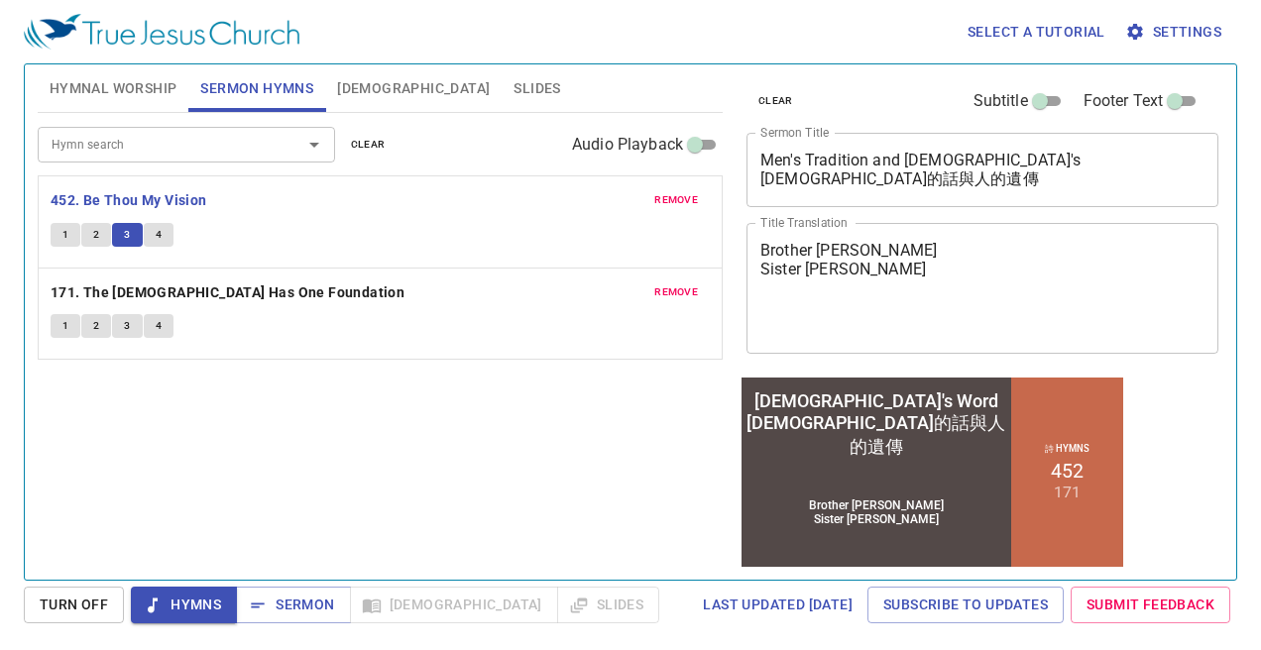
scroll to position [1212, 0]
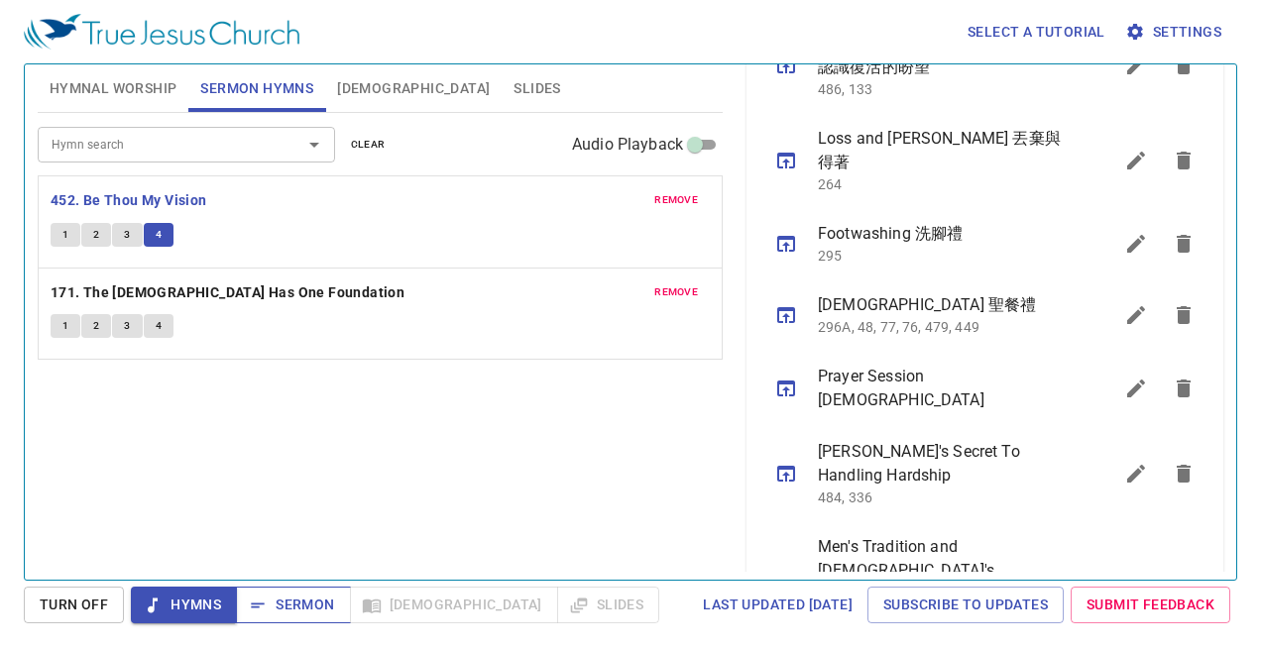
click at [281, 593] on span "Sermon" at bounding box center [293, 605] width 82 height 25
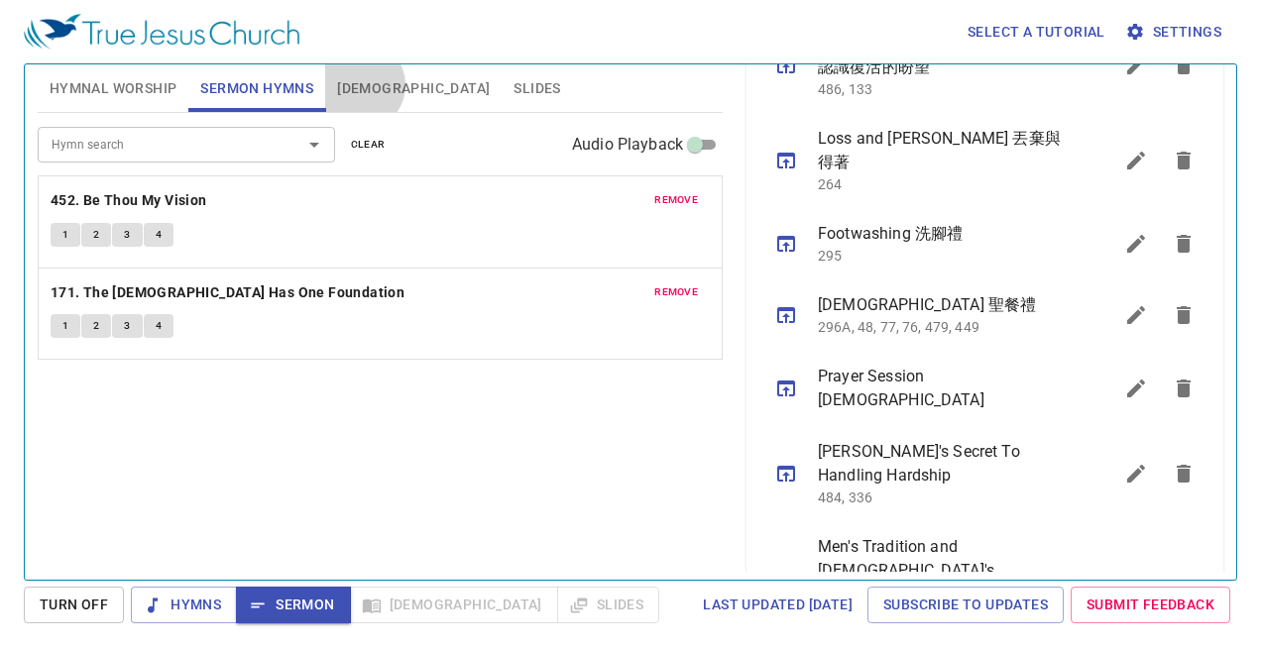
click at [361, 85] on span "[DEMOGRAPHIC_DATA]" at bounding box center [413, 88] width 153 height 25
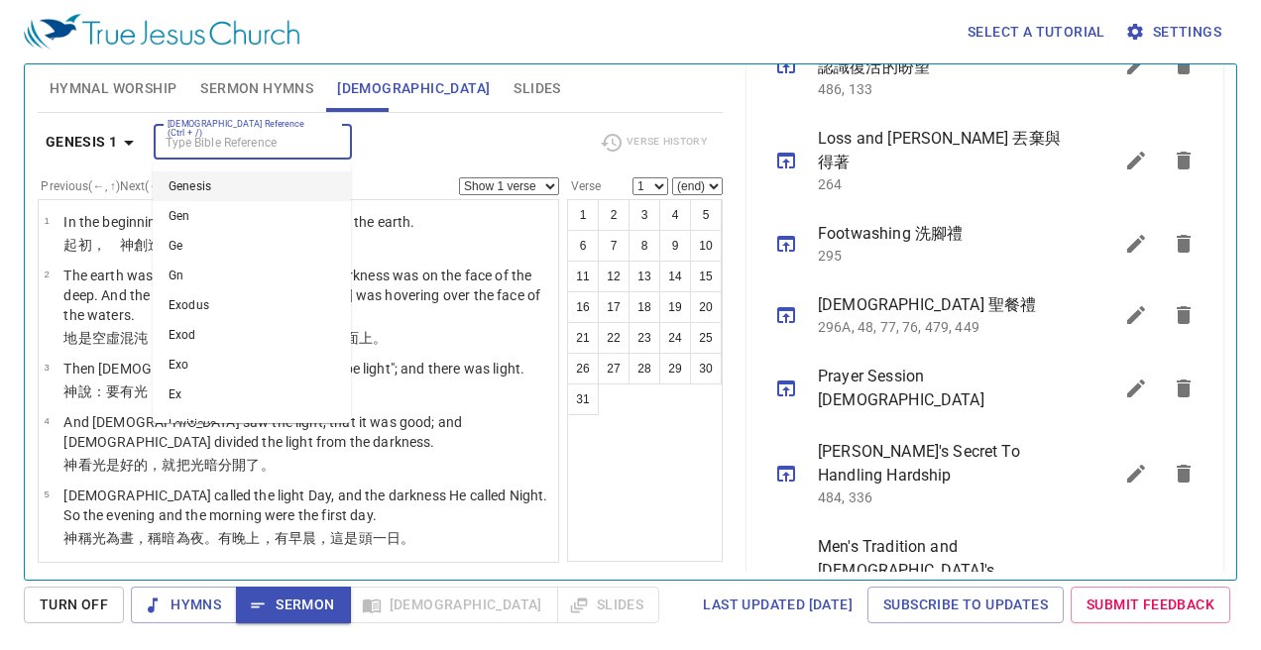
click at [292, 139] on input "[DEMOGRAPHIC_DATA] Reference (Ctrl + /)" at bounding box center [237, 142] width 154 height 23
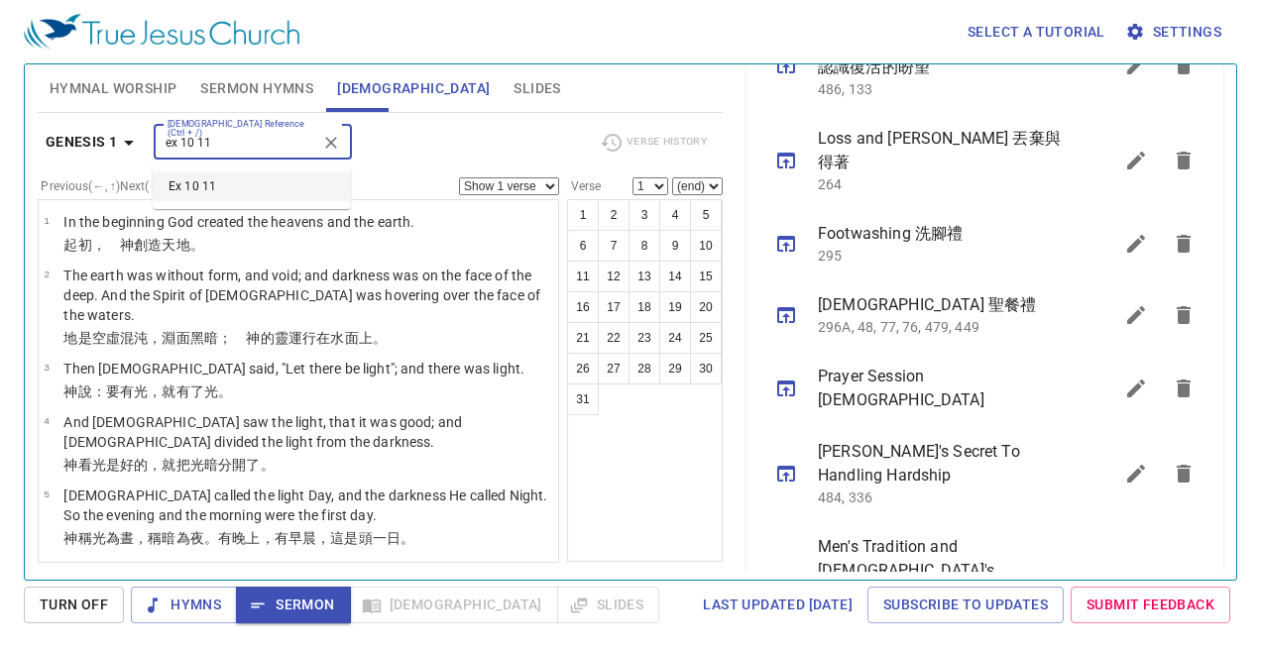
type input "ex 10 11"
select select "11"
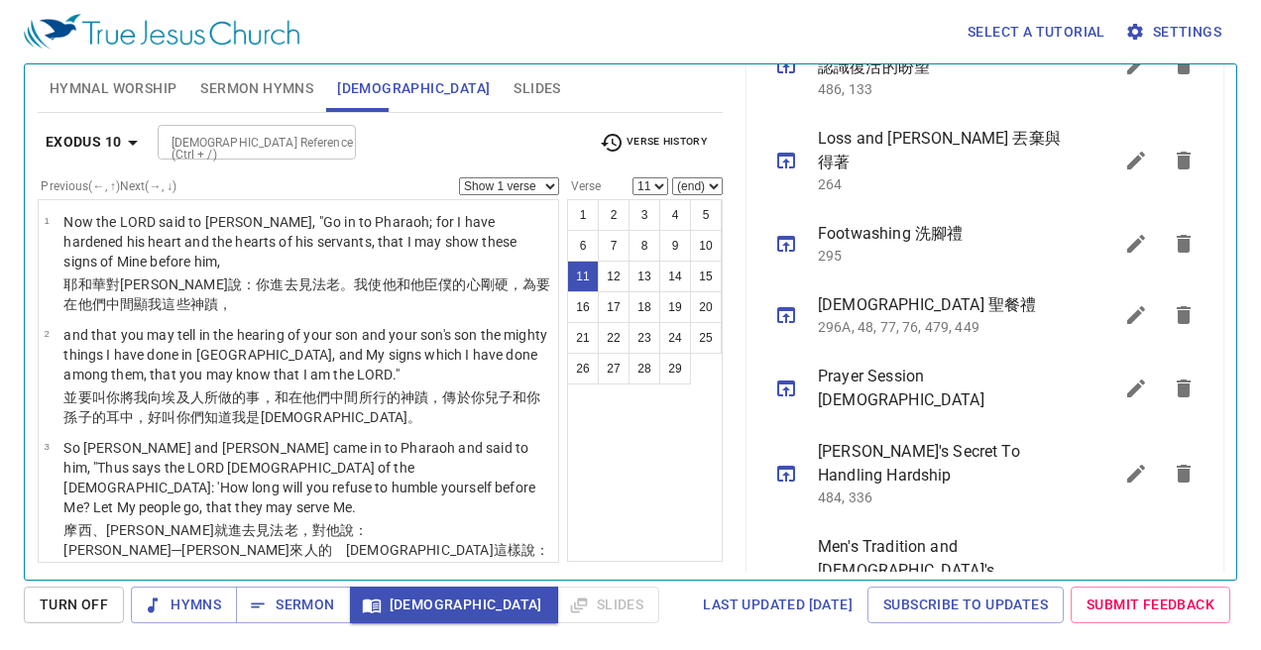
scroll to position [965, 0]
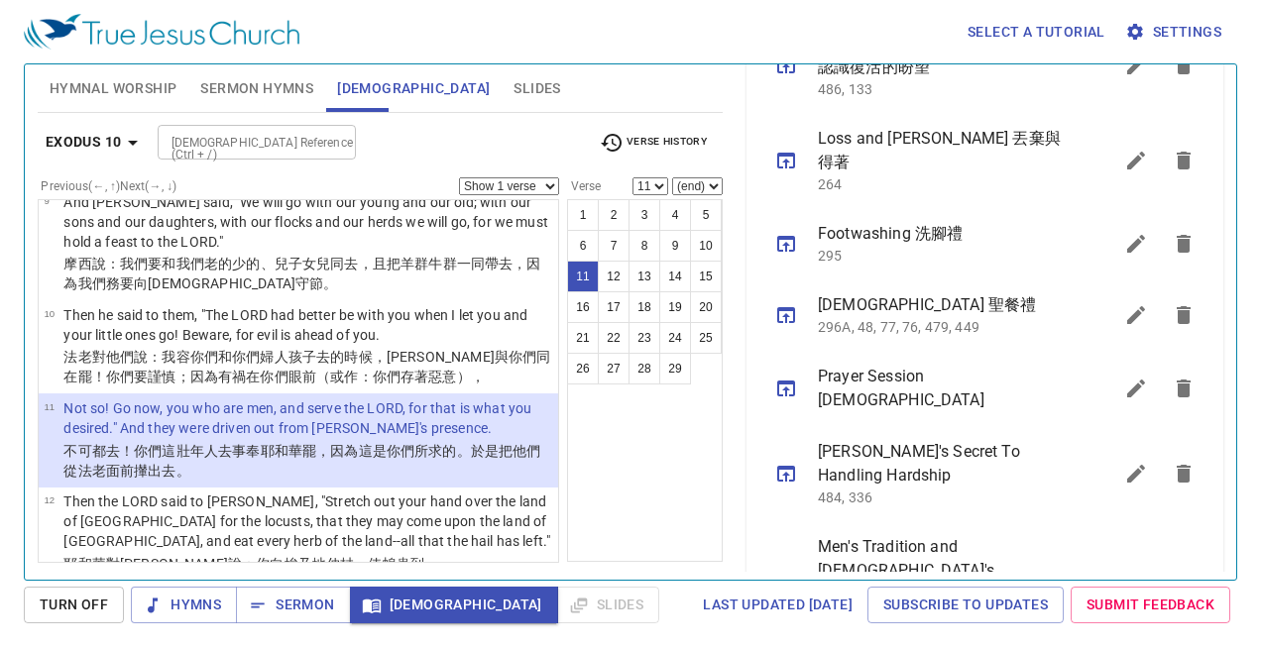
click at [280, 145] on input "[DEMOGRAPHIC_DATA] Reference (Ctrl + /)" at bounding box center [241, 142] width 154 height 23
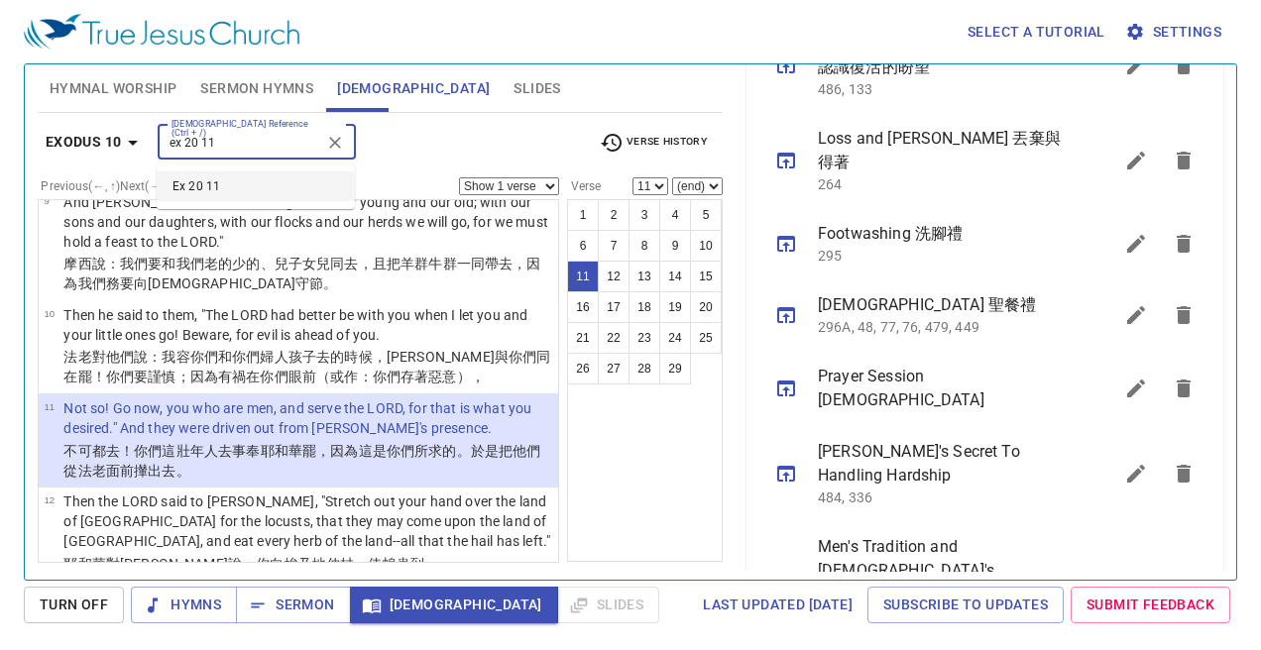
type input "ex 20 11"
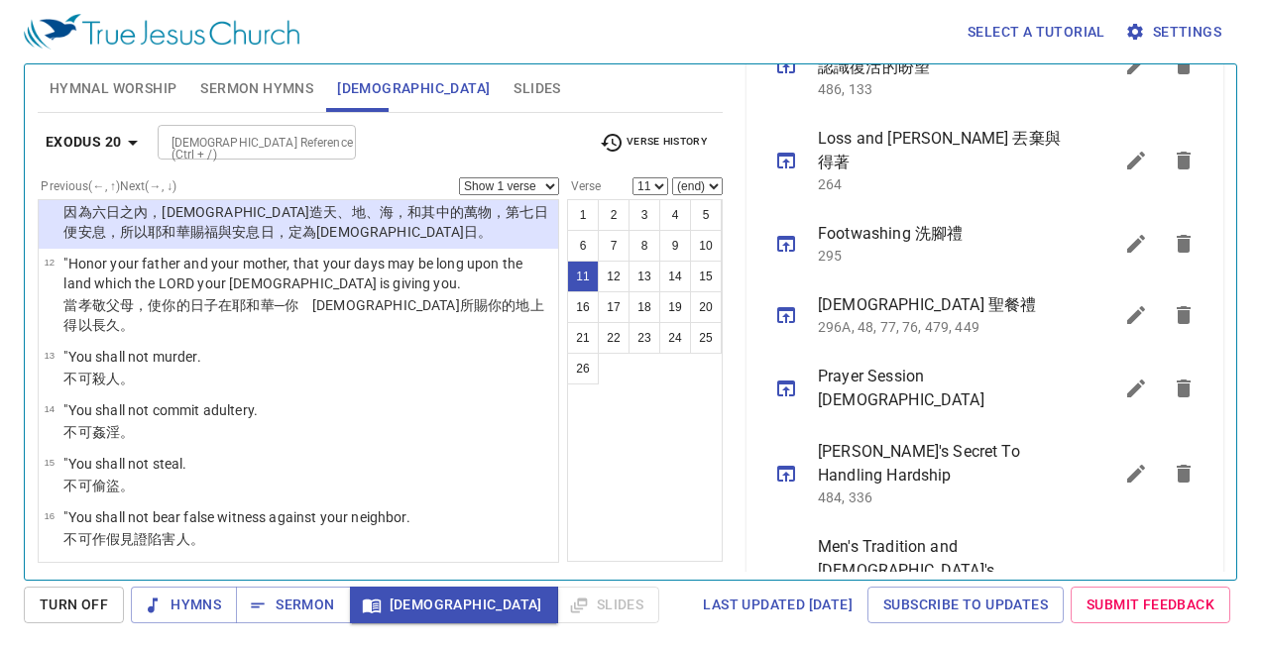
scroll to position [647, 0]
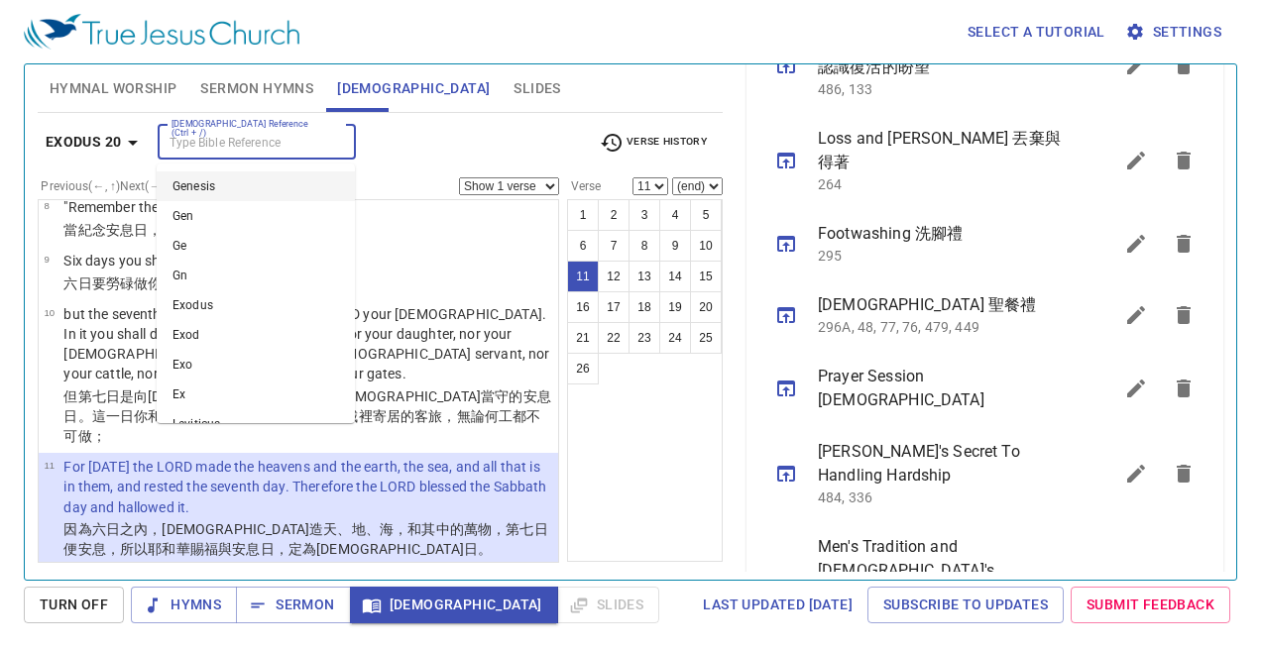
click at [253, 134] on input "[DEMOGRAPHIC_DATA] Reference (Ctrl + /)" at bounding box center [241, 142] width 154 height 23
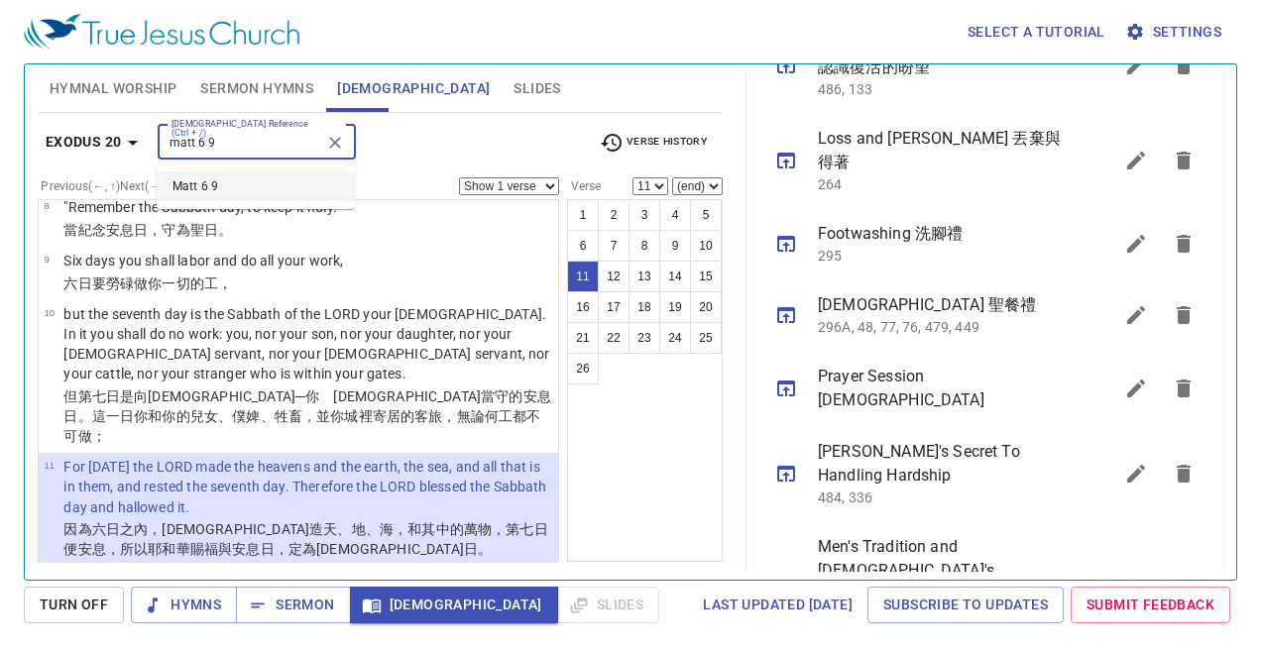
type input "matt 6 9"
select select "9"
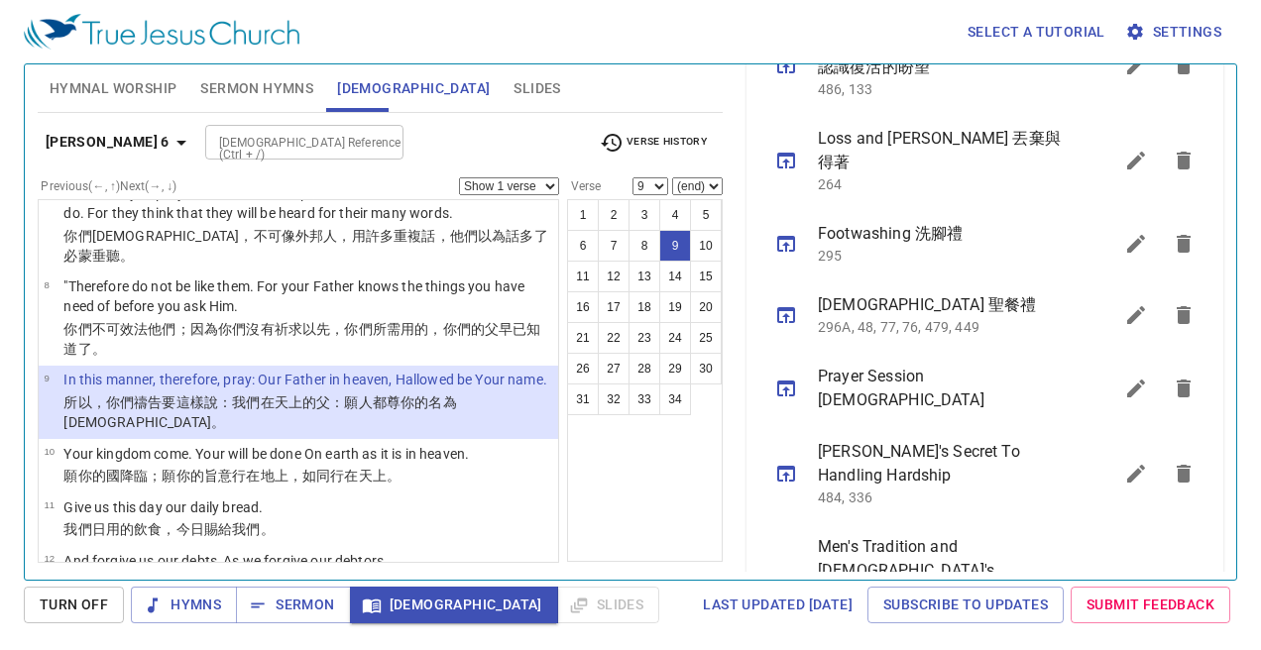
scroll to position [620, 0]
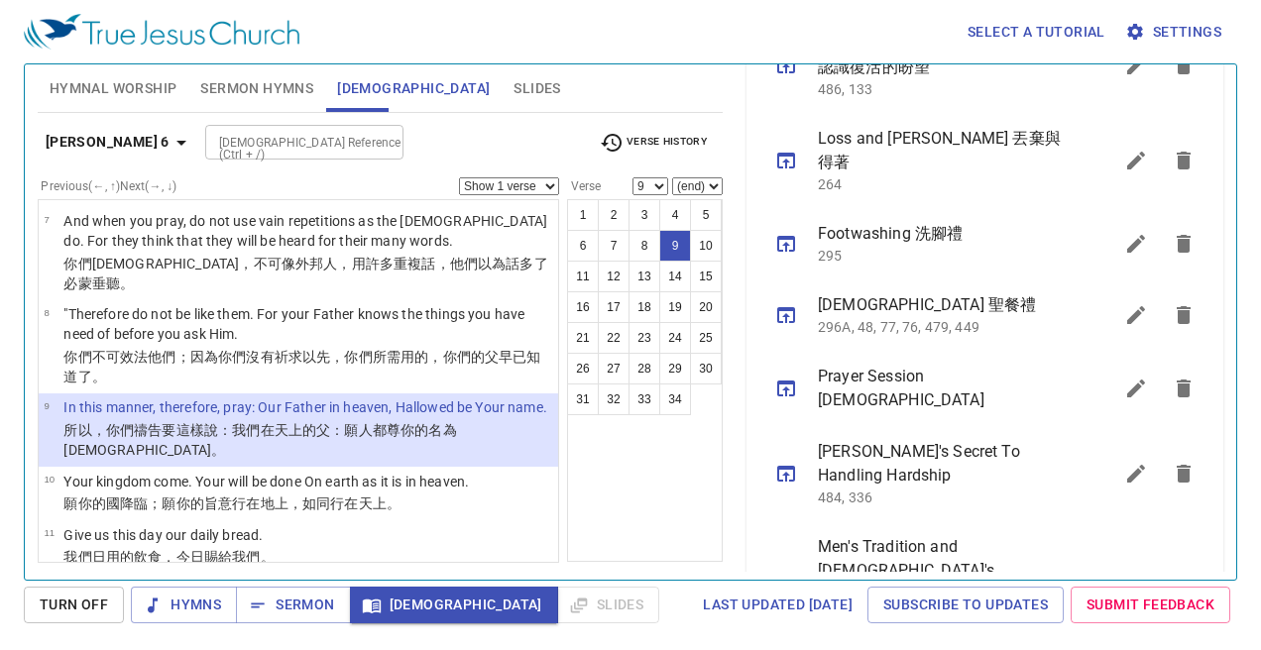
click at [211, 135] on input "[DEMOGRAPHIC_DATA] Reference (Ctrl + /)" at bounding box center [288, 142] width 154 height 23
click at [268, 609] on span "Sermon" at bounding box center [293, 605] width 82 height 25
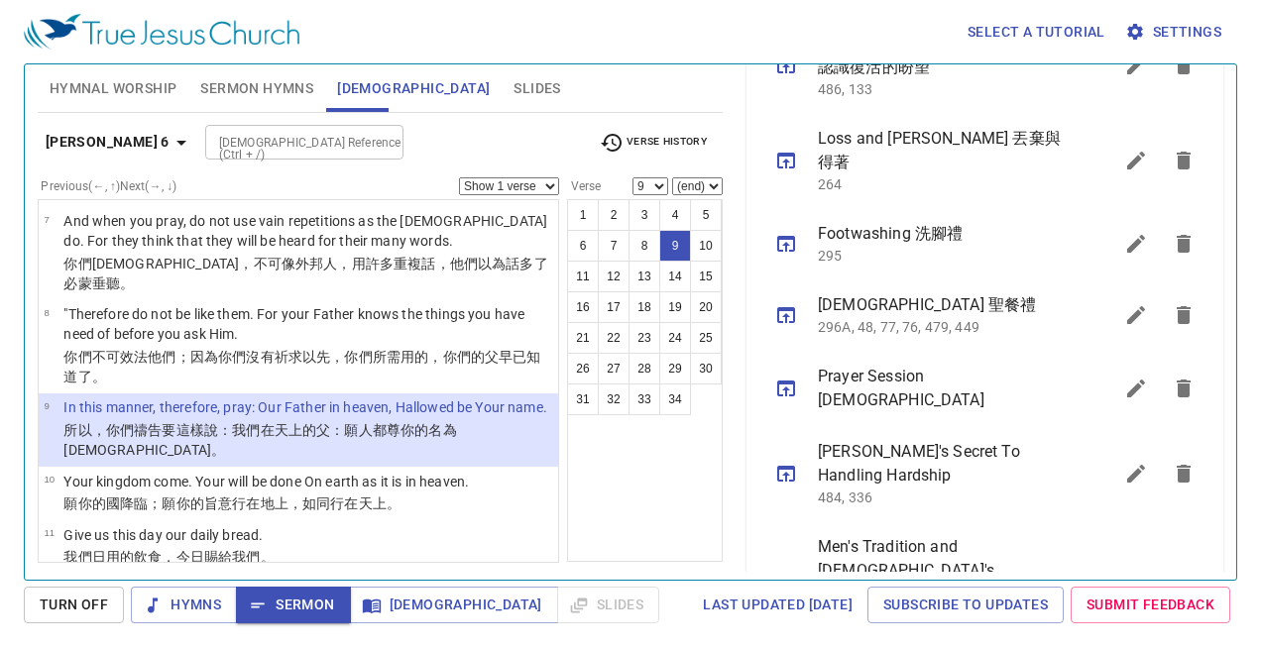
click at [246, 140] on input "[DEMOGRAPHIC_DATA] Reference (Ctrl + /)" at bounding box center [288, 142] width 154 height 23
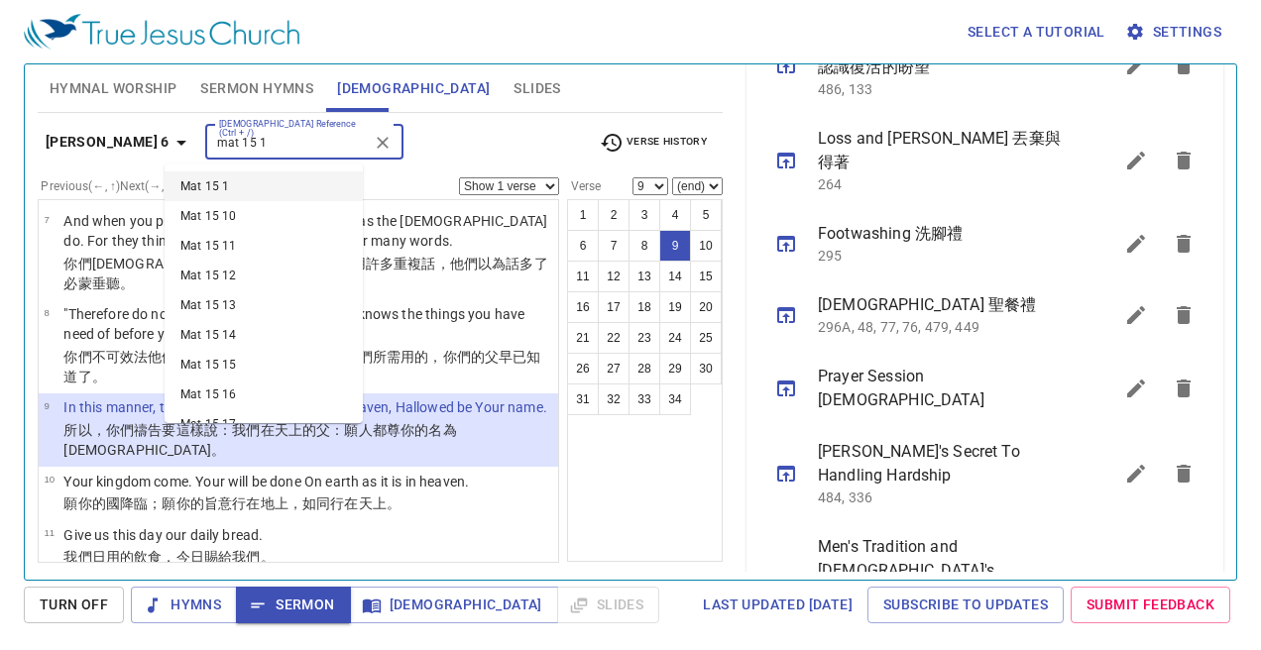
type input "mat 15 1"
select select "1"
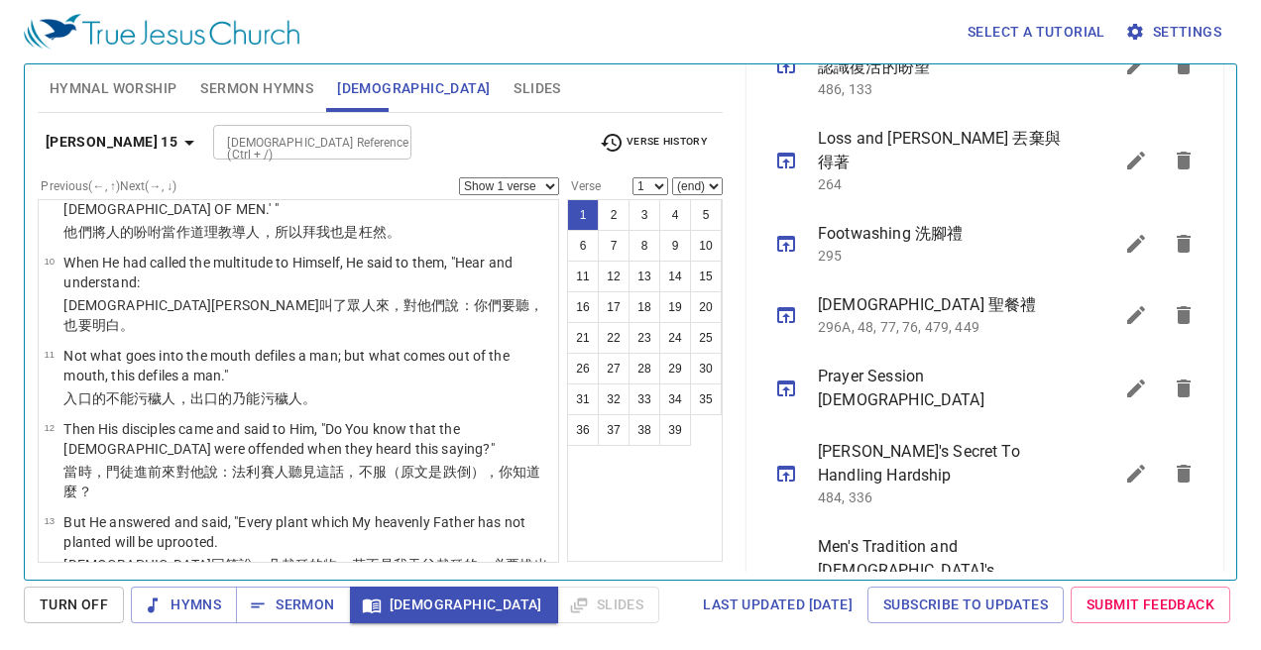
scroll to position [0, 0]
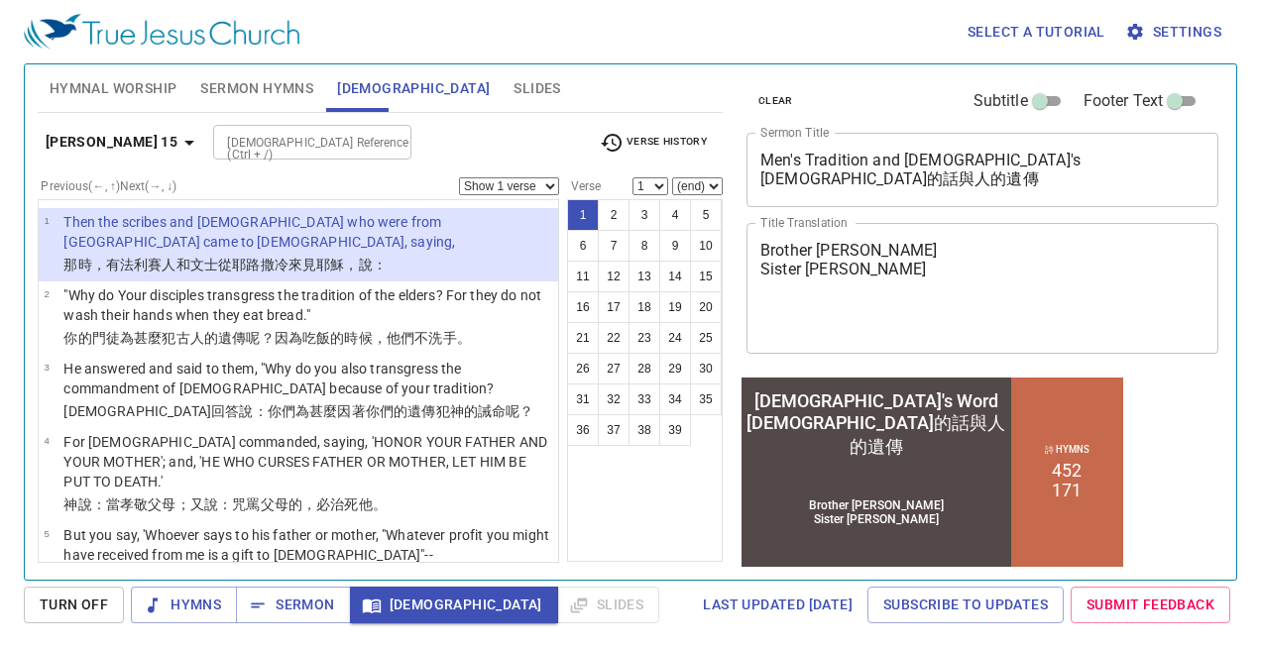
scroll to position [1212, 0]
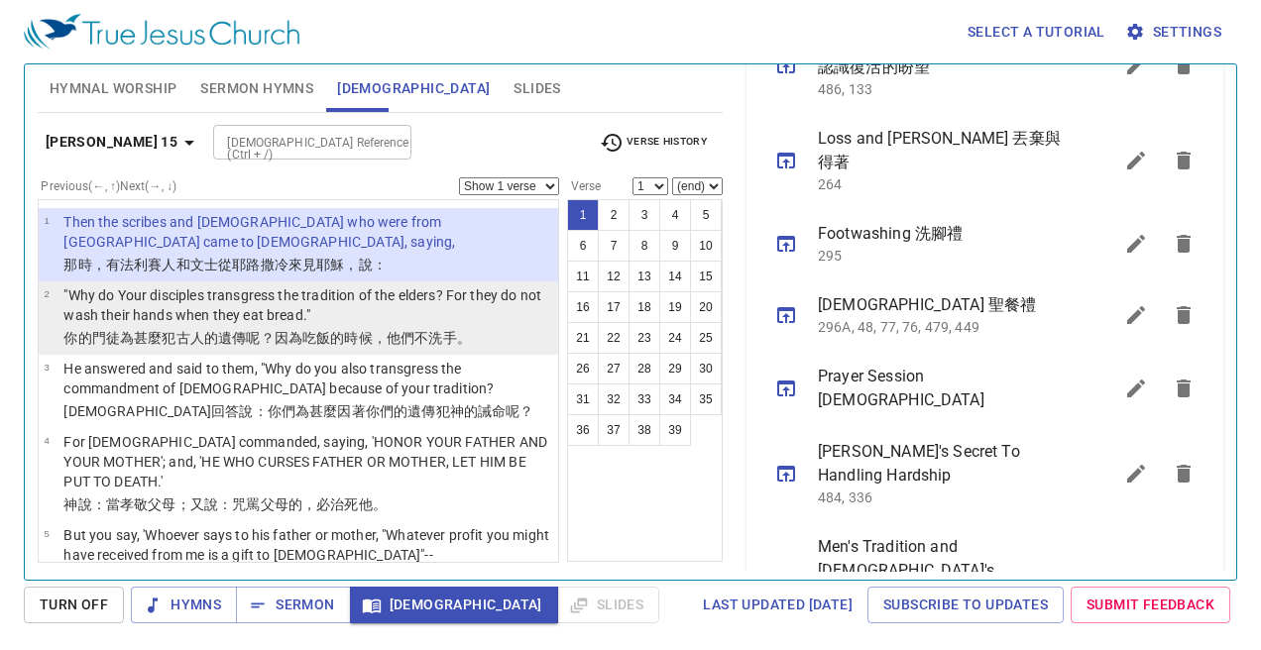
click at [264, 290] on p ""Why do Your disciples transgress the tradition of the elders? For they do not …" at bounding box center [307, 305] width 489 height 40
select select "2"
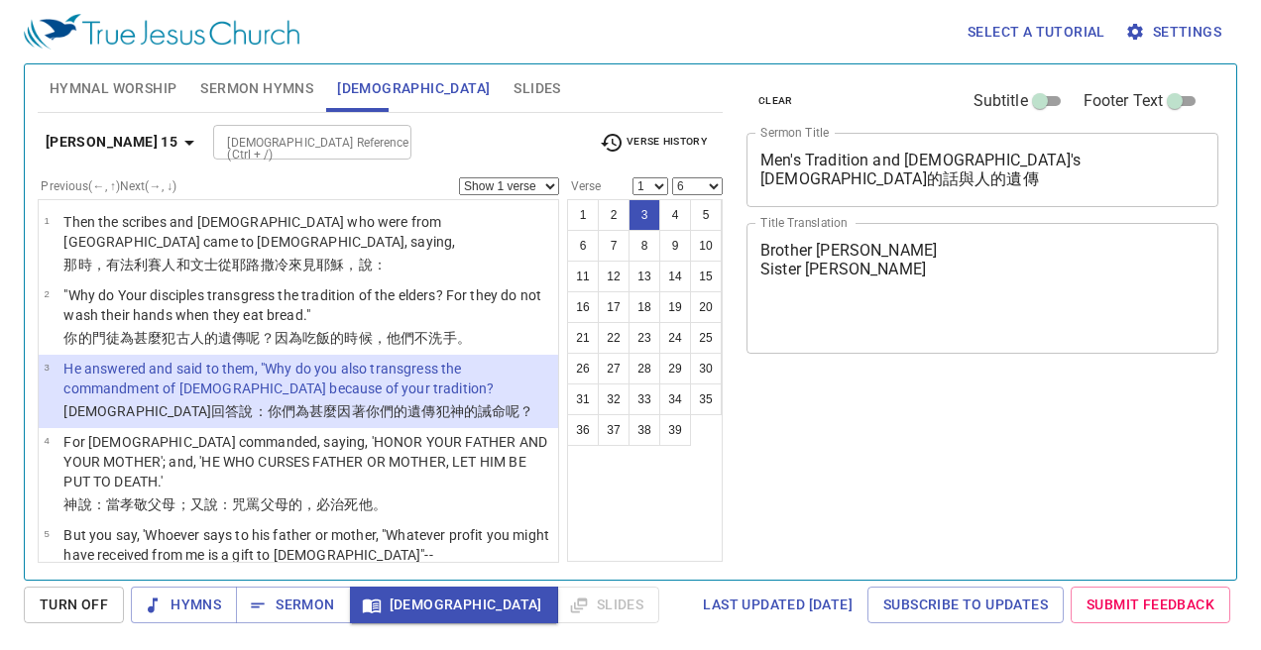
select select "6"
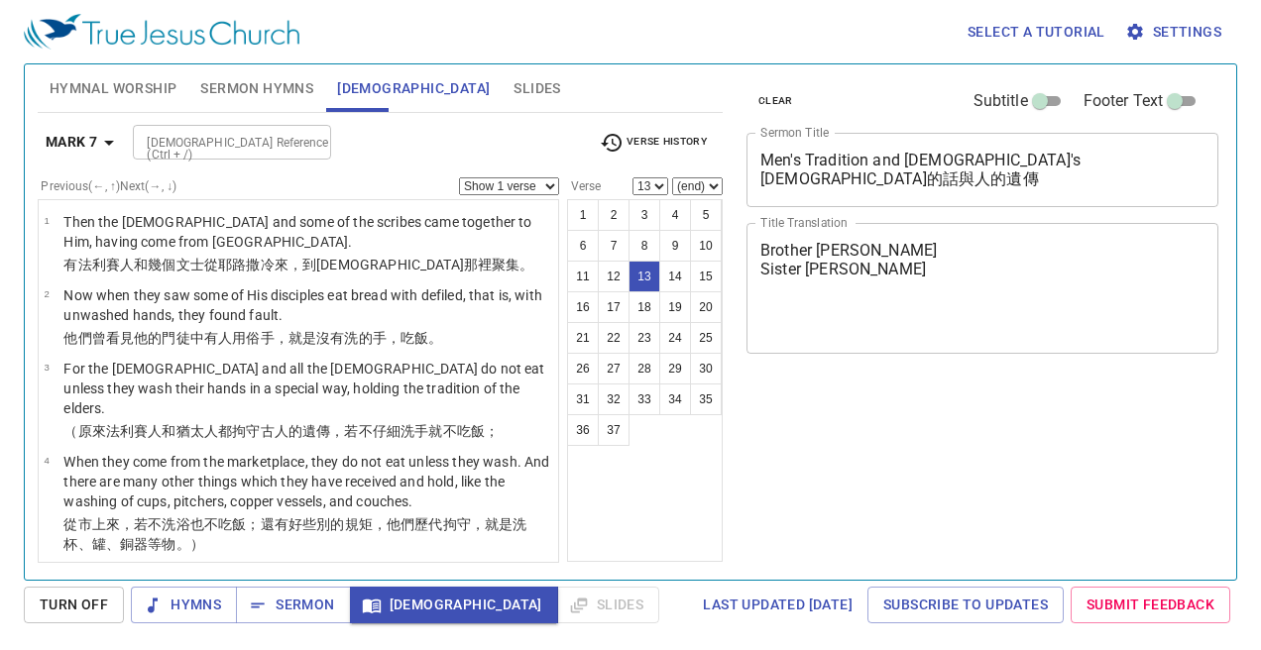
select select "13"
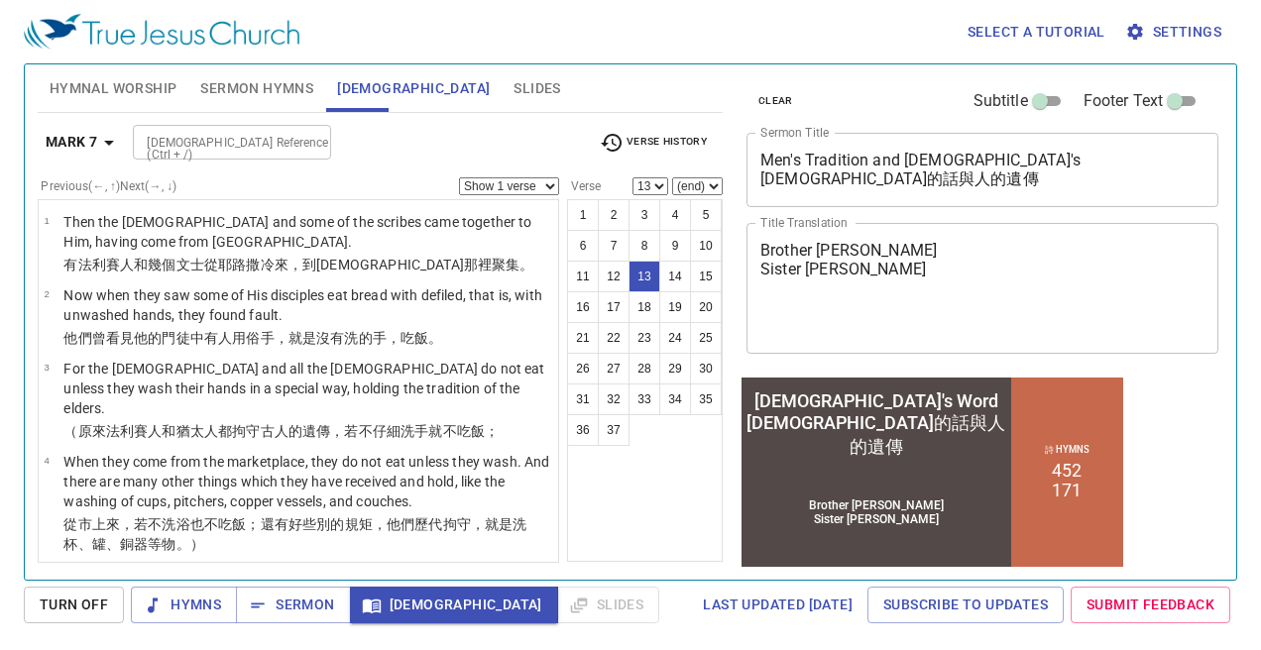
scroll to position [1212, 0]
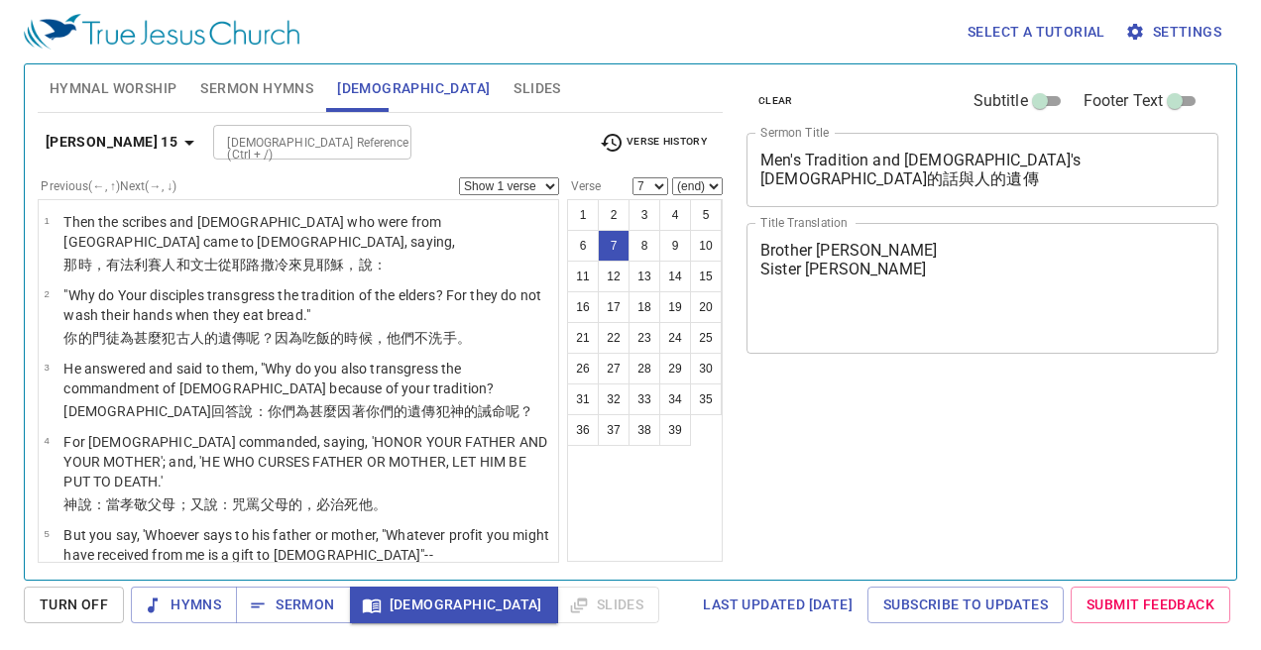
select select "7"
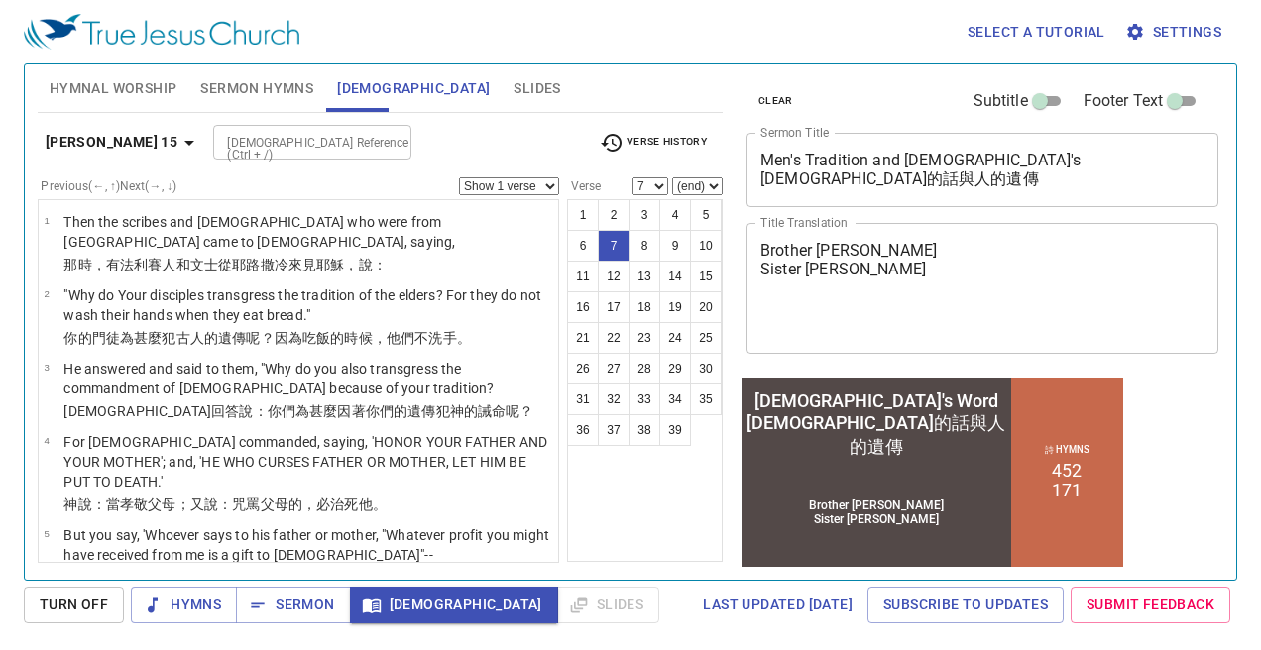
scroll to position [1212, 0]
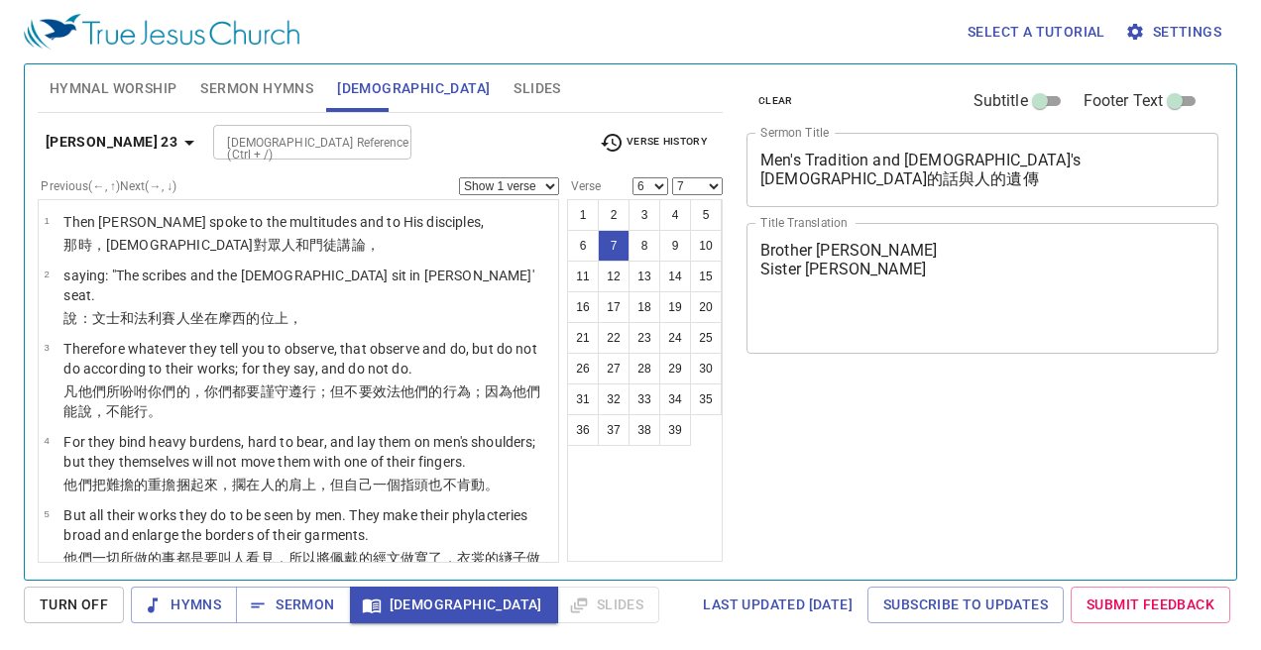
select select "6"
select select "7"
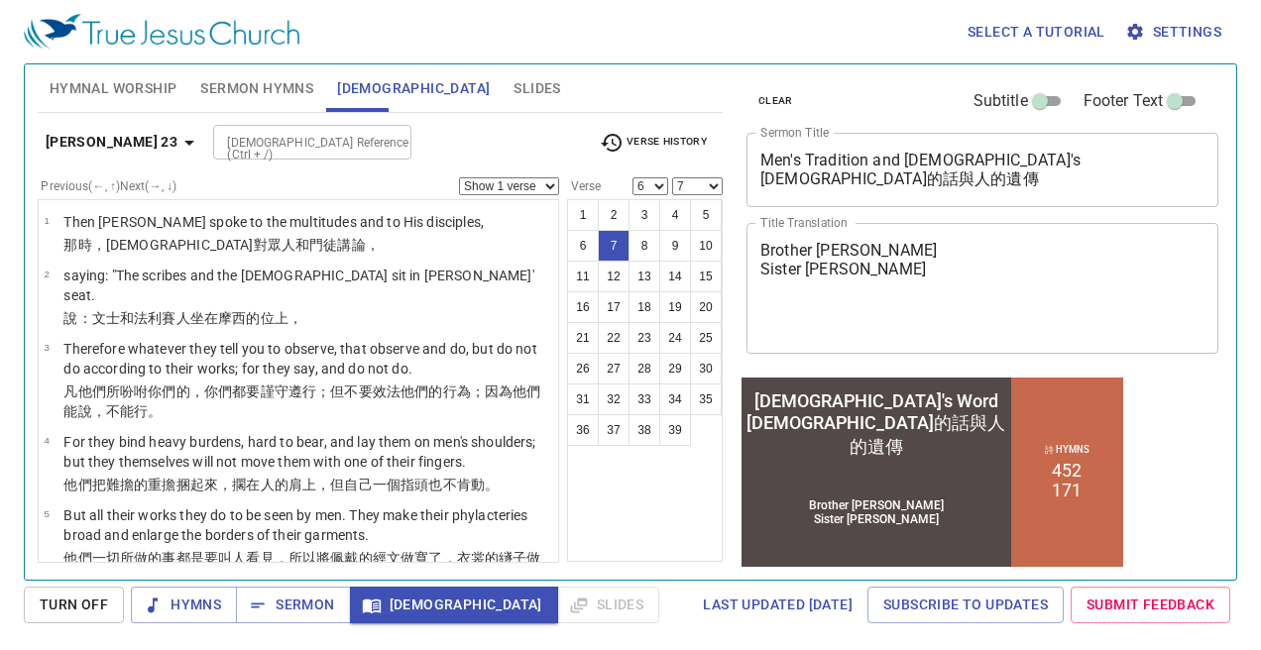
scroll to position [1212, 0]
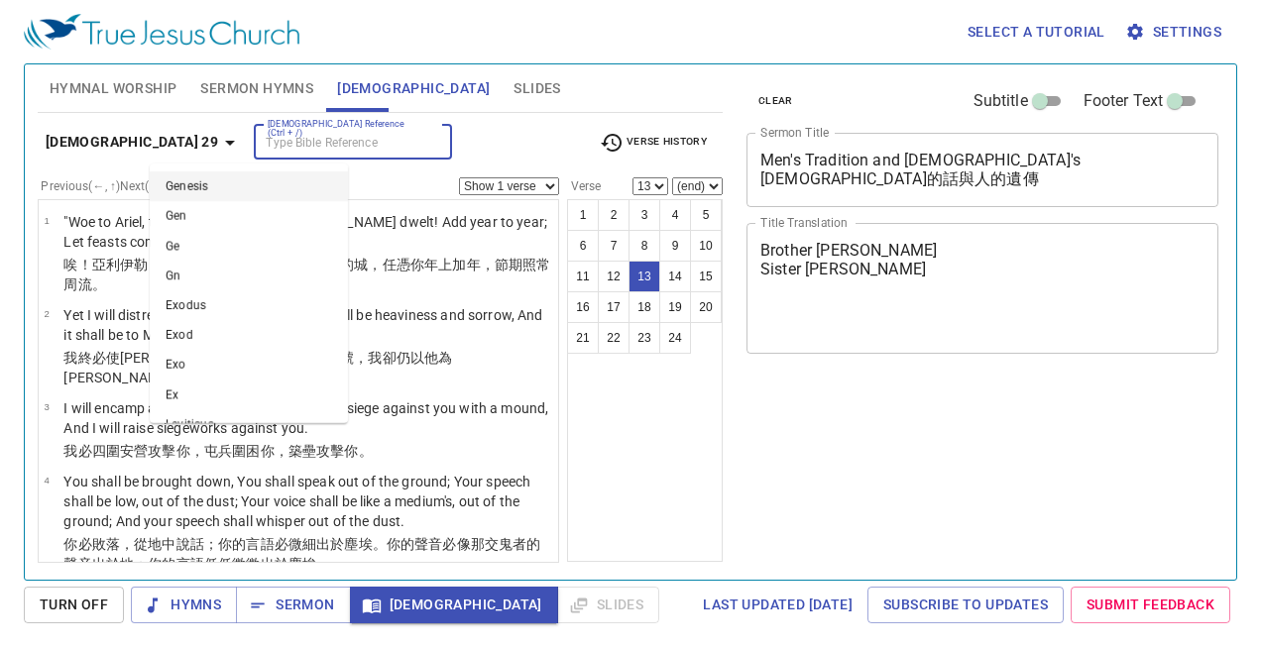
select select "13"
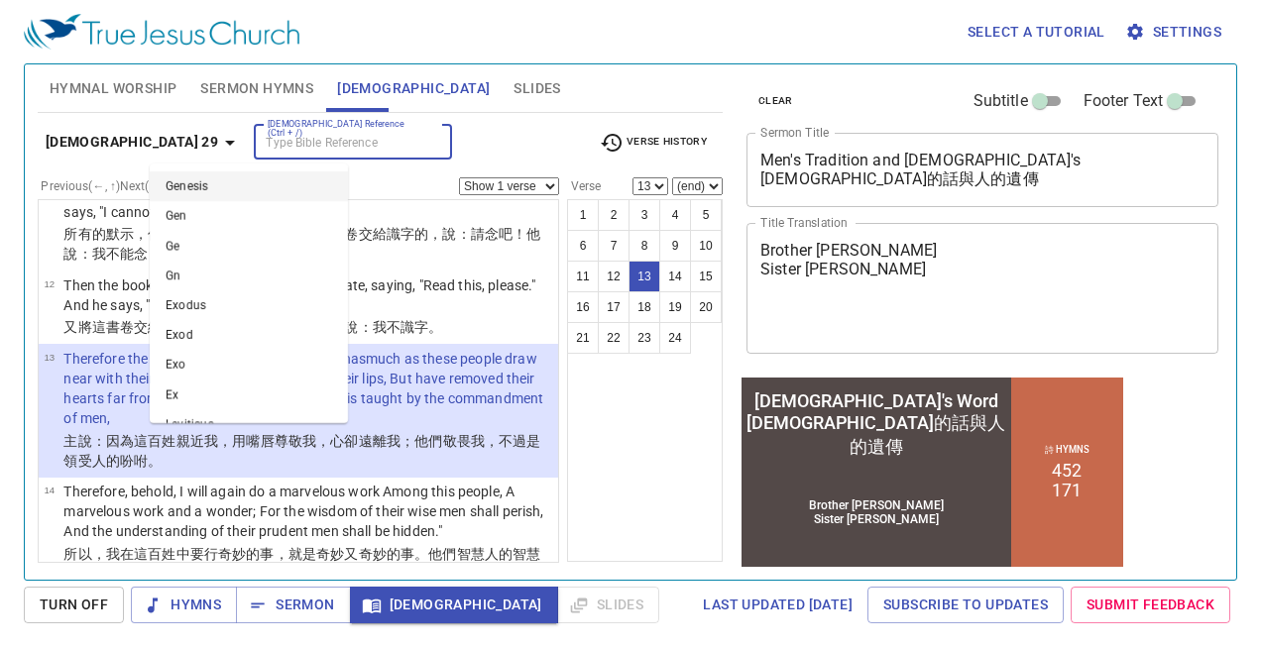
scroll to position [1212, 0]
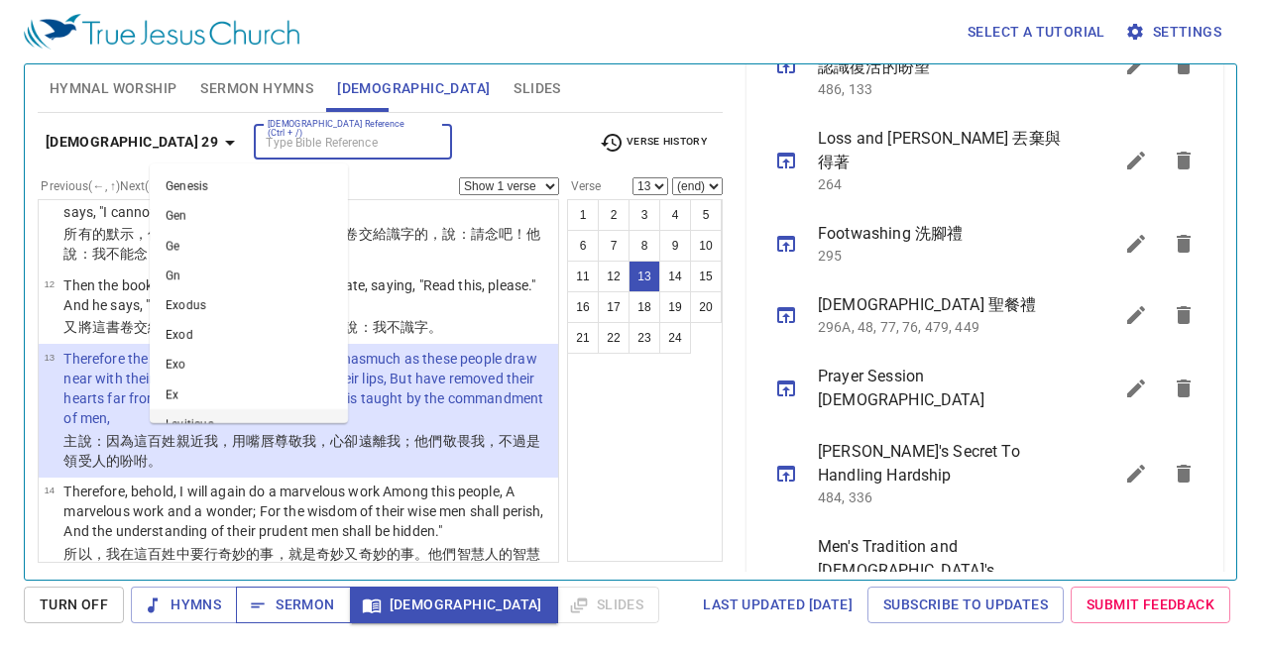
click at [299, 622] on button "Sermon" at bounding box center [293, 605] width 114 height 37
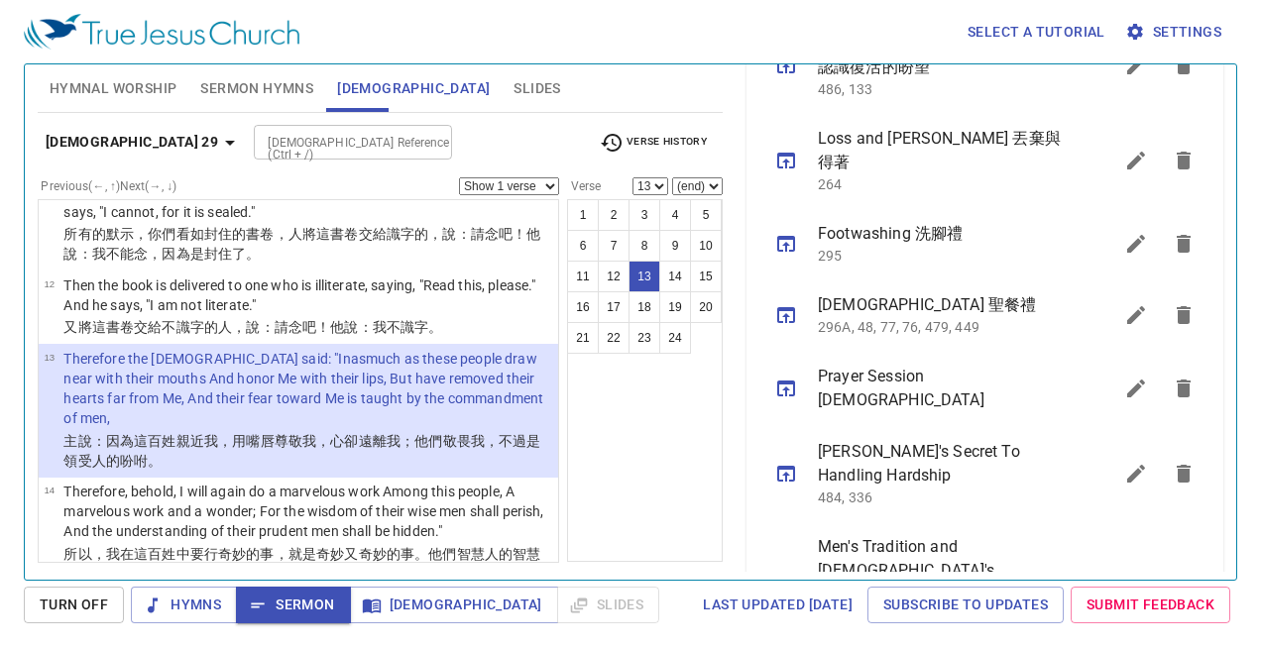
click at [301, 148] on input "[DEMOGRAPHIC_DATA] Reference (Ctrl + /)" at bounding box center [337, 142] width 154 height 23
click at [429, 147] on div "Bible Reference (Ctrl + /) Bible Reference (Ctrl + /)" at bounding box center [418, 142] width 329 height 35
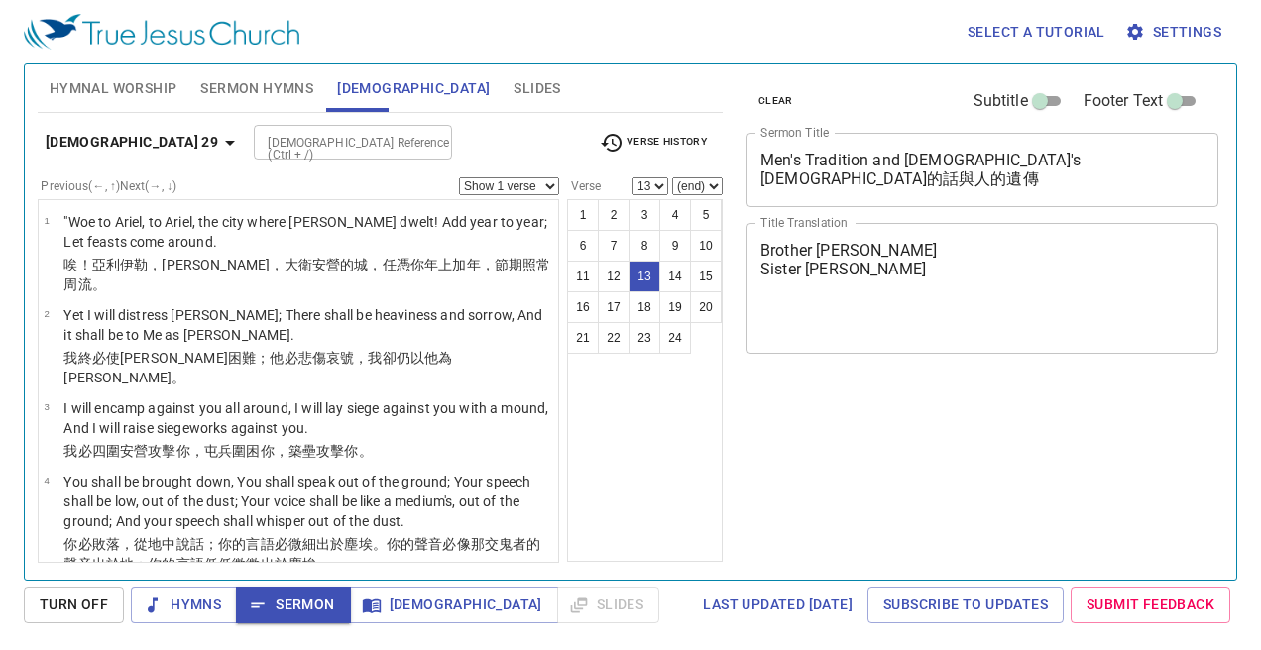
select select "13"
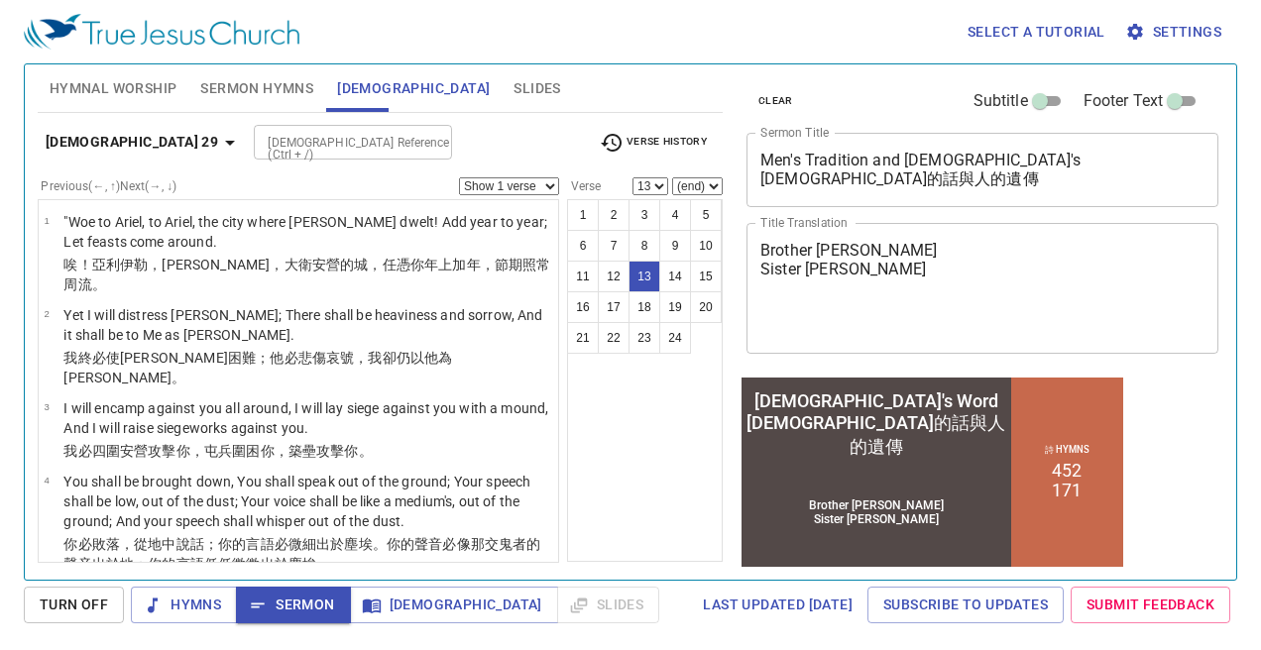
scroll to position [1212, 0]
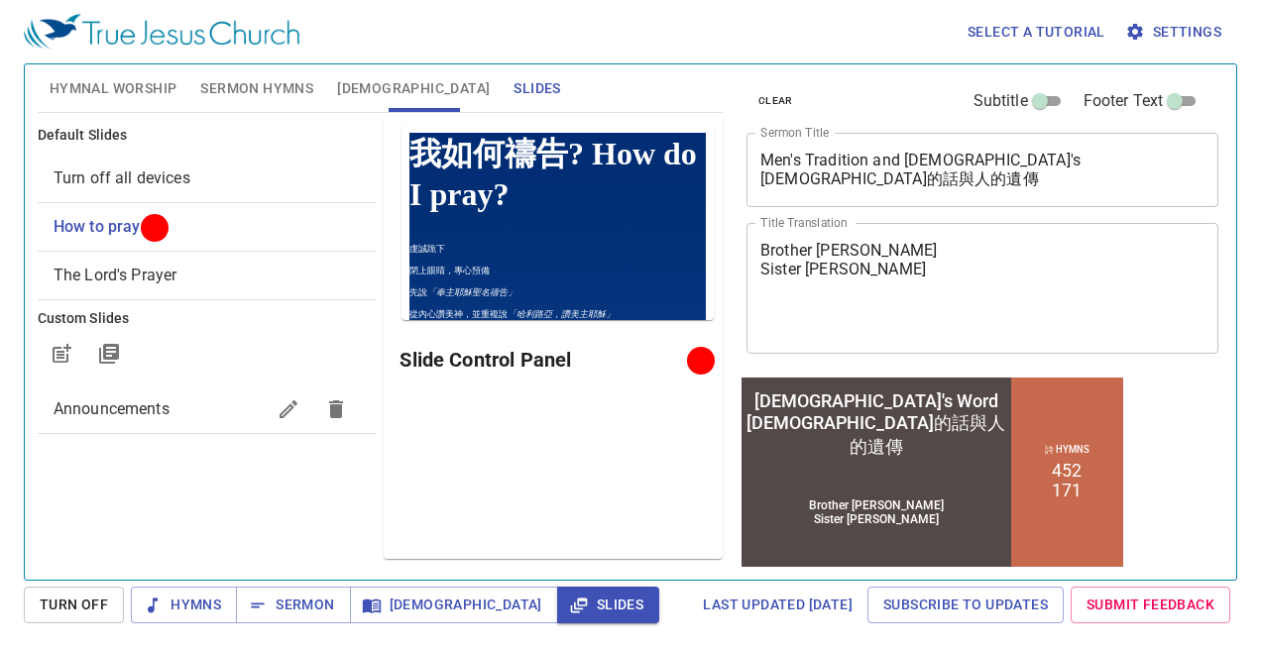
scroll to position [1212, 0]
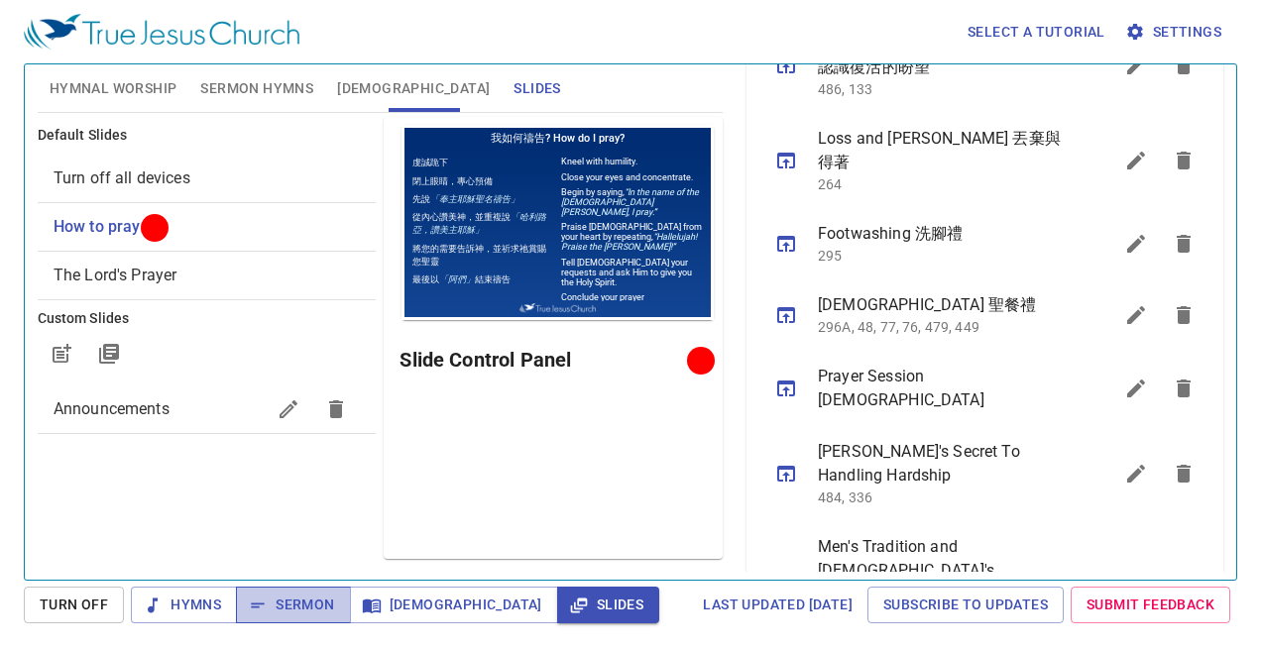
click at [272, 599] on span "Sermon" at bounding box center [293, 605] width 82 height 25
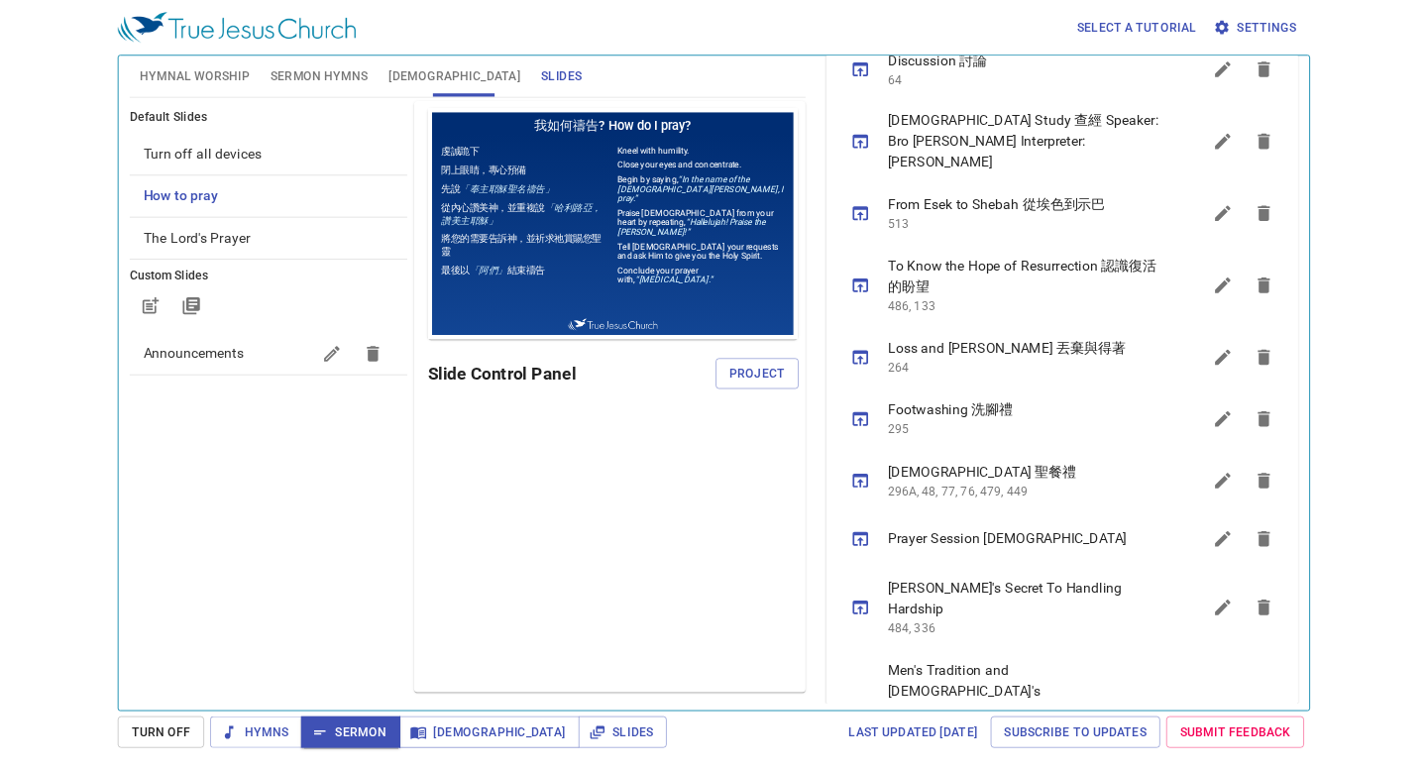
scroll to position [1057, 0]
